Goal: Task Accomplishment & Management: Manage account settings

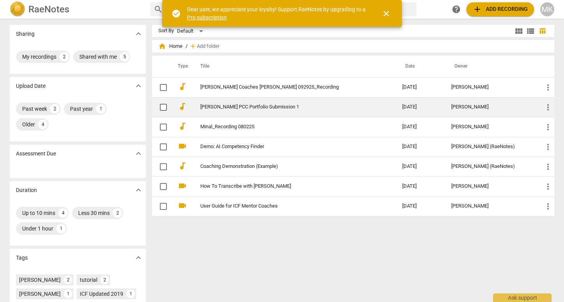
click at [289, 108] on link "[PERSON_NAME] PCC Portfolio Submission 1" at bounding box center [287, 107] width 174 height 6
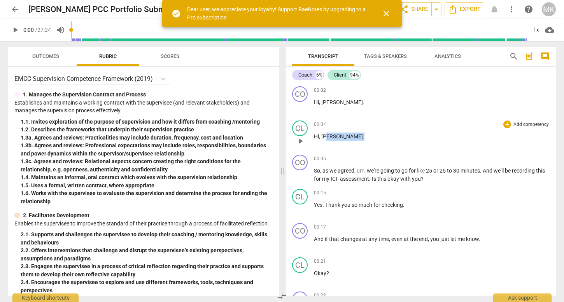
drag, startPoint x: 329, startPoint y: 137, endPoint x: 354, endPoint y: 137, distance: 24.5
click at [354, 137] on p "Hi , [PERSON_NAME] ." at bounding box center [432, 137] width 236 height 8
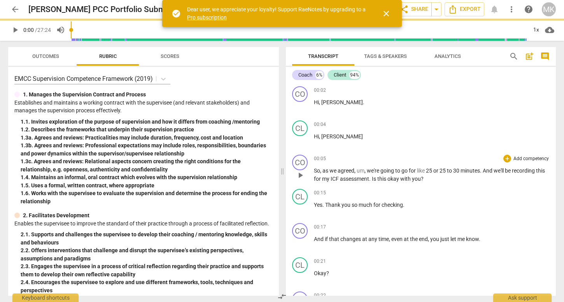
click at [372, 169] on span "we're" at bounding box center [374, 171] width 14 height 6
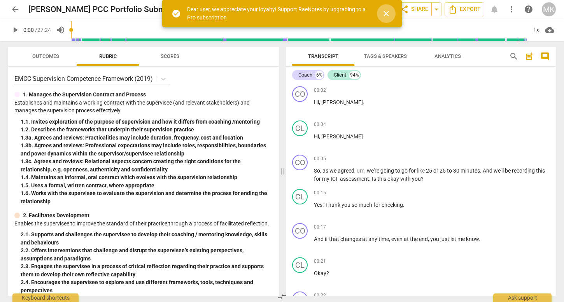
click at [389, 12] on span "close" at bounding box center [386, 13] width 9 height 9
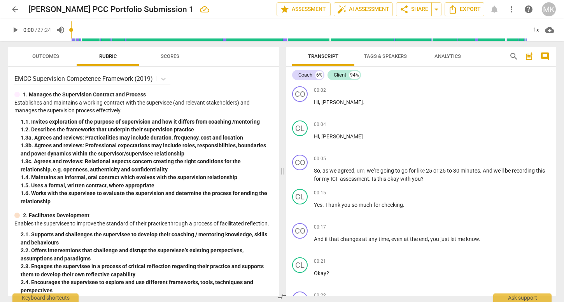
click at [18, 30] on span "play_arrow" at bounding box center [15, 29] width 9 height 9
click at [222, 100] on p "Establishes and maintains a working contract with the supervisee (and relevant …" at bounding box center [143, 107] width 258 height 16
click at [12, 30] on span "pause" at bounding box center [15, 29] width 9 height 9
click at [18, 31] on span "play_arrow" at bounding box center [15, 29] width 9 height 9
drag, startPoint x: 77, startPoint y: 26, endPoint x: 54, endPoint y: 25, distance: 23.0
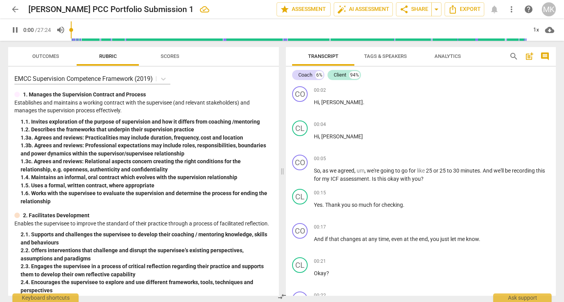
click at [71, 25] on input "range" at bounding box center [299, 30] width 456 height 25
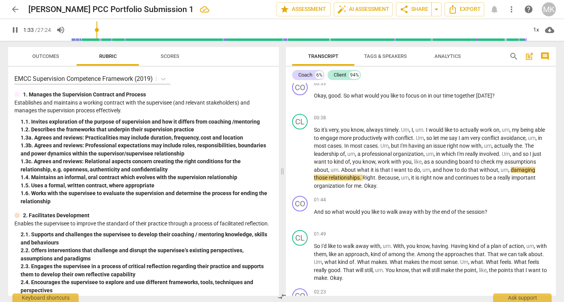
scroll to position [349, 0]
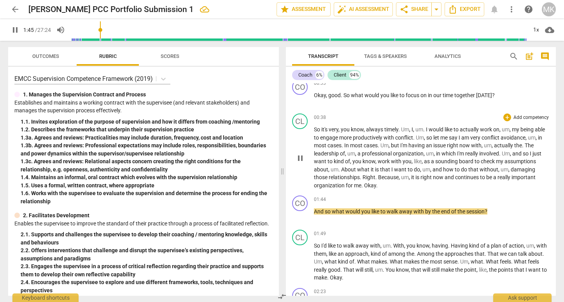
click at [299, 156] on span "pause" at bounding box center [300, 158] width 9 height 9
type input "106"
click at [365, 183] on span "Okay" at bounding box center [370, 185] width 12 height 6
drag, startPoint x: 377, startPoint y: 185, endPoint x: 364, endPoint y: 186, distance: 12.9
click at [364, 186] on p "So it's very , you know , always timely . Um , I , um . I would like to actuall…" at bounding box center [432, 158] width 236 height 64
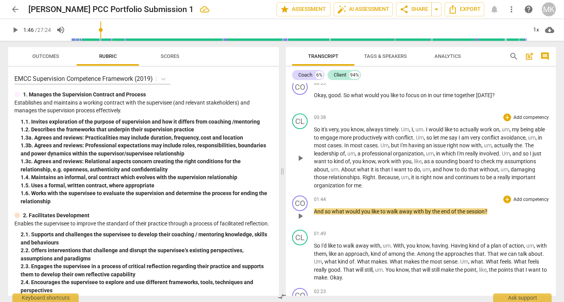
click at [315, 212] on span "And" at bounding box center [319, 211] width 11 height 6
click at [341, 185] on span "organization" at bounding box center [330, 185] width 32 height 6
click at [301, 159] on span "play_arrow" at bounding box center [300, 158] width 9 height 9
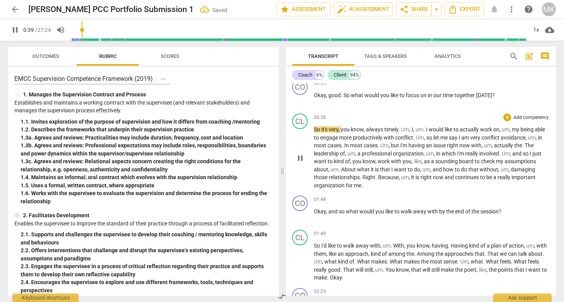
click at [356, 186] on span "me" at bounding box center [357, 185] width 7 height 6
click at [383, 171] on span "that" at bounding box center [385, 169] width 11 height 6
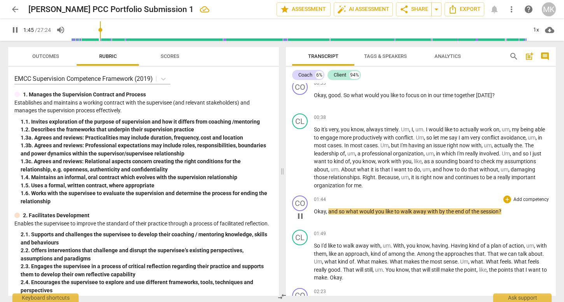
click at [325, 199] on span "01:44" at bounding box center [320, 199] width 12 height 7
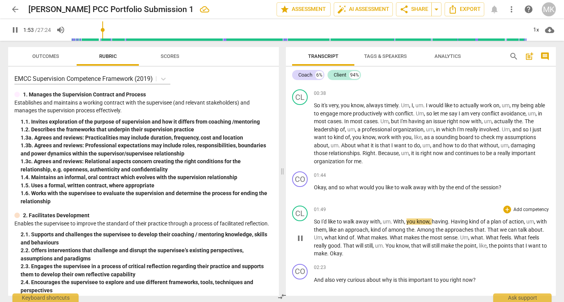
scroll to position [379, 0]
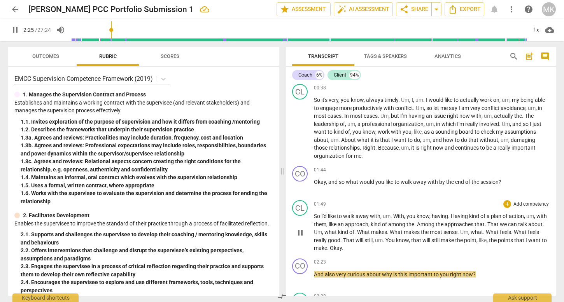
click at [364, 247] on p "So I'd like to walk away with , um . With , you know , having . Having kind of …" at bounding box center [432, 232] width 236 height 40
type input "146"
click at [314, 275] on span "And" at bounding box center [319, 274] width 11 height 6
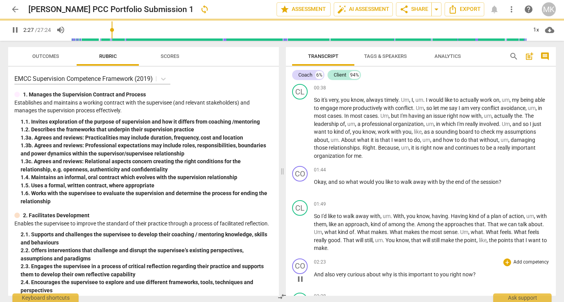
type input "148"
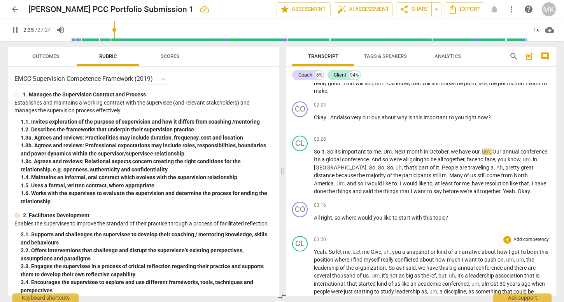
scroll to position [537, 0]
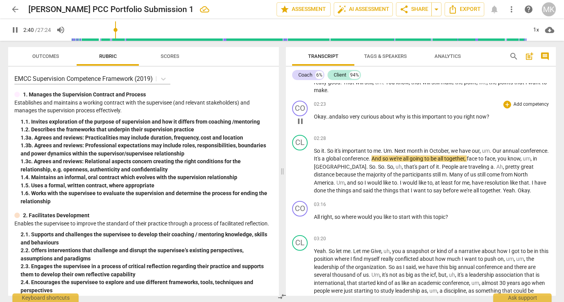
click at [339, 117] on span "also" at bounding box center [343, 117] width 11 height 6
click at [337, 116] on span "Okay..and I'm" at bounding box center [330, 117] width 33 height 6
click at [341, 116] on span "Okay. And i'm" at bounding box center [330, 117] width 32 height 6
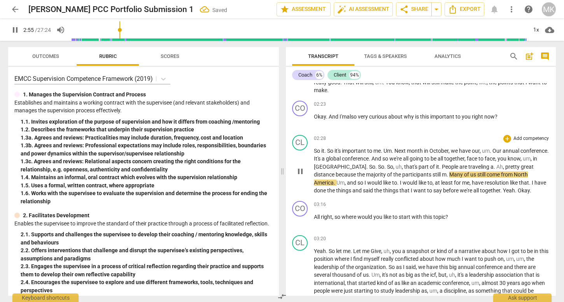
click at [436, 162] on p "So it . So it's important to me . Um . Next month in October , we have our , um…" at bounding box center [432, 171] width 236 height 48
click at [443, 152] on span "October" at bounding box center [438, 151] width 19 height 6
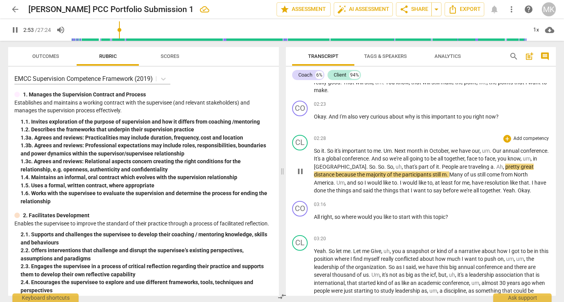
click at [499, 167] on span "Ah" at bounding box center [499, 167] width 7 height 6
type input "174"
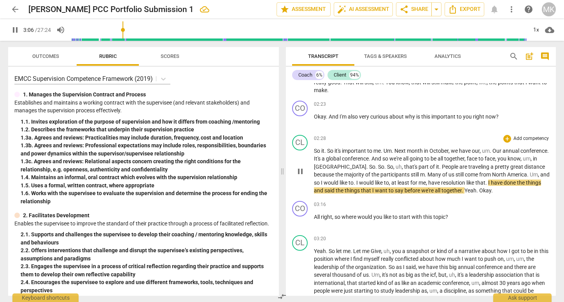
click at [466, 181] on span "resolution" at bounding box center [453, 183] width 25 height 6
click at [453, 182] on span "resolution" at bounding box center [453, 183] width 25 height 6
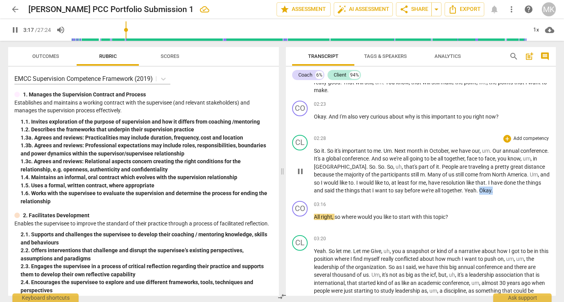
drag, startPoint x: 511, startPoint y: 192, endPoint x: 496, endPoint y: 191, distance: 14.4
click at [496, 191] on p "So it . So it's important to me . Um . Next month in October , we have our , um…" at bounding box center [432, 171] width 236 height 48
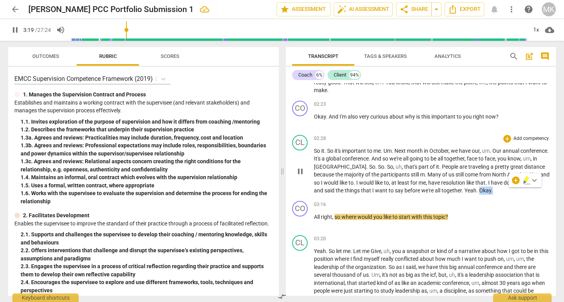
click at [491, 193] on span "Okay" at bounding box center [485, 190] width 12 height 6
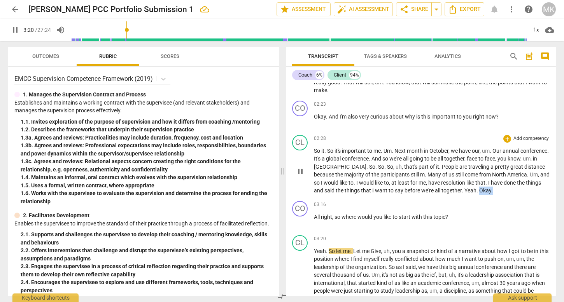
drag, startPoint x: 512, startPoint y: 190, endPoint x: 496, endPoint y: 189, distance: 15.6
click at [496, 189] on p "So it . So it's important to me . Um . Next month in October , we have our , um…" at bounding box center [432, 171] width 236 height 48
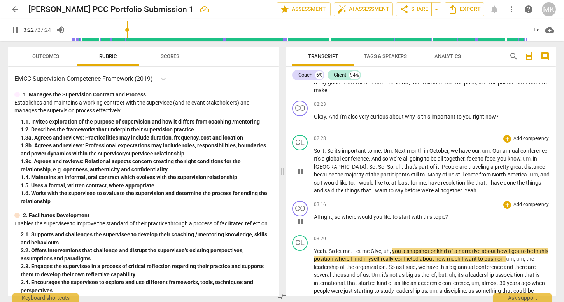
click at [315, 215] on span "All" at bounding box center [317, 217] width 7 height 6
type input "203"
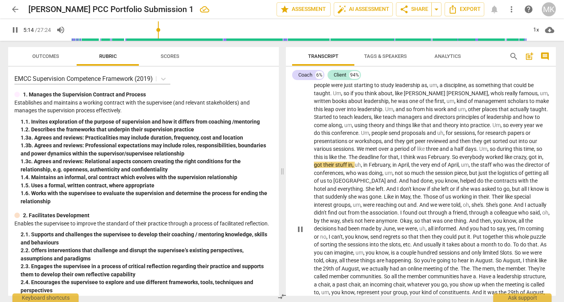
scroll to position [744, 0]
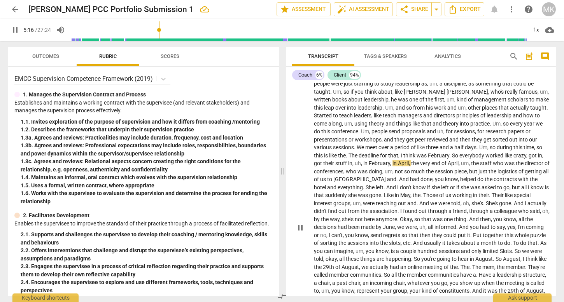
click at [400, 248] on span "a" at bounding box center [398, 251] width 4 height 6
click at [359, 264] on span "August" at bounding box center [351, 267] width 18 height 6
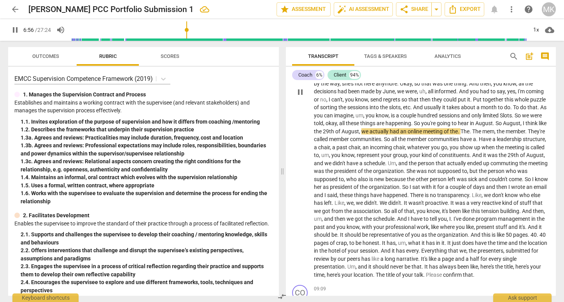
scroll to position [885, 0]
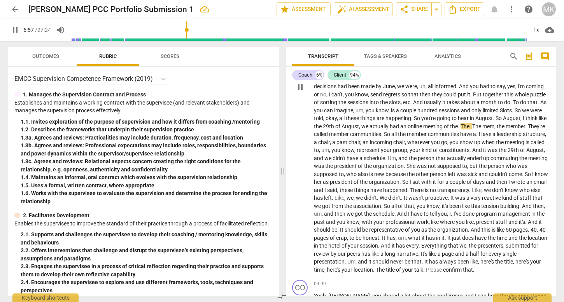
click at [476, 225] on span "present" at bounding box center [485, 222] width 19 height 6
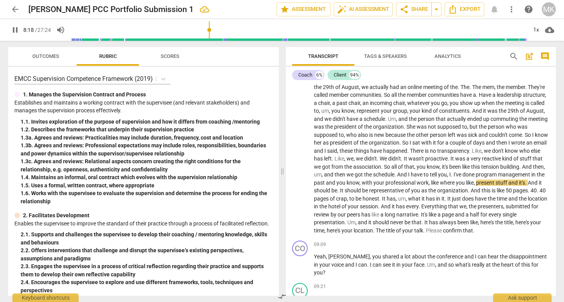
scroll to position [925, 0]
click at [396, 225] on p "Yeah . So let me . Let me Give , uh , you a snapshot or kind of a narrative abo…" at bounding box center [432, 46] width 236 height 375
click at [439, 224] on span "always" at bounding box center [448, 221] width 18 height 6
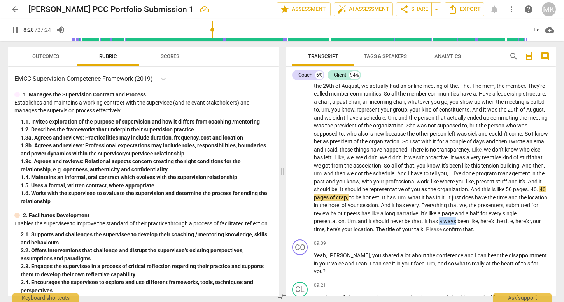
click at [439, 224] on span "always" at bounding box center [448, 221] width 18 height 6
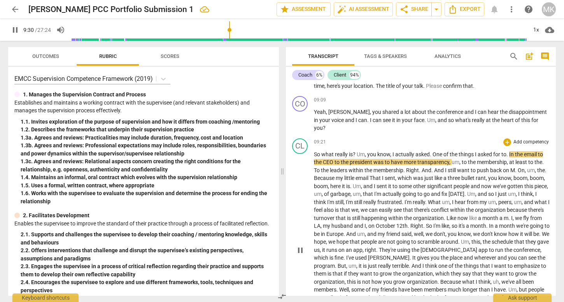
scroll to position [1096, 0]
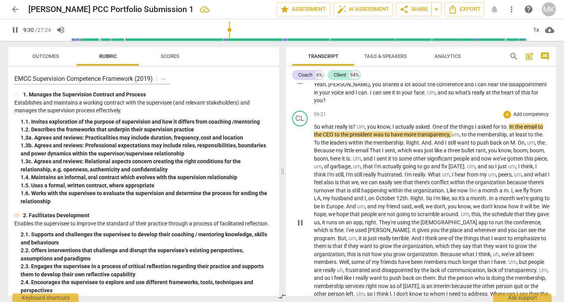
click at [353, 221] on span "an" at bounding box center [349, 222] width 7 height 6
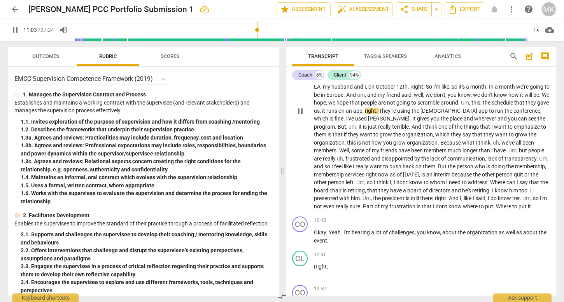
scroll to position [1231, 0]
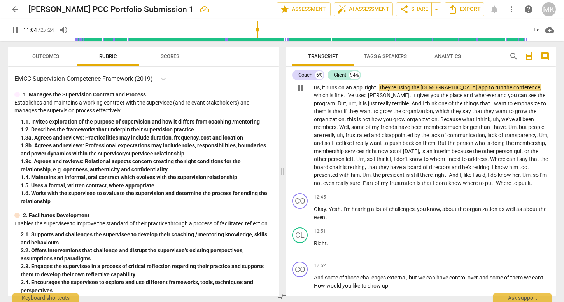
click at [354, 162] on span "left" at bounding box center [350, 159] width 8 height 6
click at [339, 178] on span "presented" at bounding box center [326, 175] width 25 height 6
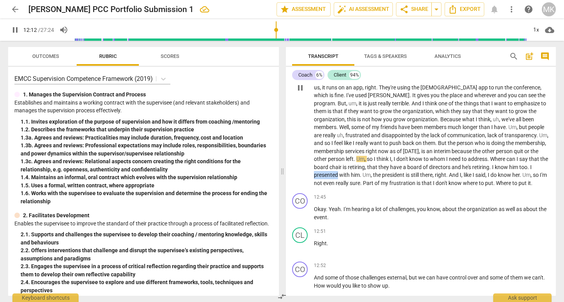
click at [339, 178] on span "presented" at bounding box center [326, 175] width 25 height 6
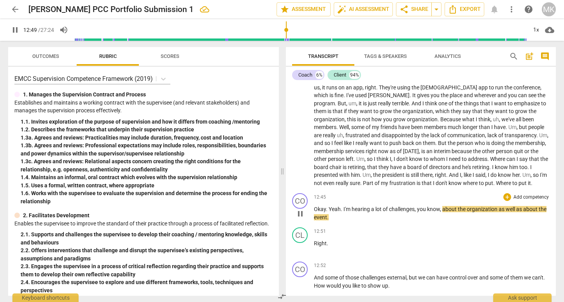
click at [320, 212] on span "Okay" at bounding box center [320, 209] width 12 height 6
click at [335, 187] on p "So what really is ? Um , you know , I actually asked . One of the things I aske…" at bounding box center [432, 88] width 236 height 200
click at [496, 154] on span "person" at bounding box center [505, 151] width 18 height 6
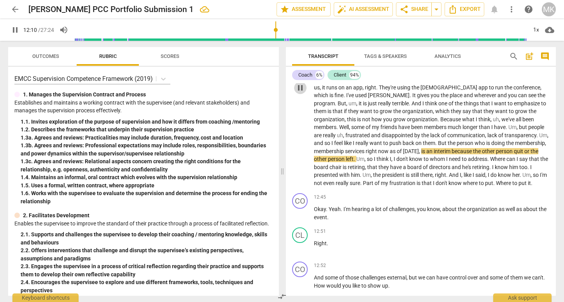
click at [300, 92] on span "pause" at bounding box center [300, 87] width 9 height 9
click at [298, 90] on span "play_arrow" at bounding box center [300, 87] width 9 height 9
click at [339, 177] on span "presented" at bounding box center [326, 175] width 25 height 6
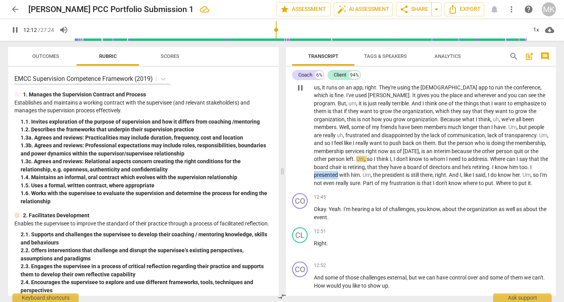
click at [339, 177] on span "presented" at bounding box center [326, 175] width 25 height 6
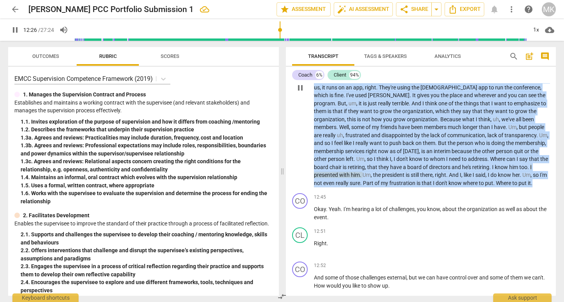
click at [339, 177] on span "presented" at bounding box center [326, 175] width 25 height 6
click at [509, 170] on span "him" at bounding box center [514, 167] width 10 height 6
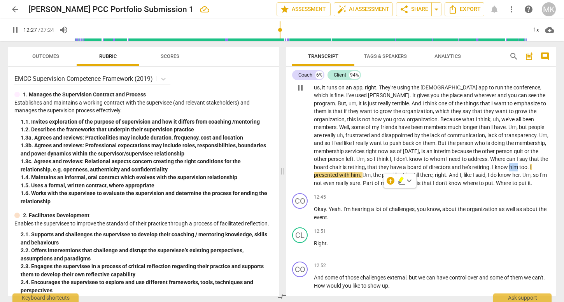
click at [509, 170] on span "him" at bounding box center [514, 167] width 10 height 6
click at [512, 178] on span "her" at bounding box center [515, 175] width 7 height 6
click at [169, 58] on span "Scores" at bounding box center [170, 56] width 19 height 6
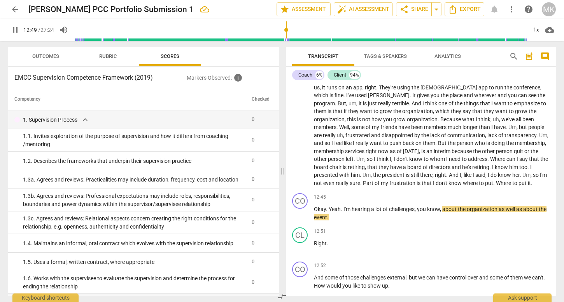
click at [117, 58] on span "Rubric" at bounding box center [108, 56] width 36 height 11
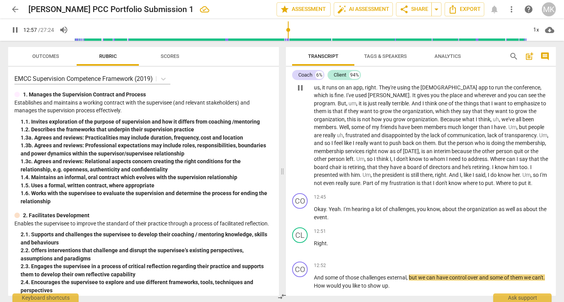
click at [496, 186] on span "Where" at bounding box center [504, 183] width 16 height 6
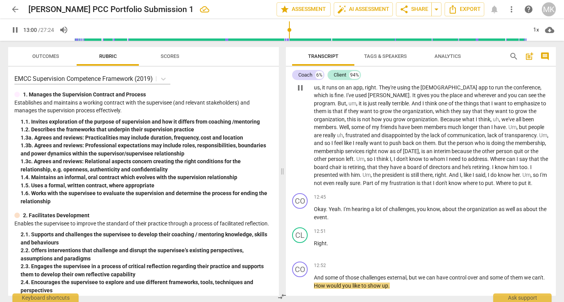
click at [496, 186] on span "Where" at bounding box center [504, 183] width 16 height 6
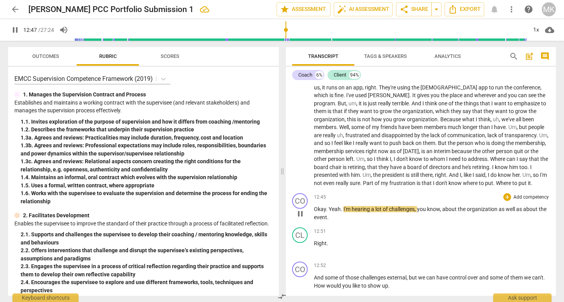
click at [315, 212] on span "Okay" at bounding box center [320, 209] width 12 height 6
type input "769"
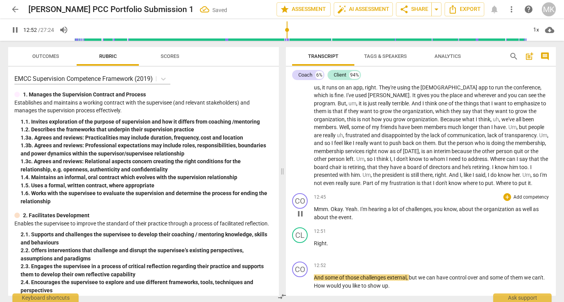
click at [389, 221] on p "Mmm. Okay . Yeah . I'm hearing a lot of challenges , you know , about the organ…" at bounding box center [432, 213] width 236 height 16
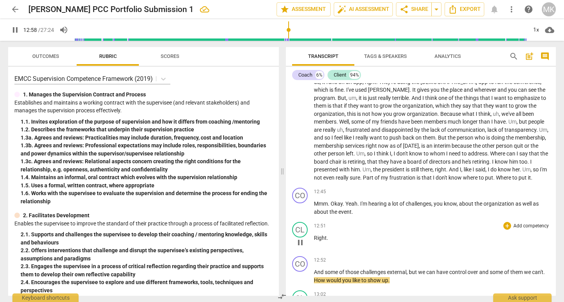
scroll to position [1250, 0]
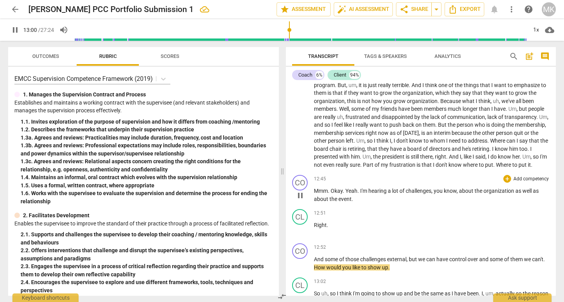
click at [333, 202] on span "the" at bounding box center [333, 199] width 9 height 6
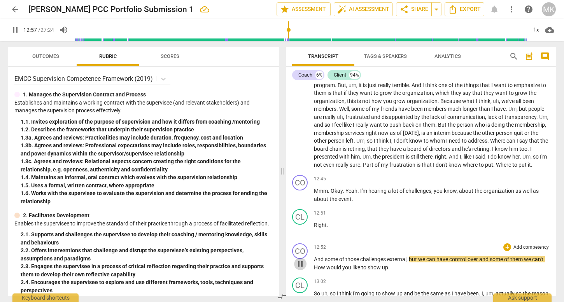
click at [302, 269] on span "pause" at bounding box center [300, 263] width 9 height 9
type input "778"
click at [363, 203] on p "Mmm . Okay . Yeah . I'm hearing a lot of challenges , you know , about the orga…" at bounding box center [432, 195] width 236 height 16
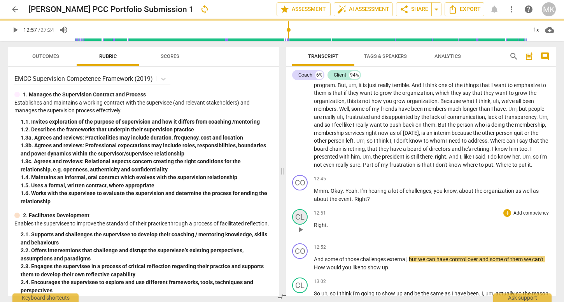
click at [299, 225] on div "CL" at bounding box center [300, 217] width 16 height 16
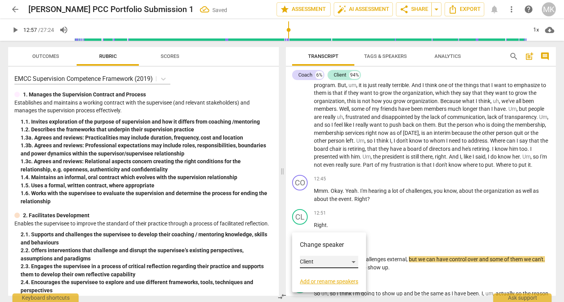
click at [350, 260] on div "Client" at bounding box center [329, 262] width 58 height 12
click at [337, 249] on li "Coach" at bounding box center [329, 247] width 59 height 15
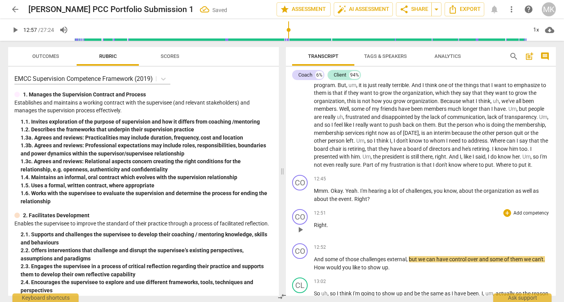
click at [299, 223] on div "CO" at bounding box center [300, 217] width 16 height 16
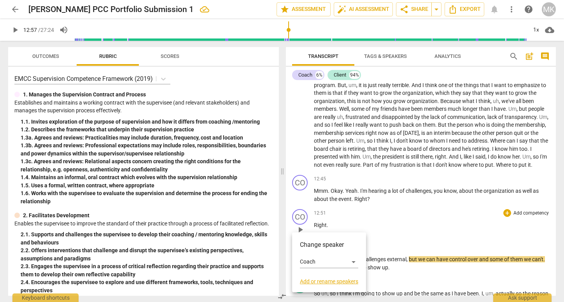
click at [389, 227] on div at bounding box center [282, 151] width 564 height 302
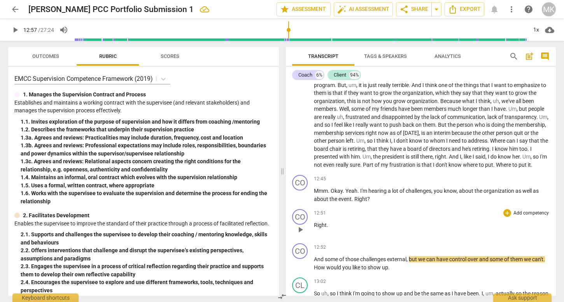
click at [375, 203] on p "Mmm . Okay . Yeah . I'm hearing a lot of challenges , you know , about the orga…" at bounding box center [432, 195] width 236 height 16
drag, startPoint x: 356, startPoint y: 220, endPoint x: 354, endPoint y: 207, distance: 13.8
click at [354, 203] on p "Mmm . Okay . Yeah . I'm hearing a lot of challenges , you know , about the orga…" at bounding box center [432, 195] width 236 height 16
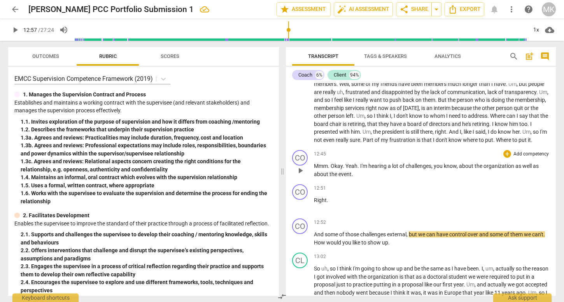
scroll to position [1276, 0]
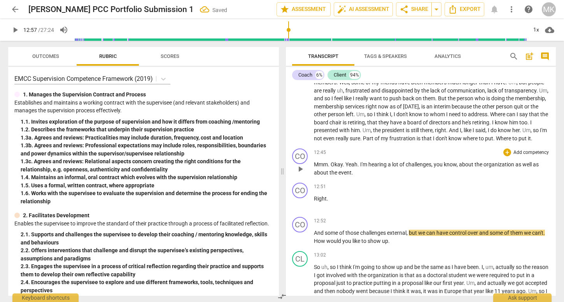
click at [354, 236] on span "those" at bounding box center [352, 233] width 15 height 6
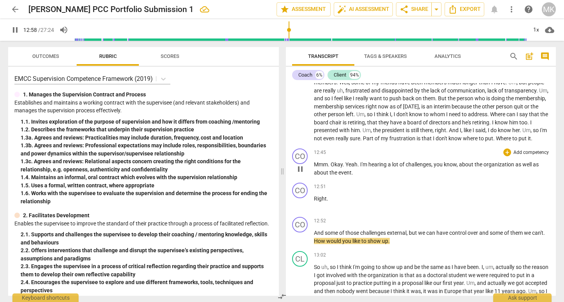
click at [434, 245] on p "And some of those challenges external , but we can have control over and some o…" at bounding box center [432, 237] width 236 height 16
type input "780"
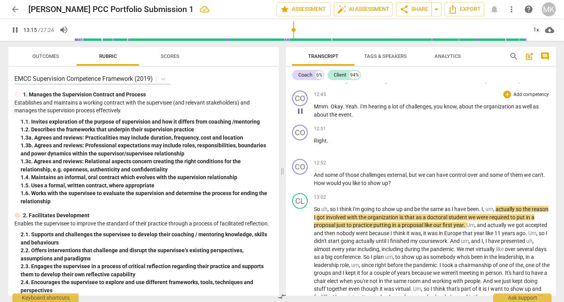
scroll to position [1338, 0]
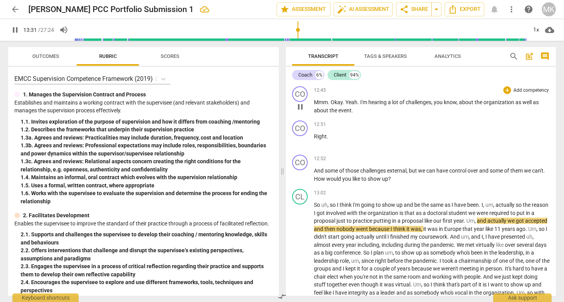
click at [300, 278] on span "pause" at bounding box center [300, 273] width 9 height 9
click at [457, 224] on p "So uh , so I think I'm going to show up and be the same as I have been . I , um…" at bounding box center [432, 273] width 236 height 144
click at [454, 224] on span "first" at bounding box center [448, 221] width 11 height 6
click at [298, 278] on span "pause" at bounding box center [300, 273] width 9 height 9
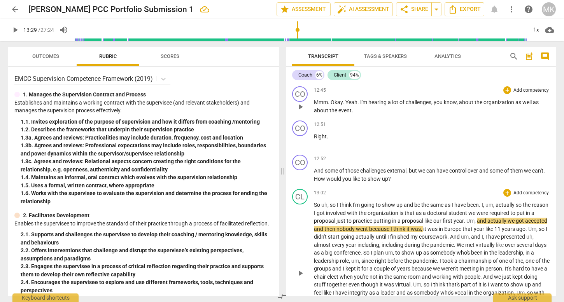
click at [367, 265] on p "So uh , so I think I'm going to show up and be the same as I have been . I , um…" at bounding box center [432, 273] width 236 height 144
click at [300, 278] on span "play_arrow" at bounding box center [300, 273] width 9 height 9
click at [382, 273] on p "So uh , so I think I'm going to show up and be the same as I have been . I , um…" at bounding box center [432, 273] width 236 height 144
click at [340, 264] on span "leadership" at bounding box center [327, 261] width 26 height 6
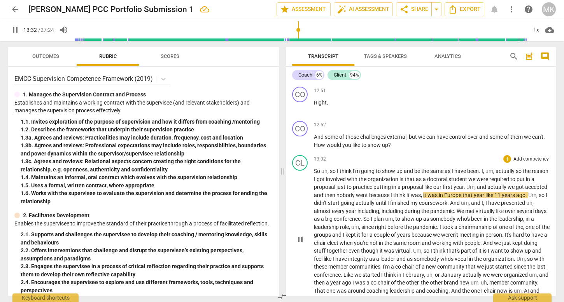
scroll to position [1414, 0]
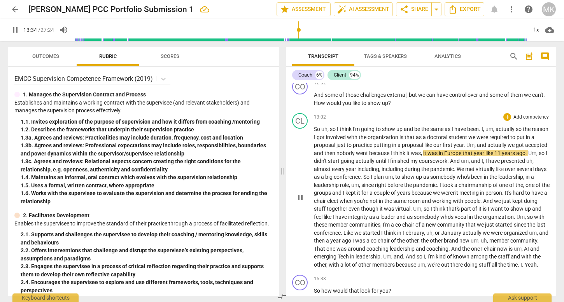
click at [510, 244] on span "community" at bounding box center [523, 241] width 27 height 6
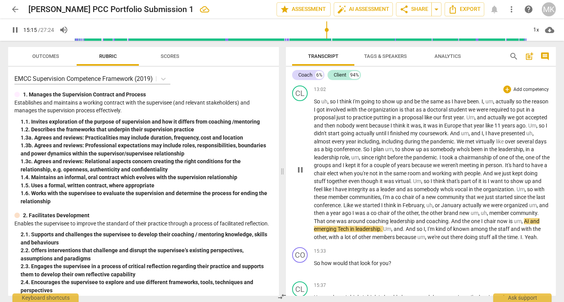
scroll to position [1443, 0]
click at [507, 240] on span "time" at bounding box center [512, 236] width 11 height 6
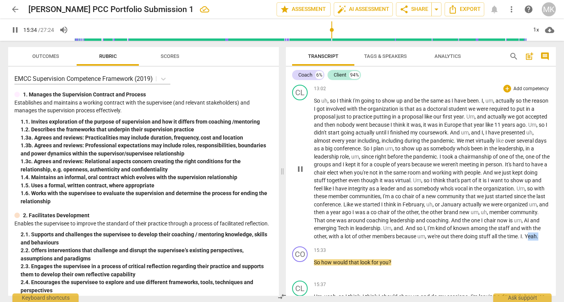
drag, startPoint x: 404, startPoint y: 251, endPoint x: 391, endPoint y: 253, distance: 13.7
click at [391, 240] on p "So uh , so I think I'm going to show up and be the same as I have been . I , um…" at bounding box center [432, 169] width 236 height 144
type input "936"
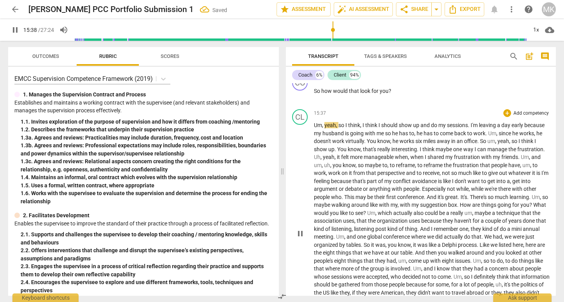
scroll to position [1607, 0]
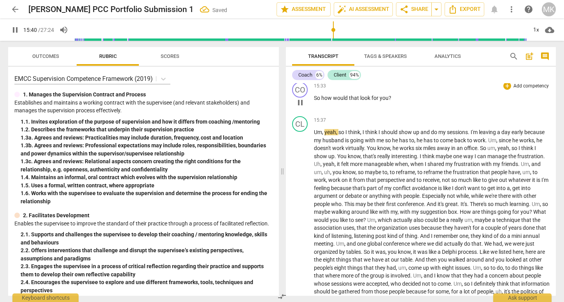
click at [314, 101] on span "So" at bounding box center [317, 98] width 7 height 6
type input "941"
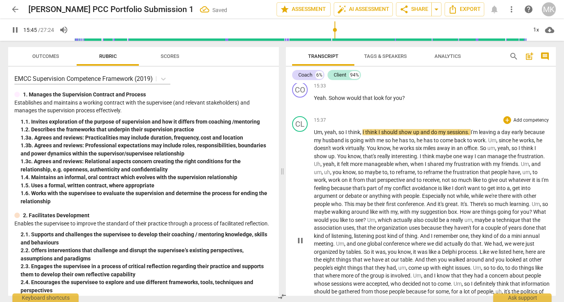
click at [390, 175] on span "to" at bounding box center [393, 172] width 6 height 6
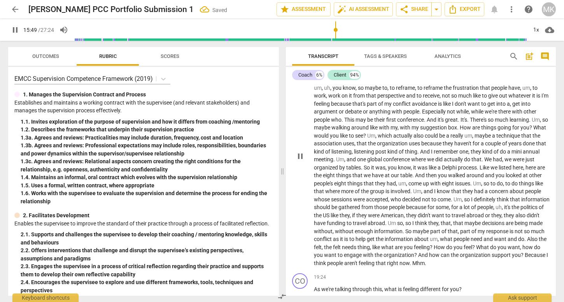
scroll to position [1768, 0]
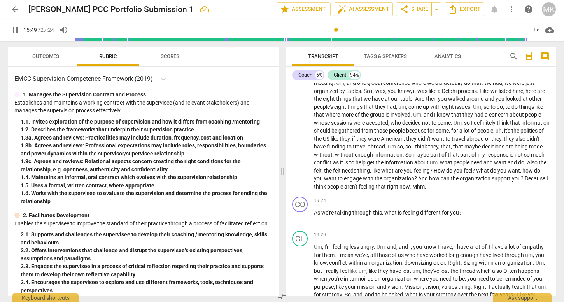
click at [355, 158] on span "without" at bounding box center [345, 155] width 20 height 6
click at [333, 174] on span "the" at bounding box center [328, 171] width 9 height 6
click at [344, 190] on span "people" at bounding box center [335, 187] width 17 height 6
click at [376, 190] on span "feeling" at bounding box center [367, 187] width 17 height 6
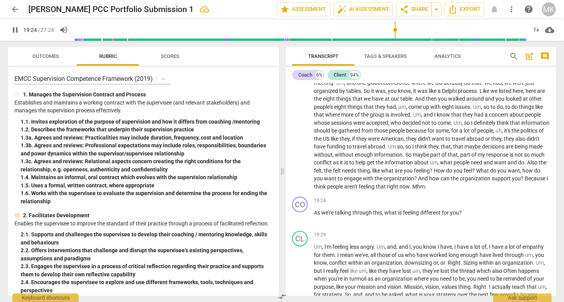
click at [538, 191] on p "Um , yeah , so I think , I think I should show up and do my sessions . I'm leav…" at bounding box center [432, 78] width 236 height 223
type input "1167"
drag, startPoint x: 538, startPoint y: 203, endPoint x: 523, endPoint y: 203, distance: 15.2
click at [523, 191] on p "Um , yeah , so I think , I think I should show up and do my sessions . I'm leav…" at bounding box center [432, 78] width 236 height 223
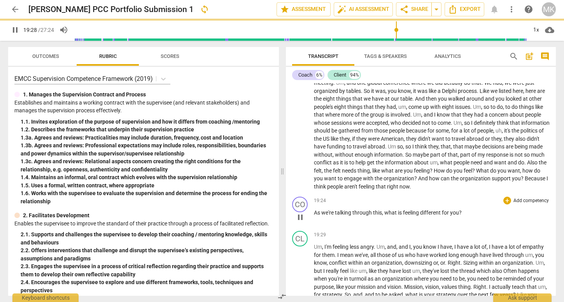
click at [314, 216] on span "As" at bounding box center [317, 213] width 7 height 6
type input "1169"
click at [347, 216] on span "Mmm hmm. As" at bounding box center [333, 213] width 38 height 6
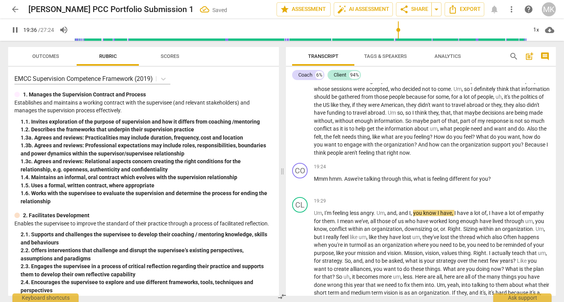
scroll to position [1843, 0]
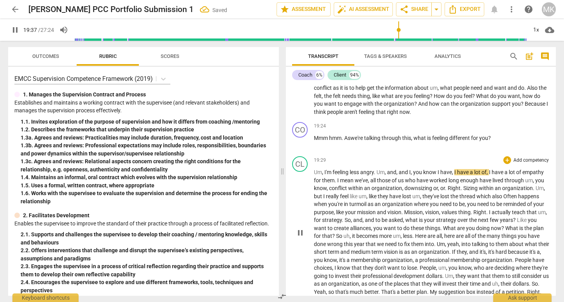
click at [397, 207] on span "organization" at bounding box center [398, 204] width 32 height 6
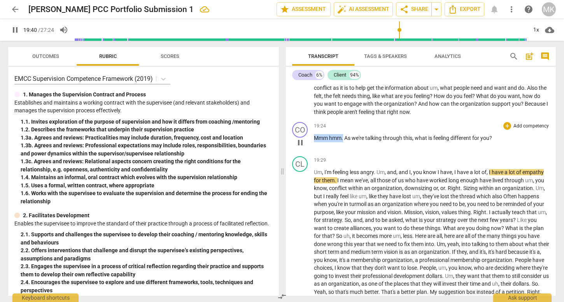
drag, startPoint x: 343, startPoint y: 156, endPoint x: 306, endPoint y: 156, distance: 37.3
click at [306, 153] on div "CO play_arrow pause 19:24 + Add competency keyboard_arrow_right Mmm hmm . As we…" at bounding box center [421, 136] width 270 height 34
copy p "Mmm hmm ."
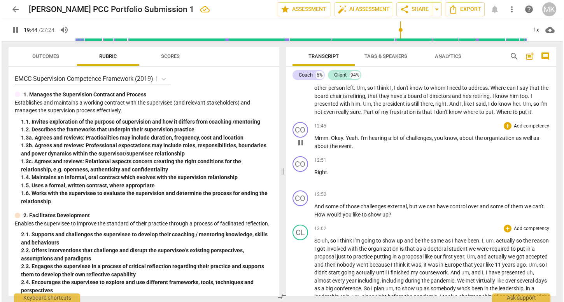
scroll to position [1302, 0]
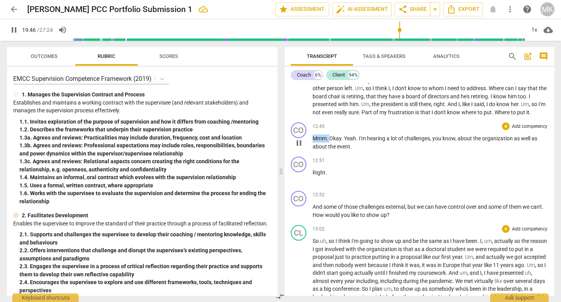
drag, startPoint x: 330, startPoint y: 147, endPoint x: 310, endPoint y: 147, distance: 20.6
click at [310, 147] on div "CO play_arrow pause 12:45 + Add competency keyboard_arrow_right Mmm . Okay . Ye…" at bounding box center [420, 136] width 270 height 34
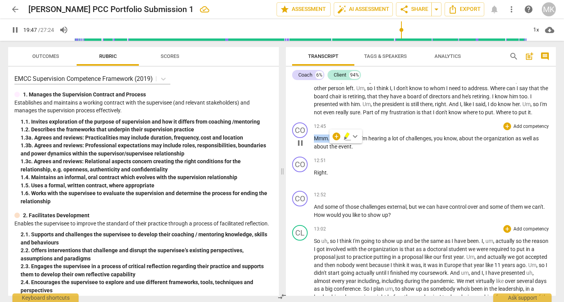
type input "1187"
paste p
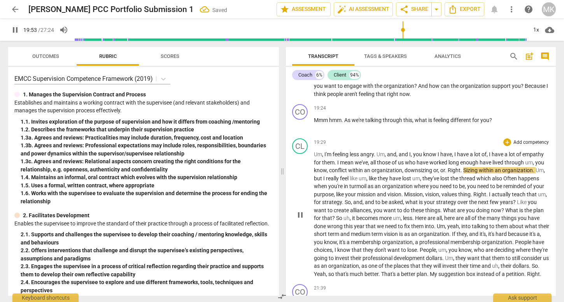
scroll to position [1968, 0]
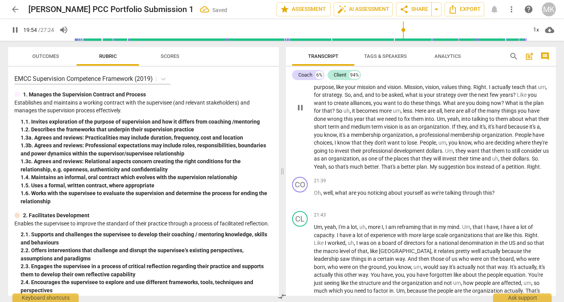
click at [410, 162] on span "places" at bounding box center [402, 159] width 17 height 6
click at [417, 170] on span "better" at bounding box center [409, 167] width 16 height 6
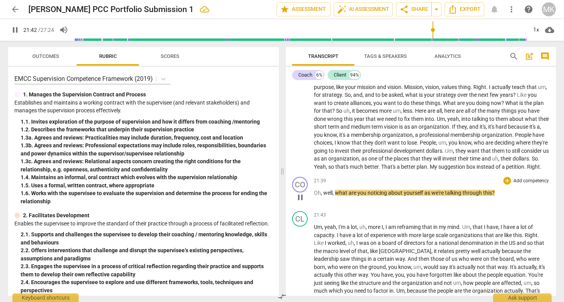
click at [323, 196] on span "well" at bounding box center [327, 193] width 9 height 6
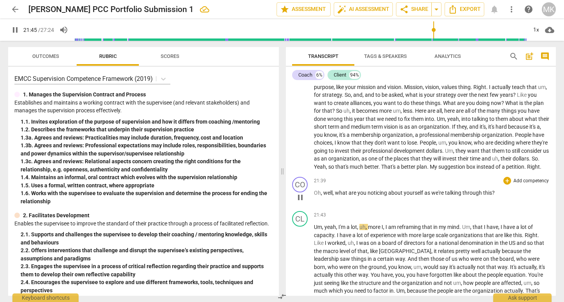
type input "1306"
click at [378, 162] on span "one" at bounding box center [373, 159] width 10 height 6
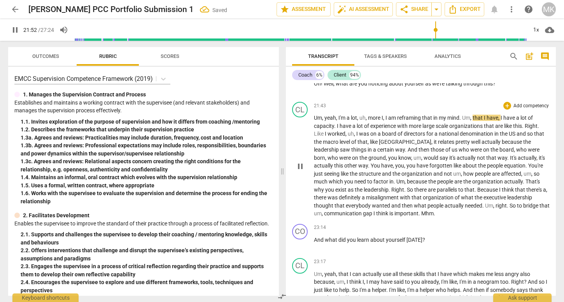
scroll to position [2080, 0]
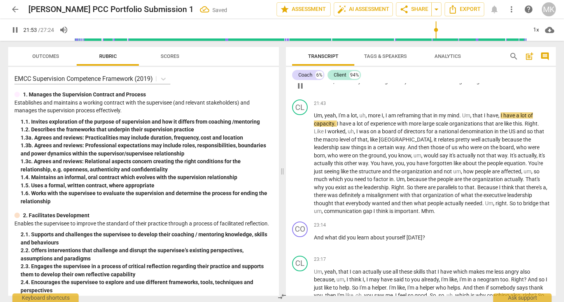
click at [319, 84] on span "Oh" at bounding box center [317, 81] width 7 height 6
type input "1315"
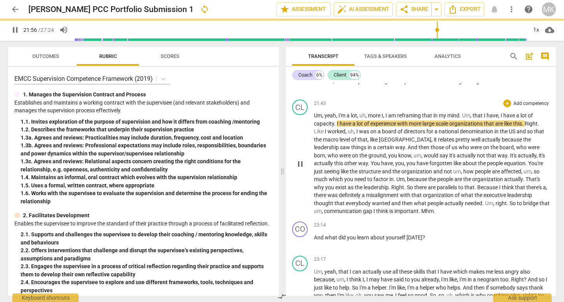
click at [424, 159] on span "would" at bounding box center [432, 155] width 16 height 6
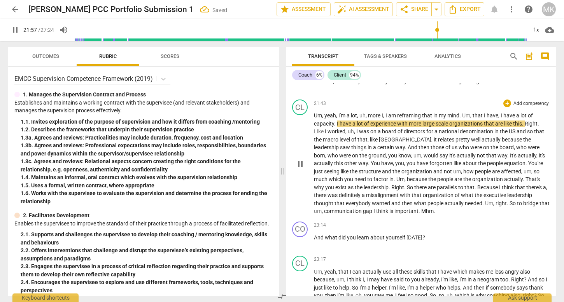
click at [433, 175] on span "and" at bounding box center [438, 171] width 11 height 6
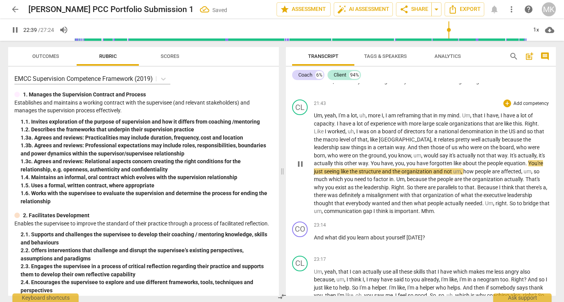
click at [423, 198] on span "organization" at bounding box center [439, 195] width 32 height 6
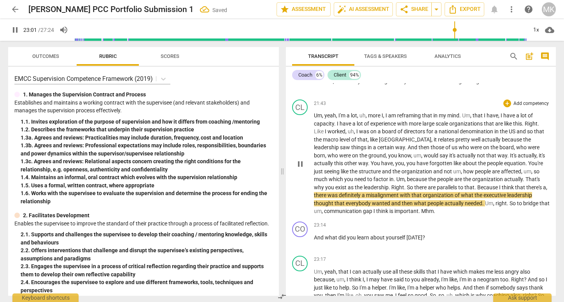
scroll to position [2102, 0]
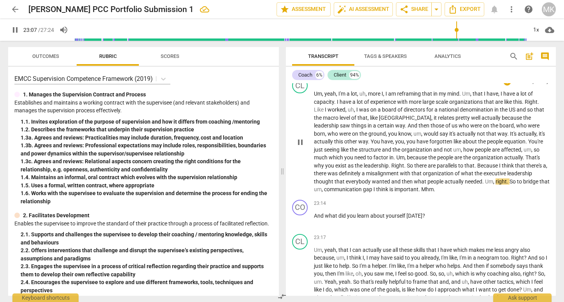
click at [401, 193] on span "important" at bounding box center [406, 189] width 24 height 6
click at [301, 147] on span "pause" at bounding box center [300, 142] width 9 height 9
type input "1396"
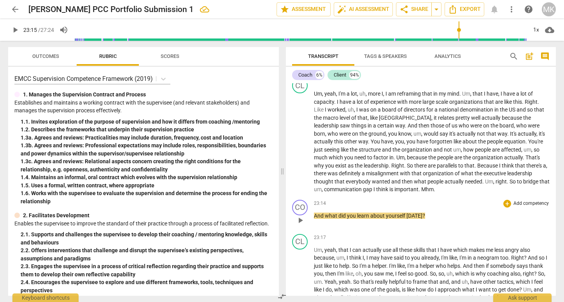
click at [315, 219] on span "And" at bounding box center [319, 216] width 11 height 6
paste p
drag, startPoint x: 429, startPoint y: 215, endPoint x: 412, endPoint y: 214, distance: 17.1
click at [412, 194] on p "Um , yeah , I'm a lot , uh , more I , I am reframing that in my mind . Um , tha…" at bounding box center [432, 142] width 236 height 104
click at [366, 177] on span "misalignment" at bounding box center [383, 173] width 34 height 6
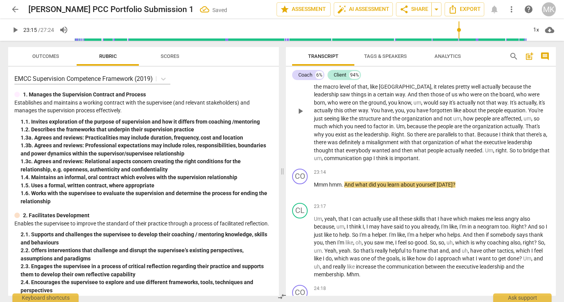
scroll to position [2161, 0]
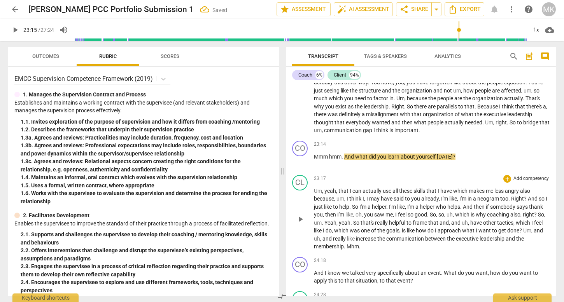
click at [320, 194] on span "Um" at bounding box center [318, 191] width 8 height 6
click at [300, 166] on span "play_arrow" at bounding box center [300, 161] width 9 height 9
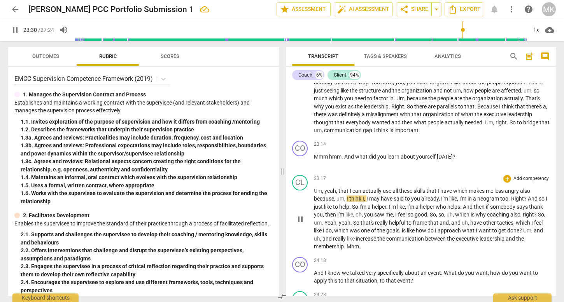
click at [408, 243] on p "Um , yeah , that I can actually use all these skills that I have which makes me…" at bounding box center [432, 219] width 236 height 64
click at [377, 242] on span "increase" at bounding box center [366, 239] width 21 height 6
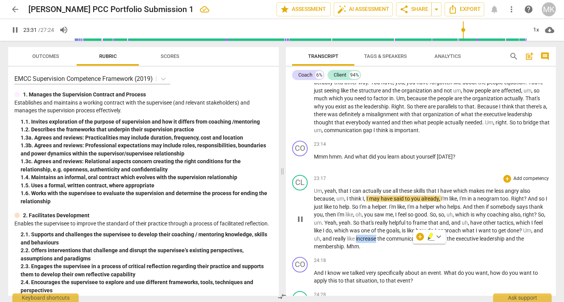
click at [377, 242] on span "increase" at bounding box center [366, 239] width 21 height 6
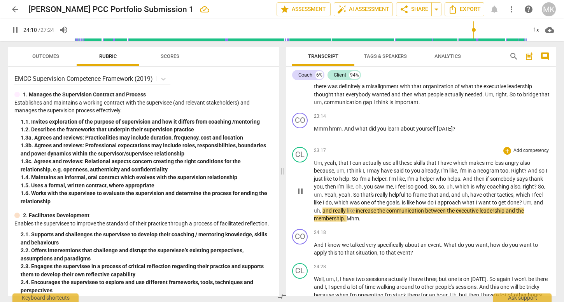
scroll to position [2203, 0]
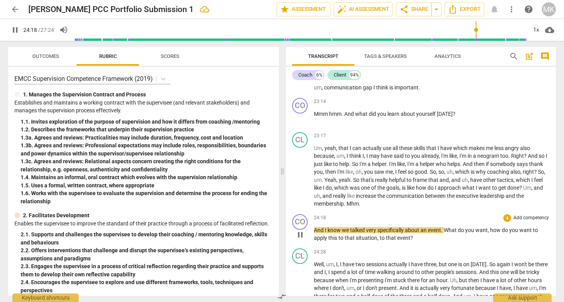
click at [315, 233] on span "And" at bounding box center [319, 230] width 11 height 6
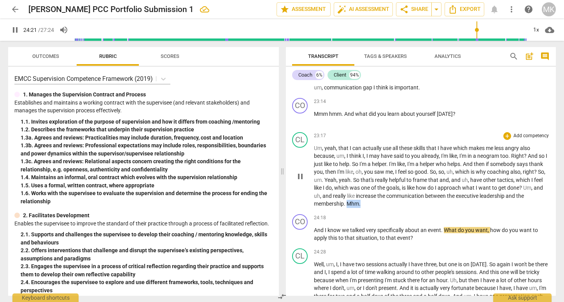
type input "1462"
drag, startPoint x: 382, startPoint y: 227, endPoint x: 367, endPoint y: 227, distance: 15.2
click at [367, 208] on p "Um , yeah , that I can actually use all these skills that I have which makes me…" at bounding box center [432, 176] width 236 height 64
click at [314, 233] on span "And" at bounding box center [319, 230] width 11 height 6
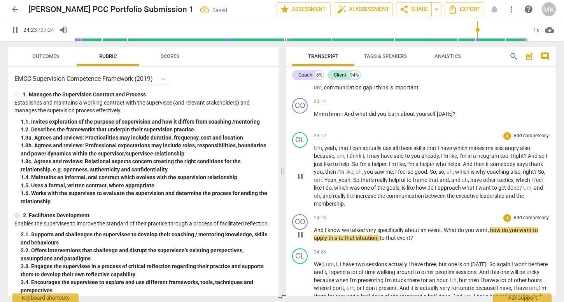
type input "1464"
paste p
click at [471, 245] on div "CO play_arrow pause 24:18 + Add competency keyboard_arrow_right Mmm hmm . And I…" at bounding box center [421, 228] width 270 height 34
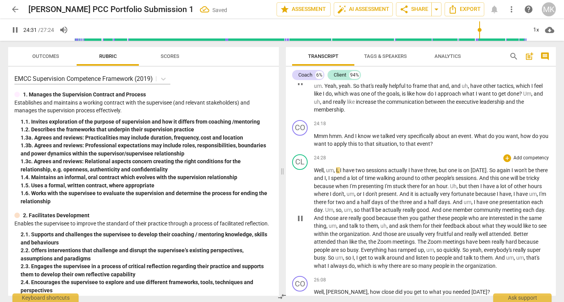
scroll to position [2313, 0]
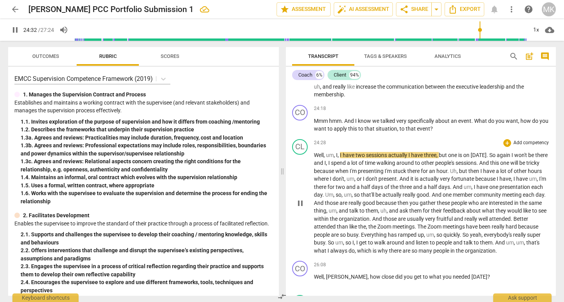
click at [392, 230] on span "Zoom" at bounding box center [384, 227] width 15 height 6
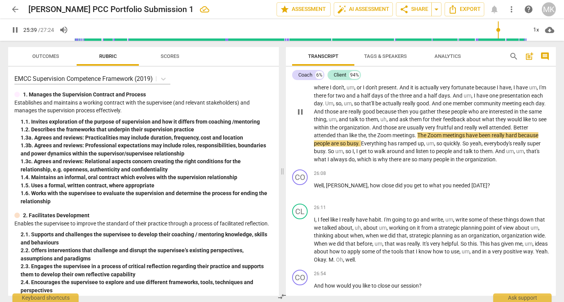
scroll to position [2412, 0]
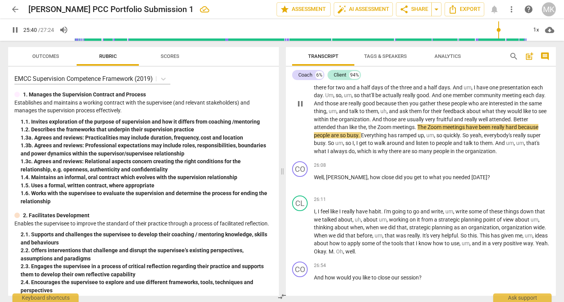
click at [357, 154] on span "," at bounding box center [356, 151] width 2 height 6
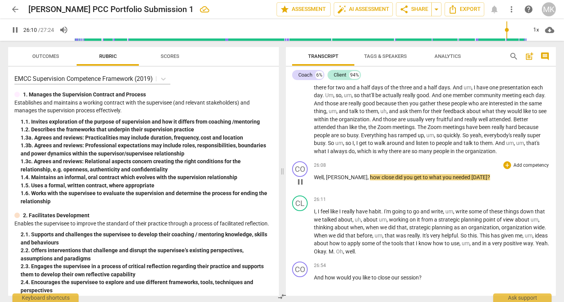
click at [368, 180] on span "," at bounding box center [369, 177] width 2 height 6
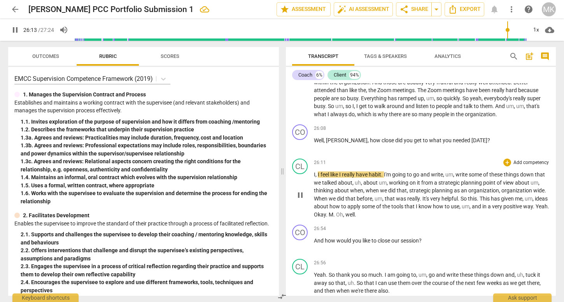
scroll to position [2452, 0]
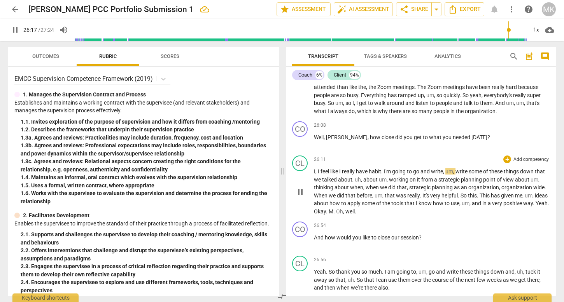
click at [381, 175] on span "habit" at bounding box center [375, 171] width 12 height 6
type input "1578"
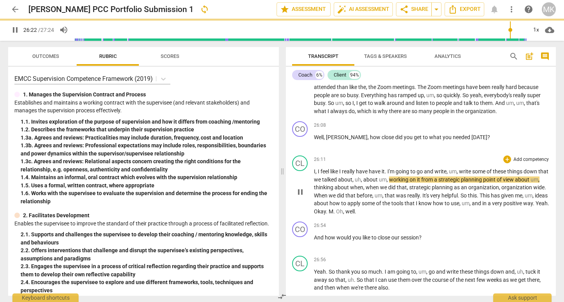
click at [371, 175] on span "have it" at bounding box center [377, 171] width 16 height 6
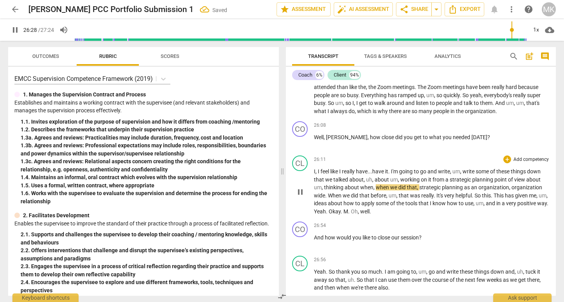
click at [418, 199] on span "was" at bounding box center [415, 196] width 11 height 6
click at [419, 207] on span "tools" at bounding box center [411, 203] width 13 height 6
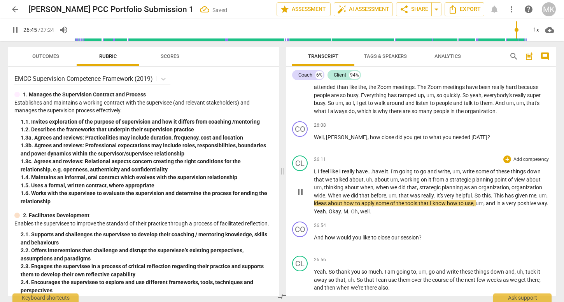
click at [341, 215] on span "Okay" at bounding box center [335, 211] width 12 height 6
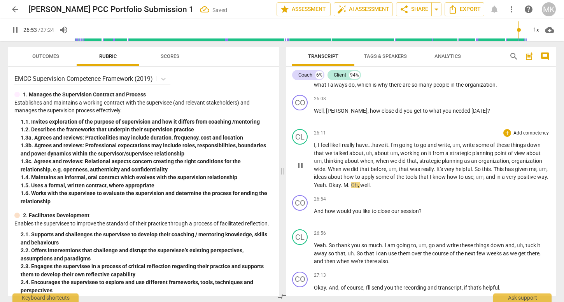
scroll to position [2484, 0]
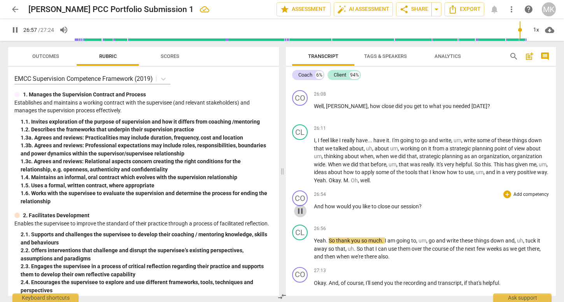
click at [298, 216] on span "pause" at bounding box center [300, 211] width 9 height 9
click at [370, 184] on span "well" at bounding box center [364, 180] width 9 height 6
click at [341, 184] on span "Okay" at bounding box center [335, 180] width 12 height 6
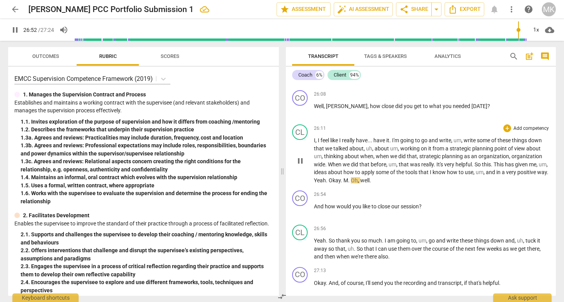
click at [326, 184] on span "Yeah" at bounding box center [320, 180] width 12 height 6
click at [301, 166] on span "pause" at bounding box center [300, 160] width 9 height 9
type input "1613"
click at [381, 220] on div "CO play_arrow pause 26:54 + Add competency keyboard_arrow_right And how would y…" at bounding box center [421, 204] width 270 height 34
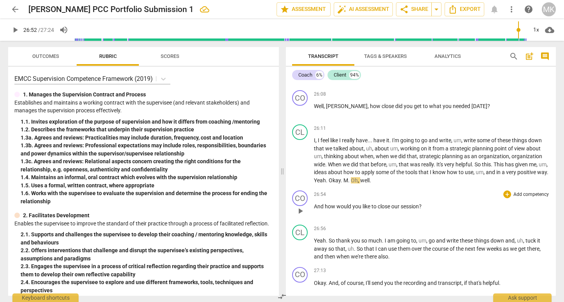
click at [314, 210] on span "And" at bounding box center [319, 206] width 11 height 6
paste p
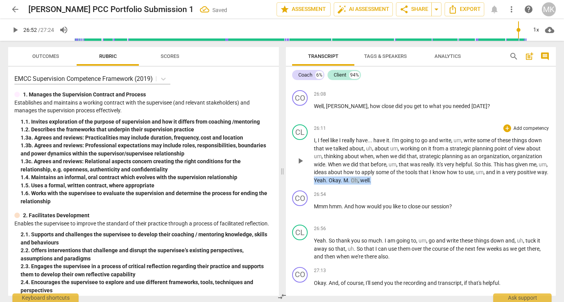
drag, startPoint x: 403, startPoint y: 212, endPoint x: 347, endPoint y: 213, distance: 55.6
click at [347, 184] on p "I , I feel like I really have . . . have it . I'm going to go and write , um , …" at bounding box center [432, 161] width 236 height 48
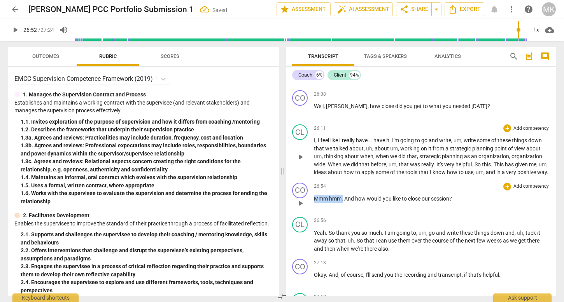
drag, startPoint x: 344, startPoint y: 238, endPoint x: 299, endPoint y: 241, distance: 44.8
click at [299, 214] on div "CO play_arrow pause 26:54 + Add competency keyboard_arrow_right Mmm hmm . And h…" at bounding box center [421, 197] width 270 height 34
paste p
click at [359, 177] on p "I , I feel like I really have . . . have it . I'm going to go and write , um , …" at bounding box center [432, 157] width 236 height 40
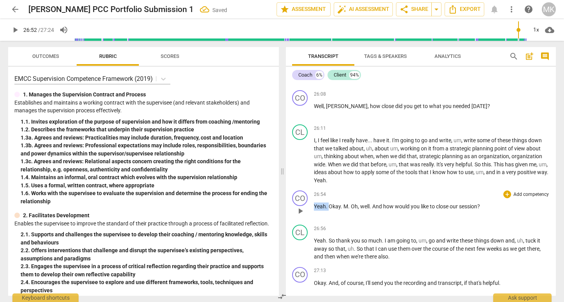
drag, startPoint x: 329, startPoint y: 237, endPoint x: 304, endPoint y: 237, distance: 24.5
click at [304, 222] on div "CO play_arrow pause 26:54 + Add competency keyboard_arrow_right Yeah . Okay . M…" at bounding box center [421, 204] width 270 height 34
click at [336, 210] on span "Oh" at bounding box center [339, 206] width 7 height 6
click at [537, 175] on span "way" at bounding box center [542, 172] width 10 height 6
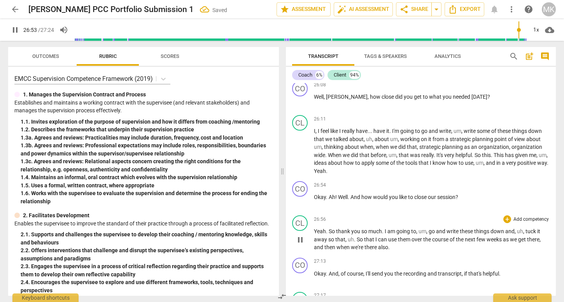
scroll to position [2497, 0]
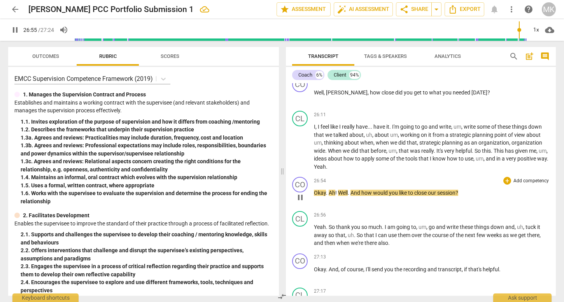
click at [335, 196] on span "!" at bounding box center [336, 193] width 3 height 6
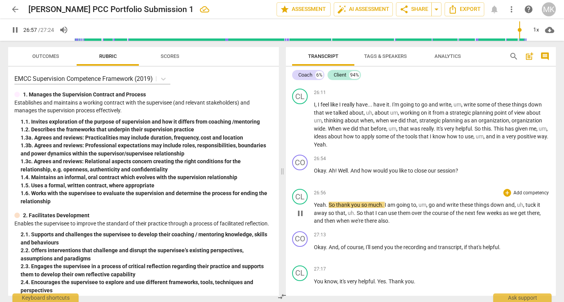
scroll to position [2533, 0]
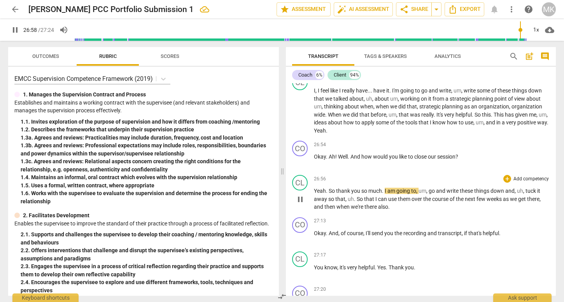
click at [379, 210] on span "also" at bounding box center [383, 207] width 10 height 6
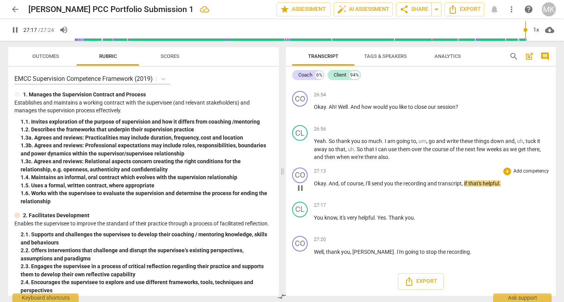
scroll to position [2615, 0]
click at [302, 224] on span "pause" at bounding box center [300, 222] width 9 height 9
type input "1640"
drag, startPoint x: 339, startPoint y: 219, endPoint x: 315, endPoint y: 218, distance: 23.8
click at [315, 218] on p "You know , it's very helpful . Yes . Thank you ." at bounding box center [432, 218] width 236 height 8
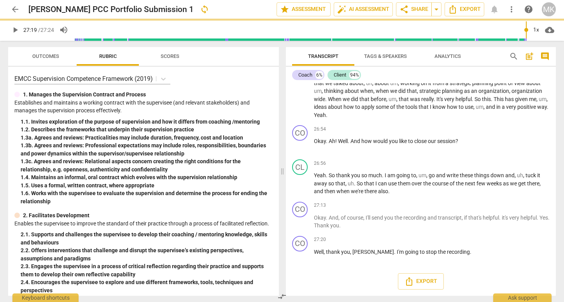
scroll to position [2580, 0]
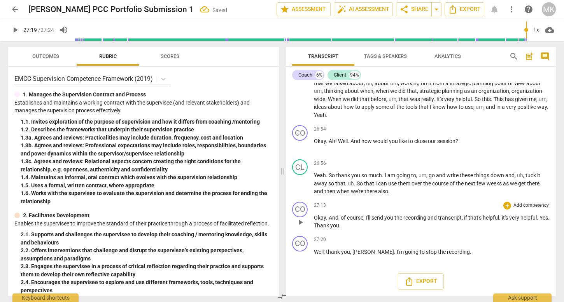
click at [395, 232] on div "CO play_arrow pause 27:13 + Add competency keyboard_arrow_right Okay . And , of…" at bounding box center [421, 216] width 270 height 34
click at [502, 221] on span "." at bounding box center [500, 218] width 3 height 6
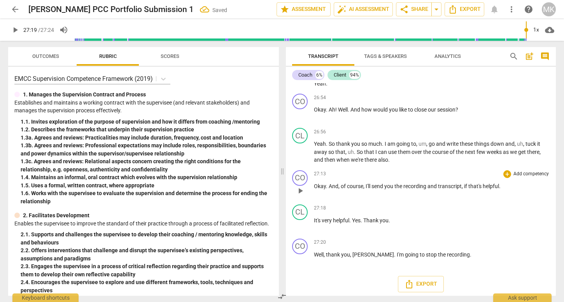
click at [511, 191] on p "Okay . And , of course , I'll send you the recording and transcript , if that's…" at bounding box center [432, 186] width 236 height 8
click at [461, 189] on span "transcript" at bounding box center [450, 186] width 24 height 6
click at [488, 189] on span "helpful" at bounding box center [490, 186] width 16 height 6
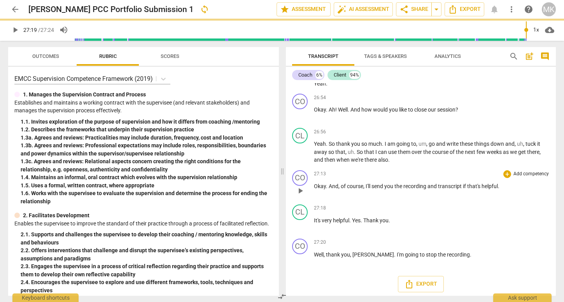
click at [501, 191] on p "Okay . And , of course , I'll send you the recording and transcript if that's h…" at bounding box center [432, 186] width 236 height 8
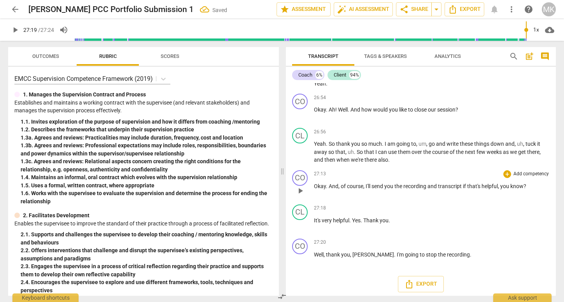
click at [481, 189] on span "that's" at bounding box center [474, 186] width 14 height 6
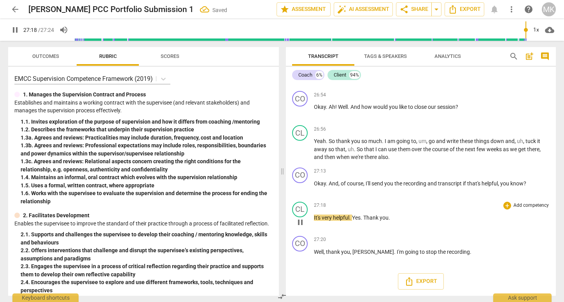
scroll to position [2603, 0]
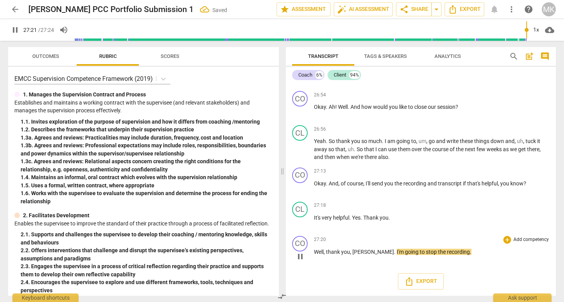
click at [316, 255] on span "Well" at bounding box center [319, 252] width 10 height 6
type input "1643"
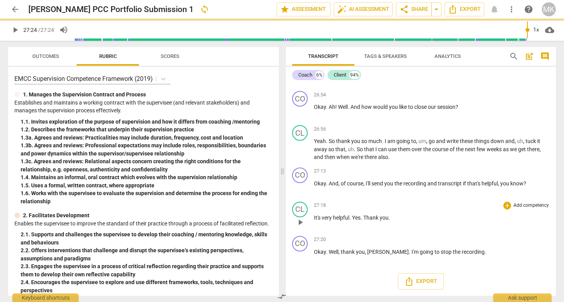
click at [370, 233] on div "CL play_arrow pause 27:18 + Add competency keyboard_arrow_right It's very helpf…" at bounding box center [421, 216] width 270 height 34
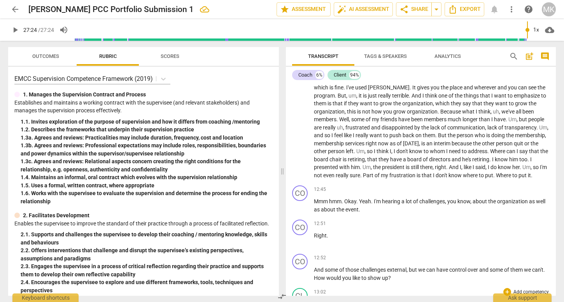
scroll to position [1245, 0]
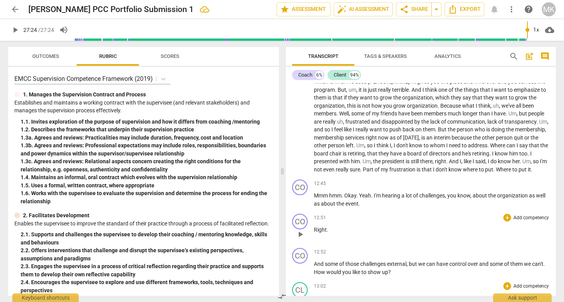
click at [315, 233] on span "Right" at bounding box center [320, 230] width 13 height 6
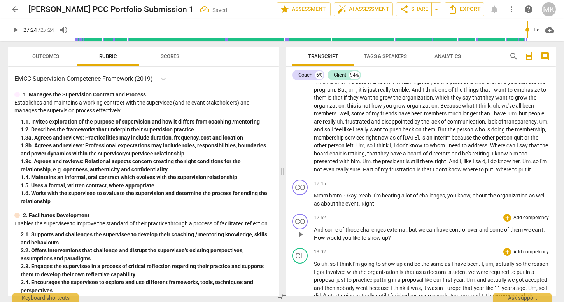
click at [314, 233] on span "And" at bounding box center [319, 230] width 11 height 6
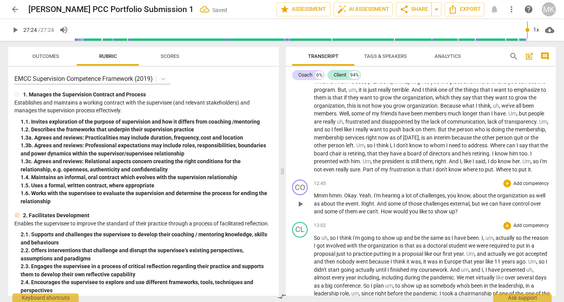
click at [410, 215] on span "you" at bounding box center [414, 211] width 10 height 6
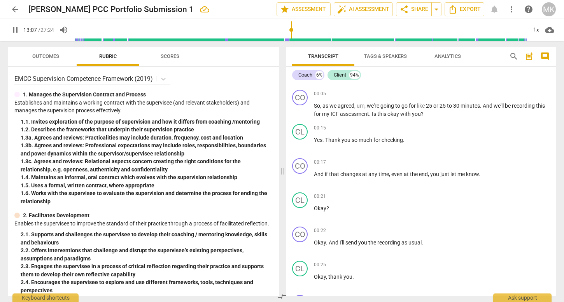
scroll to position [0, 0]
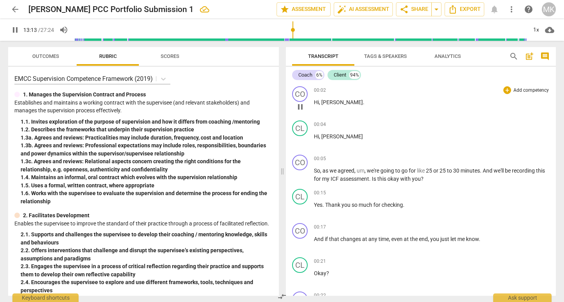
click at [320, 101] on span "," at bounding box center [320, 102] width 2 height 6
click at [298, 95] on div "CO" at bounding box center [300, 94] width 16 height 16
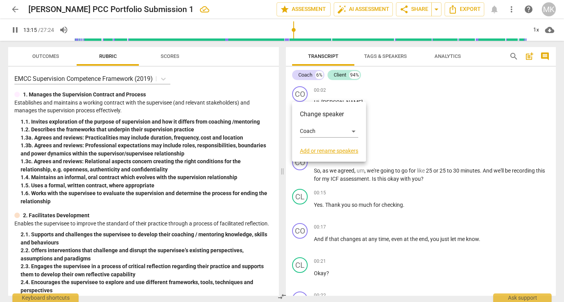
click at [377, 90] on div at bounding box center [282, 151] width 564 height 302
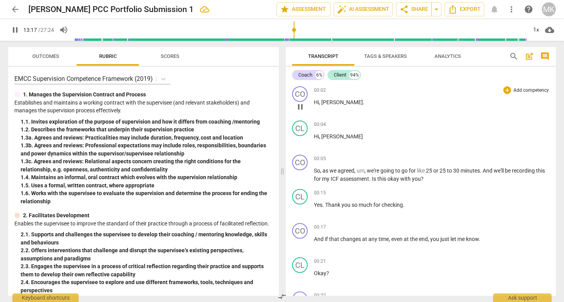
click at [317, 104] on span "Hi" at bounding box center [316, 102] width 5 height 6
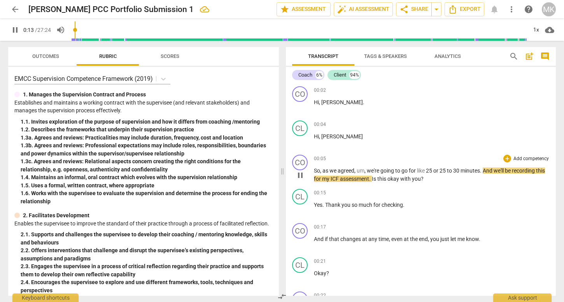
click at [440, 172] on span "or" at bounding box center [436, 171] width 6 height 6
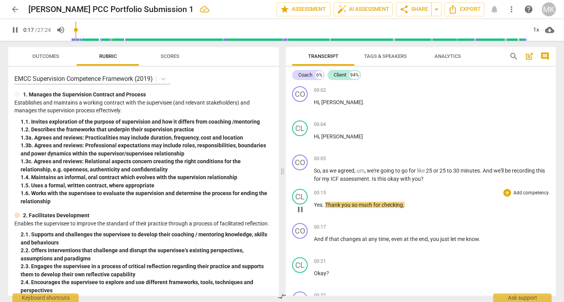
type input "18"
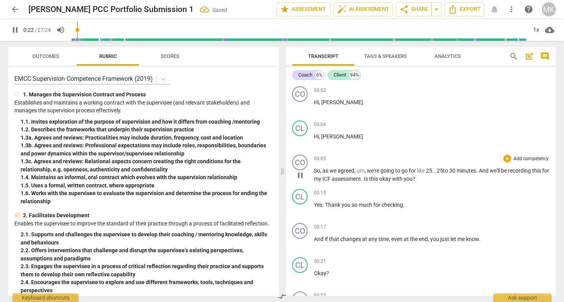
scroll to position [221, 0]
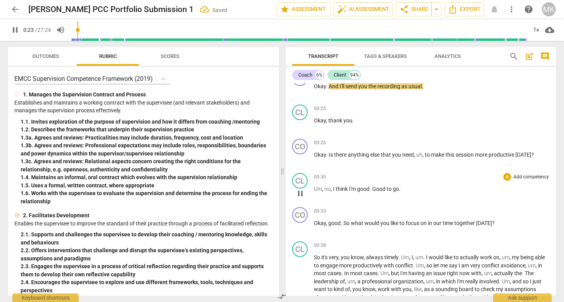
click at [391, 187] on span "to" at bounding box center [390, 189] width 6 height 6
click at [389, 243] on div "00:38 + Add competency keyboard_arrow_right" at bounding box center [432, 246] width 236 height 8
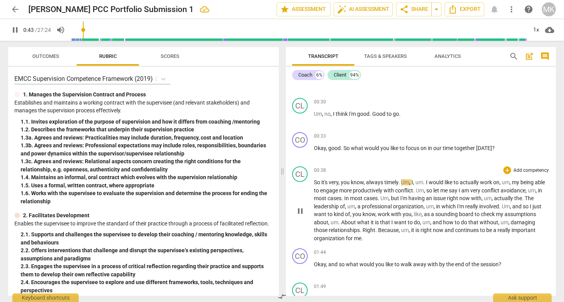
scroll to position [319, 0]
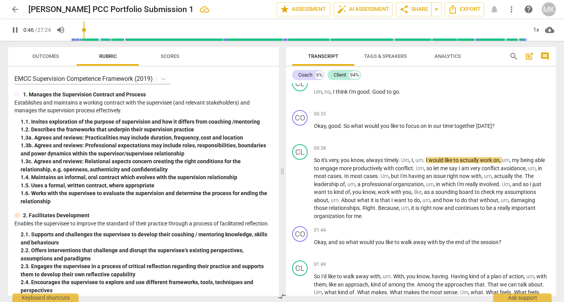
type input "47"
click at [12, 8] on span "arrow_back" at bounding box center [15, 9] width 9 height 9
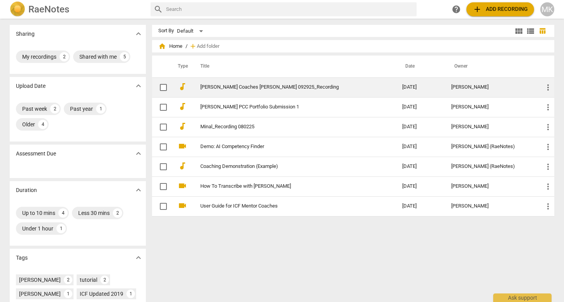
click at [543, 85] on span "more_vert" at bounding box center [547, 87] width 9 height 9
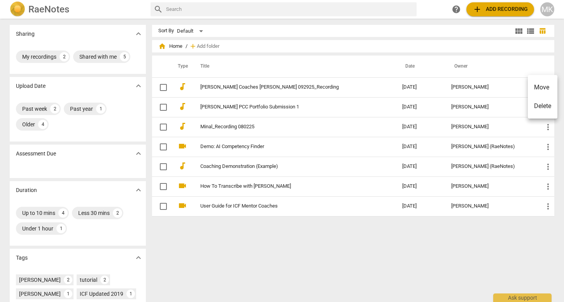
click at [363, 83] on div at bounding box center [282, 151] width 564 height 302
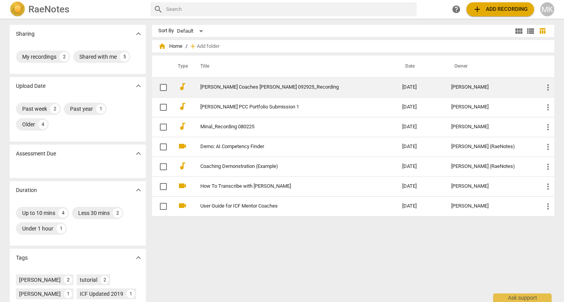
click at [289, 87] on link "[PERSON_NAME] Coaches [PERSON_NAME] 092925_Recording" at bounding box center [287, 87] width 174 height 6
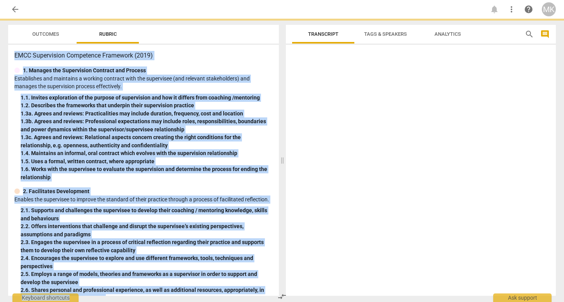
click at [289, 87] on div at bounding box center [421, 172] width 270 height 248
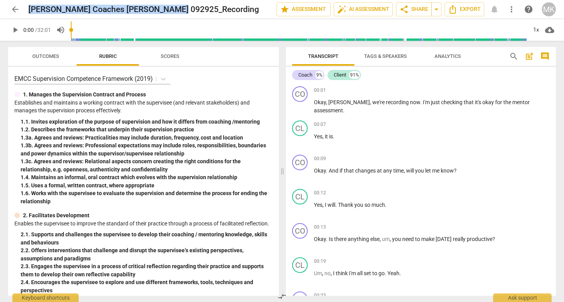
drag, startPoint x: 173, startPoint y: 9, endPoint x: 11, endPoint y: 7, distance: 162.2
click at [11, 7] on div "arrow_back [PERSON_NAME] Coaches [PERSON_NAME] 092925_Recording edit star Asses…" at bounding box center [282, 9] width 548 height 14
click at [259, 8] on span "edit" at bounding box center [263, 9] width 9 height 9
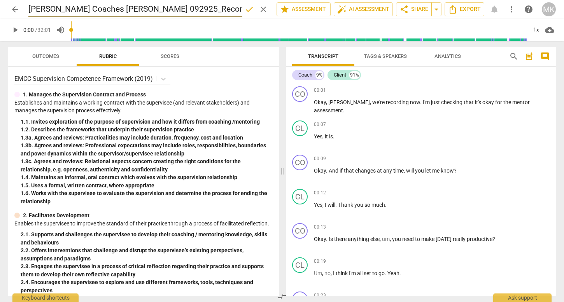
drag, startPoint x: 180, startPoint y: 8, endPoint x: 28, endPoint y: 6, distance: 151.7
click at [28, 6] on input "[PERSON_NAME] Coaches [PERSON_NAME] 092925_Recording" at bounding box center [135, 9] width 214 height 15
type input "[PERSON_NAME] ICF PCC Portfolio Submission 2"
click at [205, 81] on div "EMCC Supervision Competence Framework (2019)" at bounding box center [143, 78] width 258 height 11
click at [130, 13] on h2 "[PERSON_NAME] ICF PCC Portfolio Submission 2" at bounding box center [118, 10] width 180 height 10
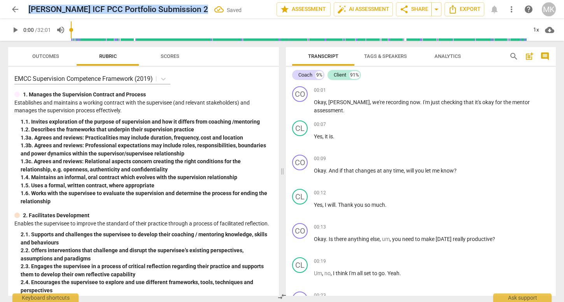
drag, startPoint x: 197, startPoint y: 10, endPoint x: 30, endPoint y: 1, distance: 167.5
click at [30, 1] on div "arrow_back [PERSON_NAME] ICF PCC Portfolio Submission 2 Saved edit star Assessm…" at bounding box center [282, 9] width 552 height 19
copy h2 "[PERSON_NAME] ICF PCC Portfolio Submission 2"
click at [16, 7] on span "arrow_back" at bounding box center [15, 9] width 9 height 9
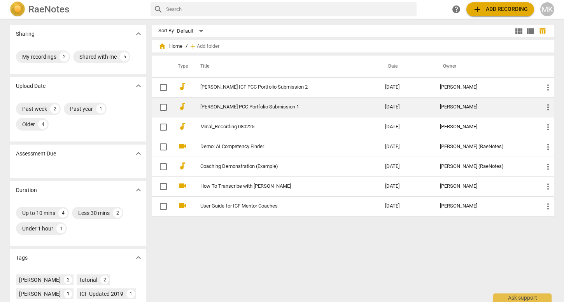
click at [263, 107] on link "[PERSON_NAME] PCC Portfolio Submission 1" at bounding box center [278, 107] width 157 height 6
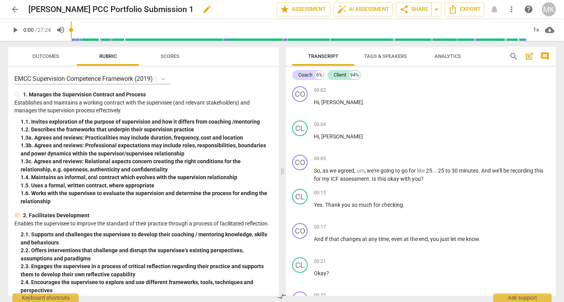
click at [83, 8] on h2 "[PERSON_NAME] PCC Portfolio Submission 1" at bounding box center [110, 10] width 165 height 10
click at [202, 8] on span "edit" at bounding box center [206, 9] width 9 height 9
click at [83, 9] on input "[PERSON_NAME] PCC Portfolio Submission 1" at bounding box center [135, 9] width 214 height 15
type input "[PERSON_NAME] ICF PCC Portfolio Submission 1"
click at [251, 87] on div "EMCC Supervision Competence Framework (2019) 1. Manages the Supervision Contrac…" at bounding box center [143, 181] width 271 height 229
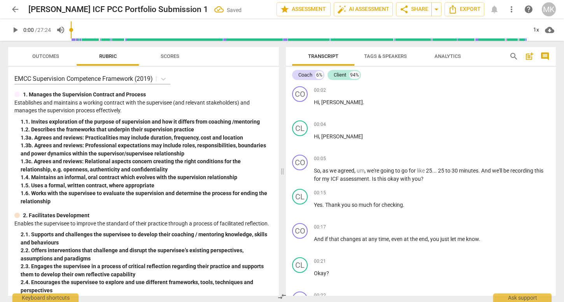
click at [12, 8] on span "arrow_back" at bounding box center [15, 9] width 9 height 9
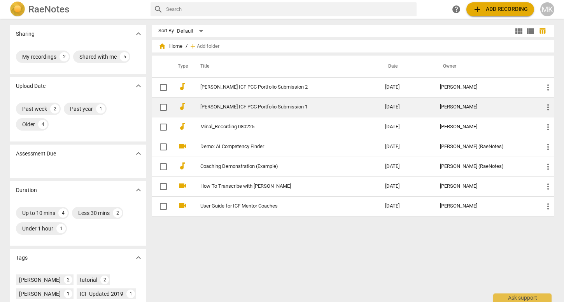
click at [284, 105] on link "[PERSON_NAME] ICF PCC Portfolio Submission 1" at bounding box center [278, 107] width 157 height 6
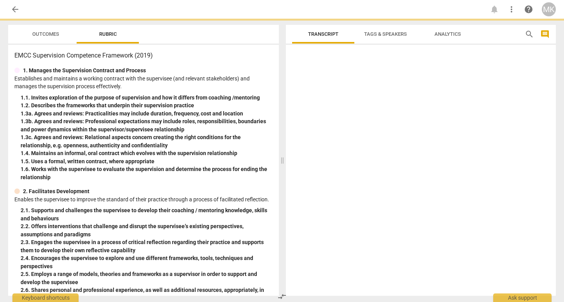
click at [284, 105] on span at bounding box center [282, 161] width 5 height 284
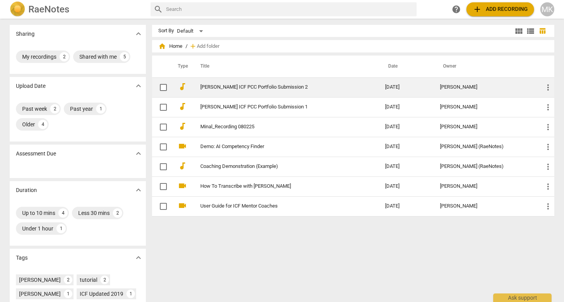
click at [273, 86] on link "[PERSON_NAME] ICF PCC Portfolio Submission 2" at bounding box center [278, 87] width 157 height 6
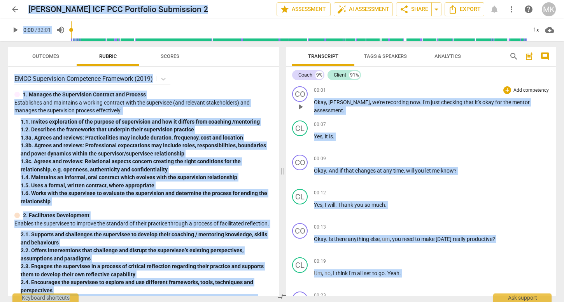
click at [300, 107] on span "play_arrow" at bounding box center [300, 106] width 9 height 9
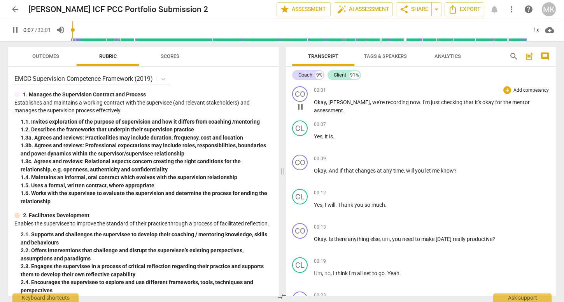
click at [536, 104] on p "[PERSON_NAME] , we're recording now . I'm just checking that it's okay for the …" at bounding box center [432, 106] width 236 height 16
type input "8"
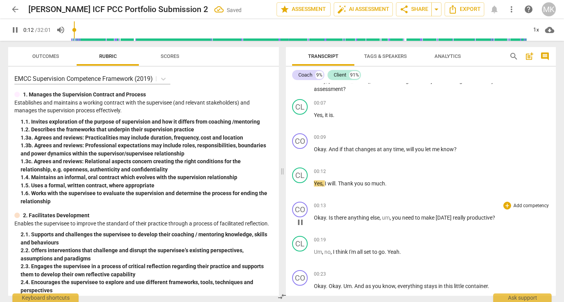
scroll to position [26, 0]
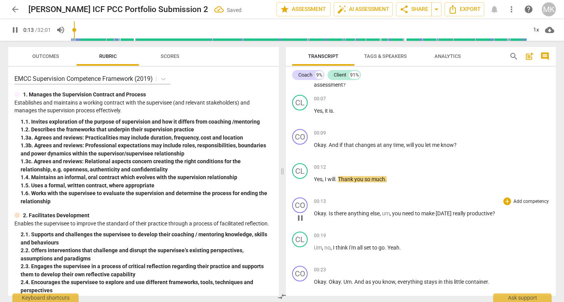
click at [364, 216] on span "anything" at bounding box center [359, 213] width 23 height 6
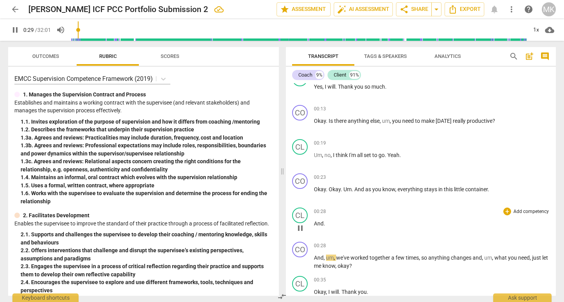
scroll to position [123, 0]
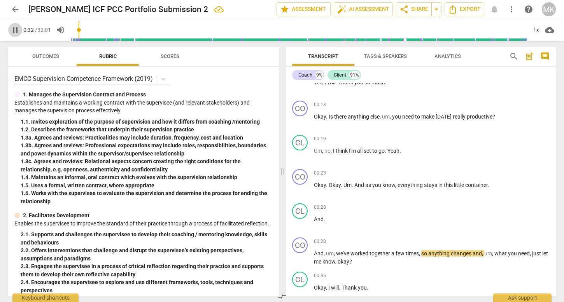
click at [14, 30] on span "pause" at bounding box center [15, 29] width 9 height 9
click at [315, 220] on span "And" at bounding box center [319, 219] width 10 height 6
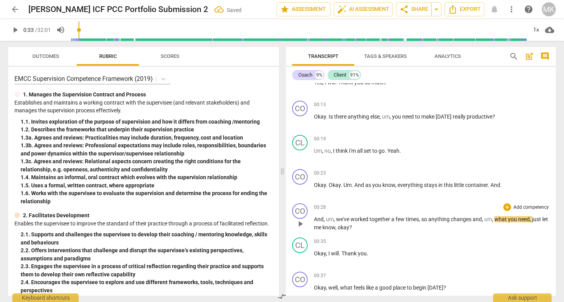
click at [315, 220] on span "And" at bounding box center [319, 219] width 10 height 6
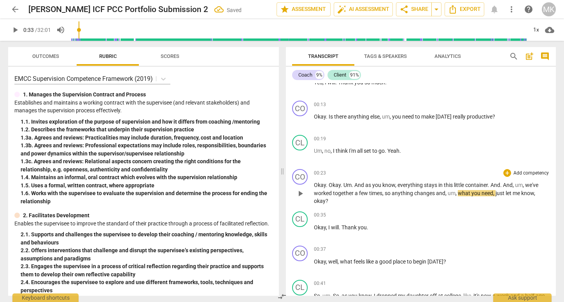
click at [505, 187] on span "And" at bounding box center [508, 185] width 10 height 6
click at [476, 186] on span "container" at bounding box center [476, 185] width 23 height 6
click at [477, 186] on span "container" at bounding box center [476, 185] width 23 height 6
click at [504, 187] on span "And" at bounding box center [508, 185] width 10 height 6
type input "30"
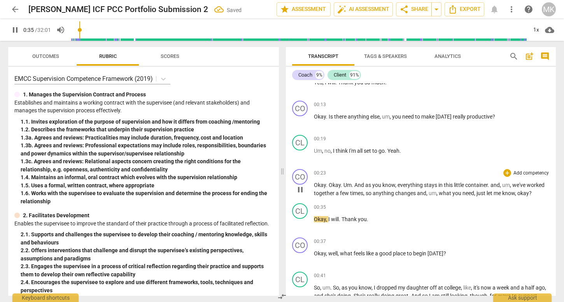
click at [426, 192] on span "and" at bounding box center [421, 193] width 9 height 6
click at [460, 216] on p "Okay , I will . Thank you ." at bounding box center [432, 219] width 236 height 8
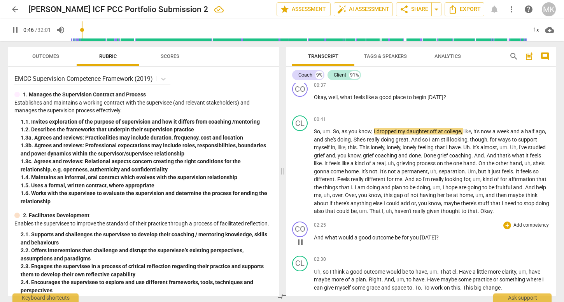
scroll to position [284, 0]
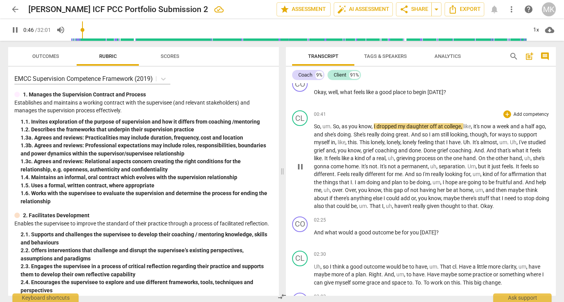
click at [384, 198] on span "else" at bounding box center [378, 198] width 11 height 6
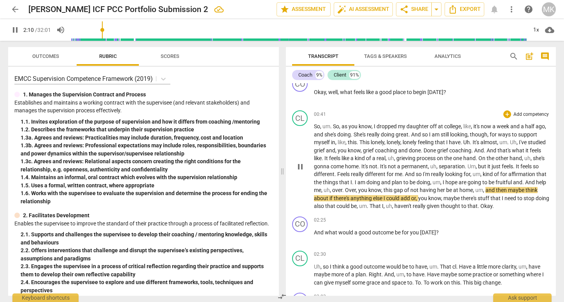
click at [357, 205] on span "be" at bounding box center [354, 206] width 6 height 6
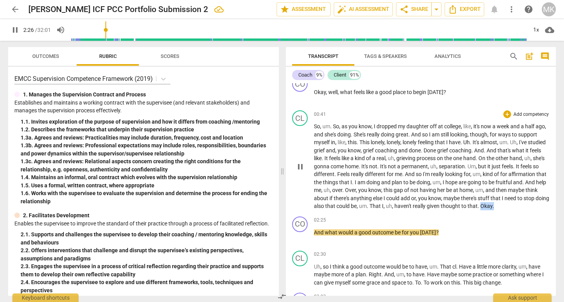
drag, startPoint x: 329, startPoint y: 215, endPoint x: 314, endPoint y: 216, distance: 14.9
click at [312, 214] on div "CL play_arrow pause 00:41 + Add competency keyboard_arrow_right So , um . So , …" at bounding box center [421, 160] width 270 height 106
click at [323, 214] on div "CL play_arrow pause 00:41 + Add competency keyboard_arrow_right So , um . So , …" at bounding box center [421, 160] width 270 height 106
click at [329, 210] on p "So , um . So , as you know , I dropped my daughter off at college , like , it's…" at bounding box center [432, 167] width 236 height 88
type input "149"
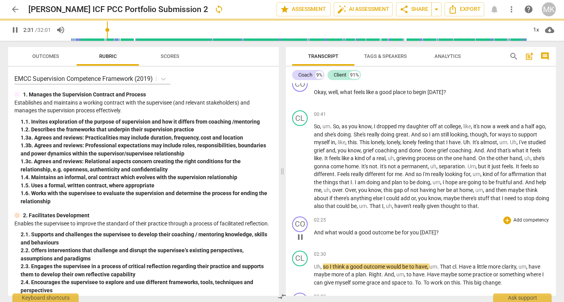
click at [315, 233] on span "And" at bounding box center [319, 232] width 11 height 6
type input "152"
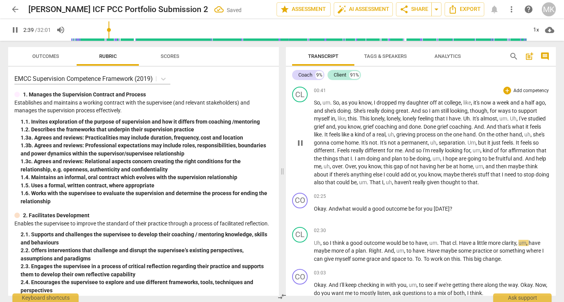
scroll to position [335, 0]
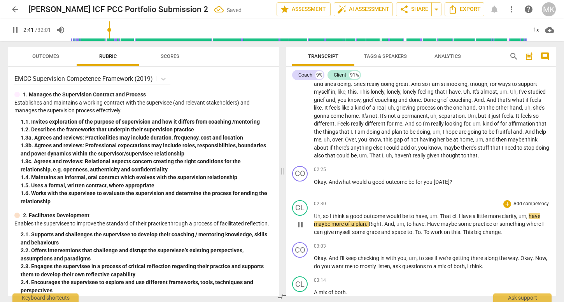
click at [457, 232] on span "this" at bounding box center [455, 232] width 9 height 6
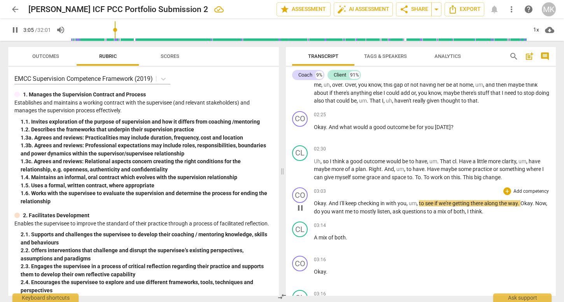
scroll to position [393, 0]
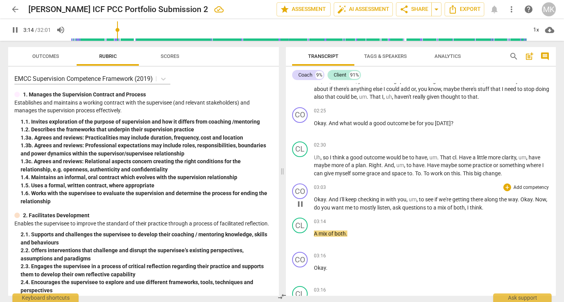
click at [502, 208] on p "Okay . And I'll keep checking in with you , um , to see if we're getting there …" at bounding box center [432, 204] width 236 height 16
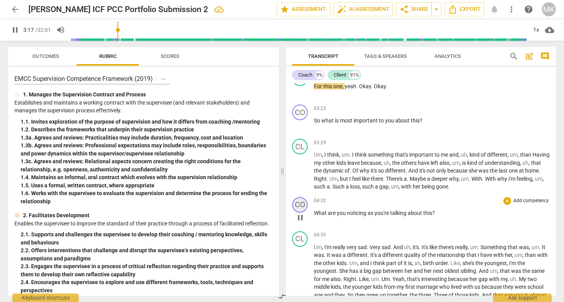
click at [298, 202] on div "CO" at bounding box center [300, 205] width 16 height 16
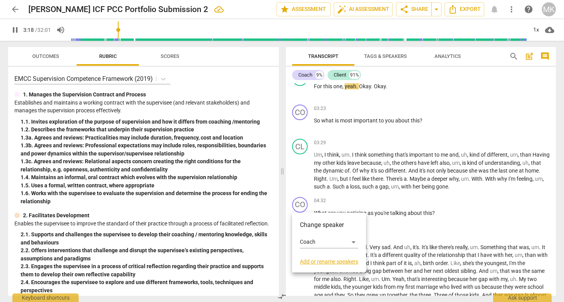
click at [342, 179] on div at bounding box center [282, 151] width 564 height 302
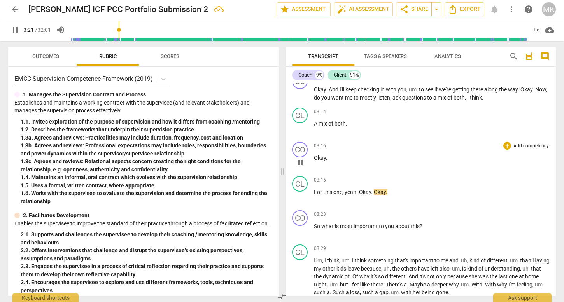
scroll to position [497, 0]
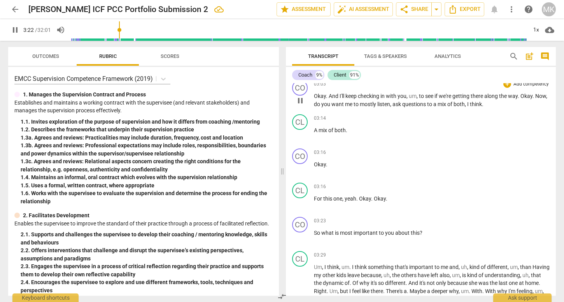
click at [301, 100] on span "pause" at bounding box center [300, 100] width 9 height 9
type input "203"
click at [314, 128] on div "CL play_arrow pause" at bounding box center [303, 128] width 22 height 28
drag, startPoint x: 503, startPoint y: 104, endPoint x: 483, endPoint y: 104, distance: 19.4
click at [483, 104] on p "Okay . And I'll keep checking in with you , um , to see if we're getting there …" at bounding box center [432, 100] width 236 height 16
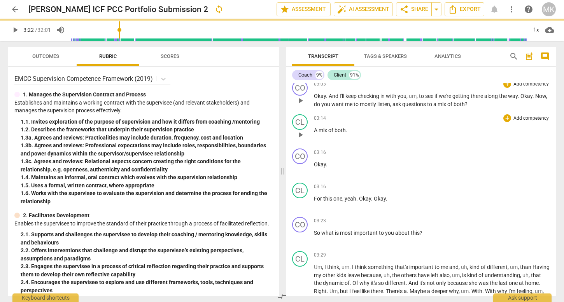
click at [315, 130] on span "A" at bounding box center [316, 130] width 5 height 6
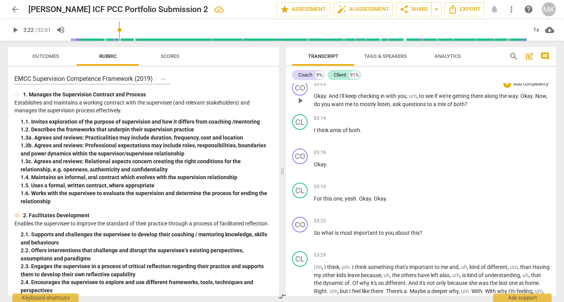
click at [447, 103] on span "mix" at bounding box center [443, 104] width 10 height 6
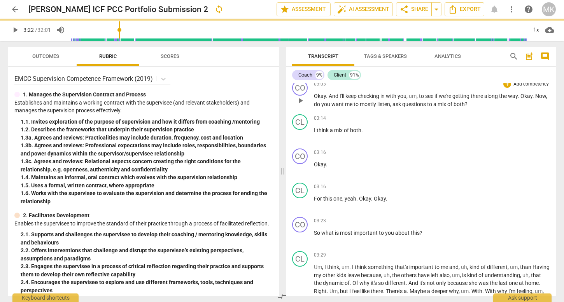
click at [447, 103] on span "mix" at bounding box center [443, 104] width 10 height 6
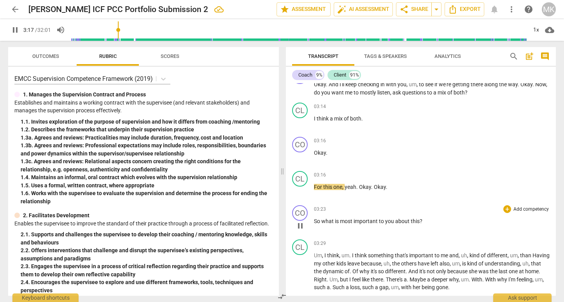
scroll to position [509, 0]
click at [301, 190] on span "pause" at bounding box center [300, 190] width 9 height 9
type input "202"
click at [314, 220] on span "So" at bounding box center [317, 220] width 7 height 6
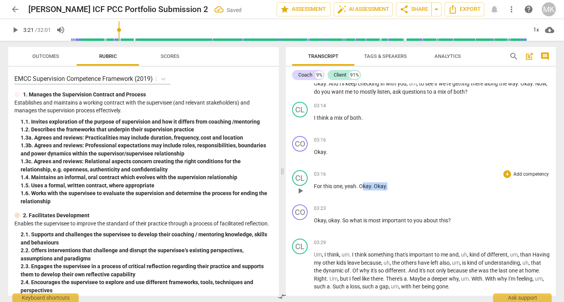
drag, startPoint x: 389, startPoint y: 186, endPoint x: 361, endPoint y: 187, distance: 27.6
click at [361, 187] on p "For this one , yeah . Okay . Okay ." at bounding box center [432, 186] width 236 height 8
click at [301, 226] on span "play_arrow" at bounding box center [300, 225] width 9 height 9
click at [342, 221] on span "So" at bounding box center [345, 220] width 7 height 6
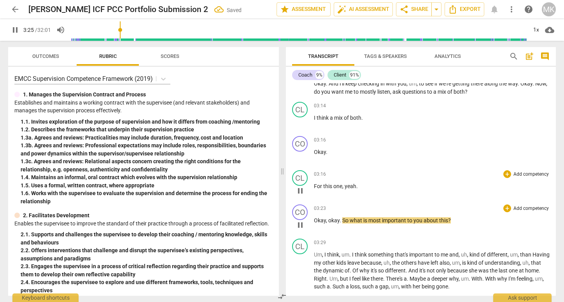
click at [341, 221] on span "." at bounding box center [341, 220] width 3 height 6
type input "208"
click at [347, 220] on span "So" at bounding box center [345, 220] width 6 height 6
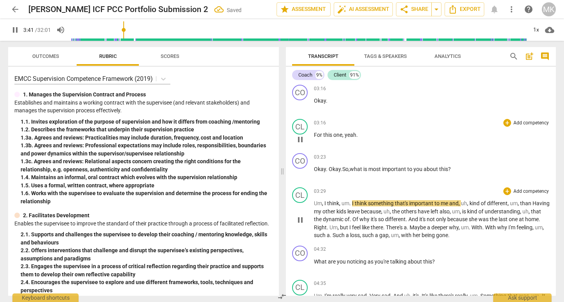
scroll to position [566, 0]
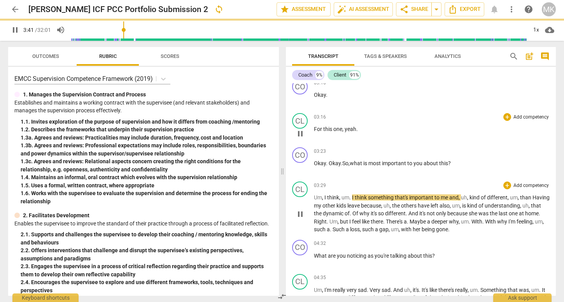
click at [422, 233] on p "Um , I think , um . I think something that's important to me and , uh , kind of…" at bounding box center [432, 214] width 236 height 40
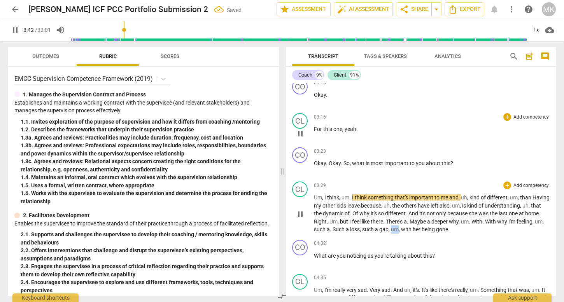
click at [422, 233] on p "Um , I think , um . I think something that's important to me and , uh , kind of…" at bounding box center [432, 214] width 236 height 40
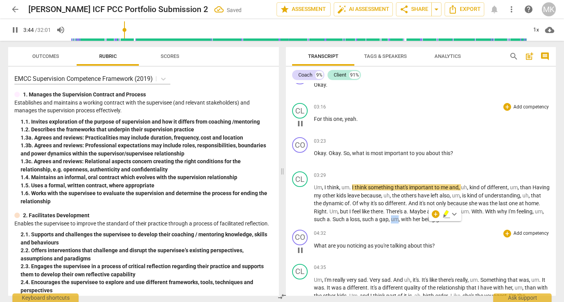
scroll to position [585, 0]
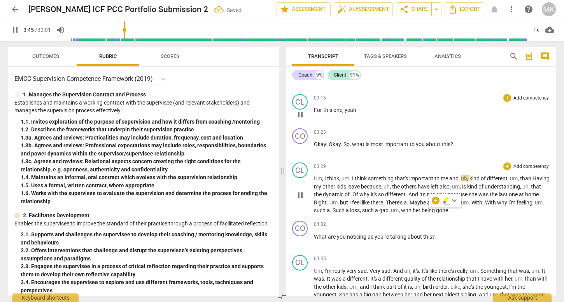
click at [375, 211] on span "such" at bounding box center [368, 210] width 13 height 6
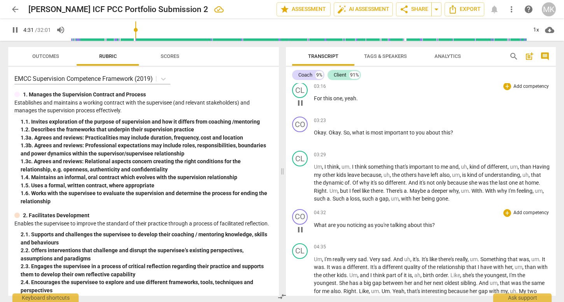
scroll to position [598, 0]
click at [314, 223] on span "What" at bounding box center [321, 224] width 14 height 6
type input "275"
click at [388, 227] on span "you're" at bounding box center [393, 224] width 16 height 6
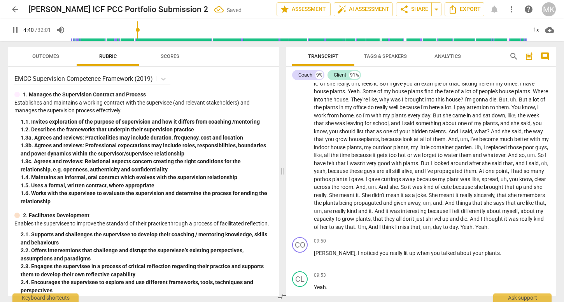
scroll to position [934, 0]
click at [449, 229] on span "day" at bounding box center [453, 225] width 9 height 6
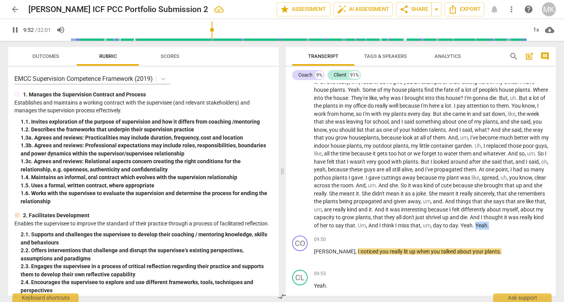
type input "593"
drag, startPoint x: 454, startPoint y: 233, endPoint x: 468, endPoint y: 233, distance: 14.0
click at [468, 230] on p "Um , I'm really very sad . Very sad . And uh , it's . It's like there's really …" at bounding box center [432, 74] width 236 height 311
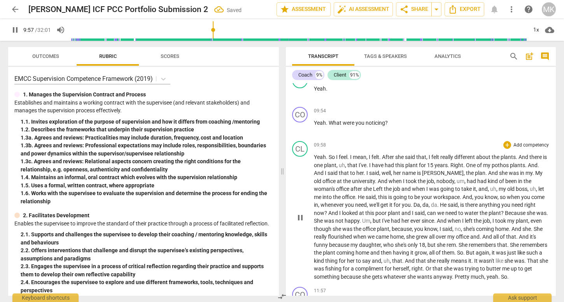
scroll to position [1124, 0]
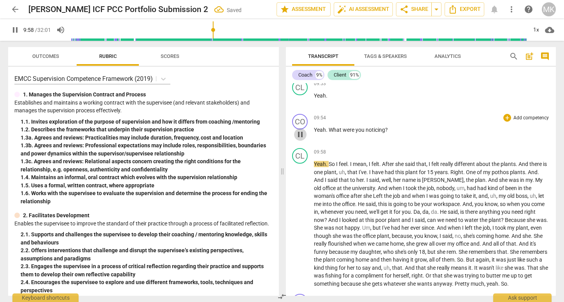
click at [299, 139] on span "pause" at bounding box center [300, 134] width 9 height 9
type input "598"
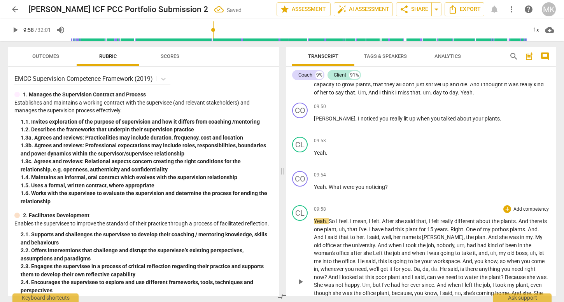
scroll to position [1046, 0]
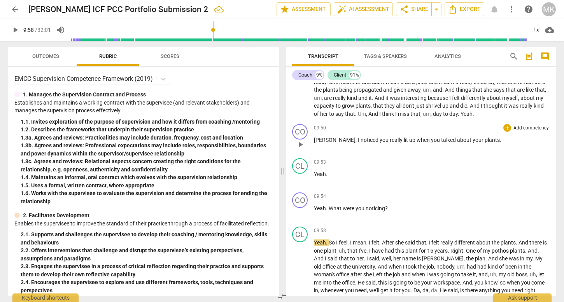
click at [315, 143] on span "[PERSON_NAME]" at bounding box center [335, 140] width 42 height 6
click at [303, 184] on span "play_arrow" at bounding box center [300, 178] width 9 height 9
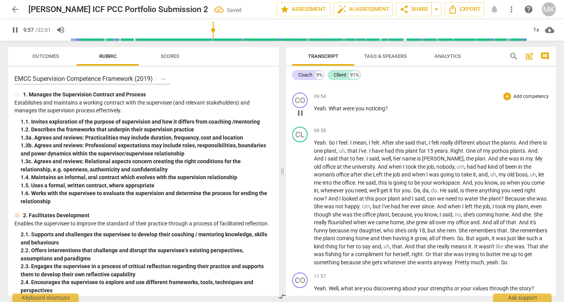
scroll to position [1163, 0]
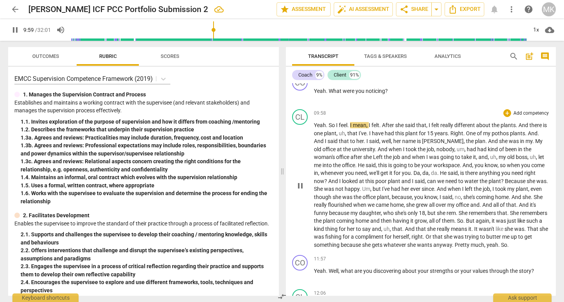
click at [454, 240] on span "she" at bounding box center [449, 237] width 10 height 6
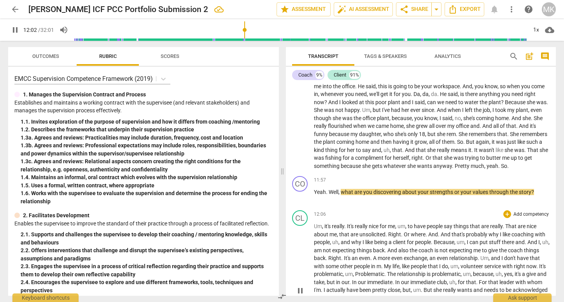
scroll to position [1251, 0]
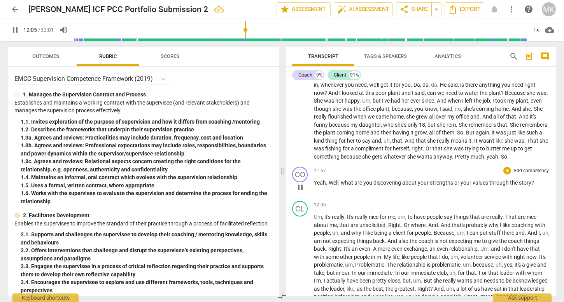
click at [516, 186] on span "the" at bounding box center [514, 183] width 9 height 6
type input "726"
click at [458, 260] on span "um" at bounding box center [454, 257] width 8 height 6
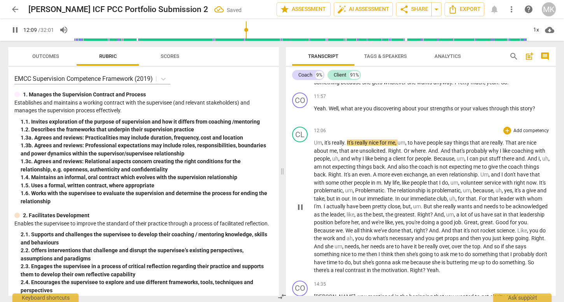
scroll to position [1343, 0]
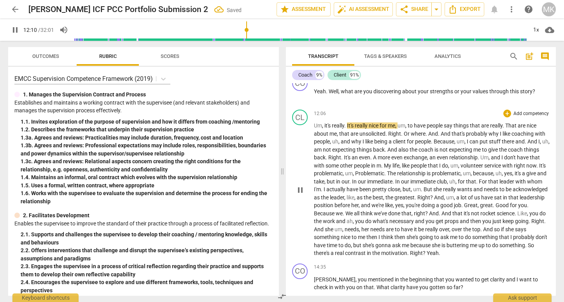
click at [407, 256] on span "motivation" at bounding box center [394, 253] width 26 height 6
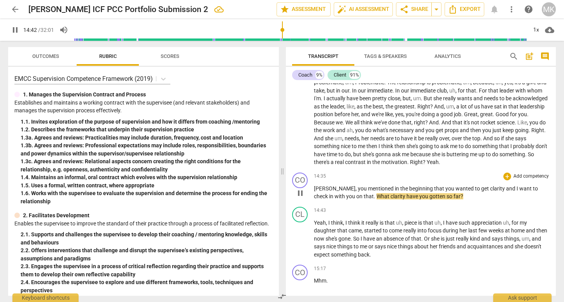
scroll to position [1438, 0]
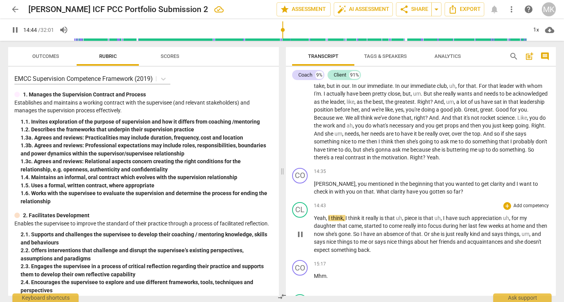
click at [375, 245] on span "or" at bounding box center [371, 242] width 6 height 6
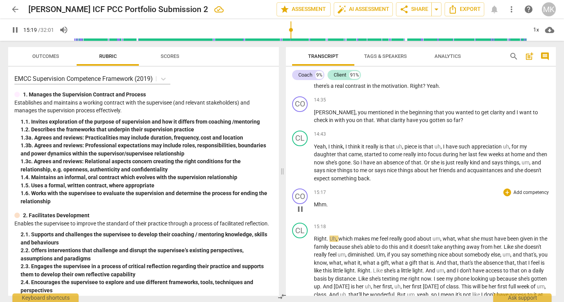
scroll to position [1512, 0]
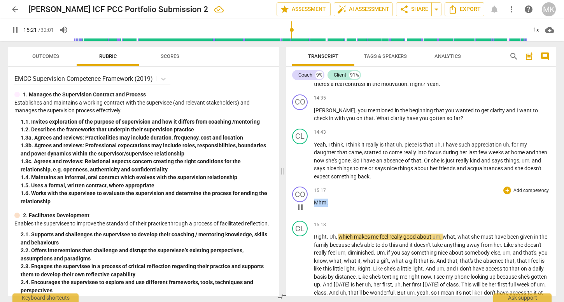
drag, startPoint x: 328, startPoint y: 210, endPoint x: 315, endPoint y: 210, distance: 12.8
click at [315, 207] on p "Mhm ." at bounding box center [432, 203] width 236 height 8
type input "922"
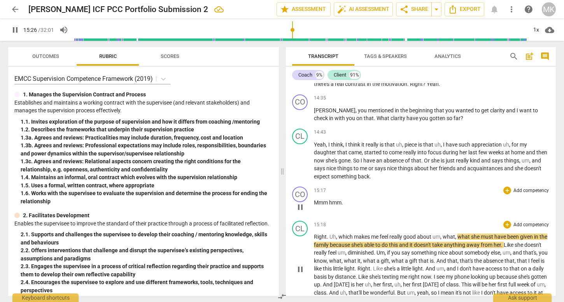
click at [361, 280] on p "Right . Uh , which makes me feel really good about um , what , what she must ha…" at bounding box center [432, 269] width 236 height 72
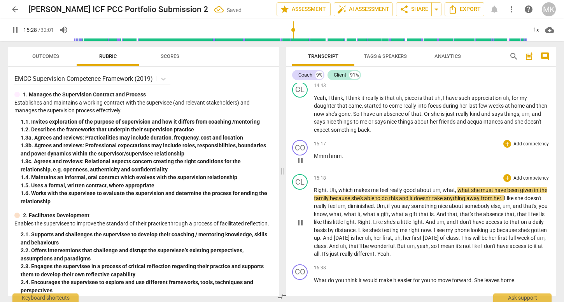
scroll to position [1560, 0]
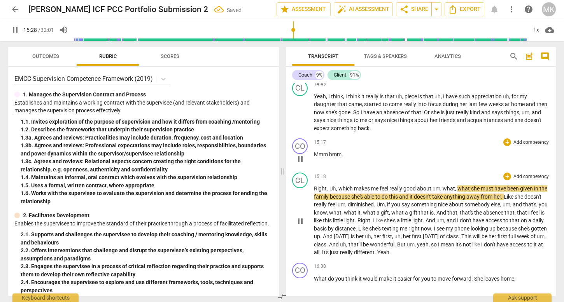
click at [375, 256] on span "different" at bounding box center [364, 252] width 21 height 6
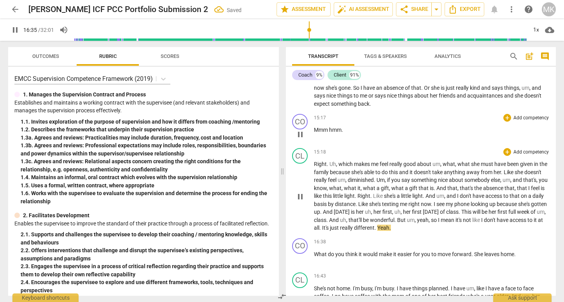
scroll to position [1594, 0]
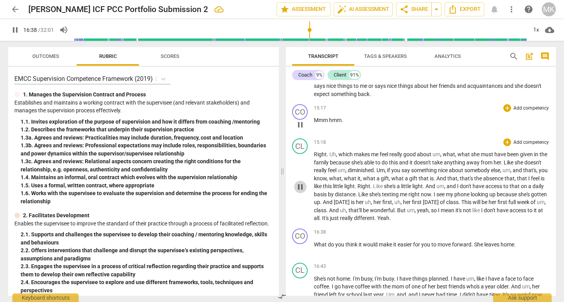
click at [303, 192] on span "pause" at bounding box center [300, 186] width 9 height 9
type input "998"
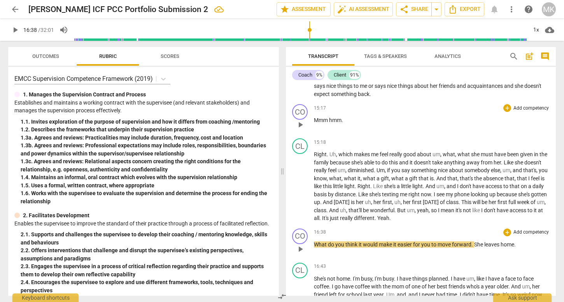
click at [315, 248] on span "What" at bounding box center [321, 245] width 14 height 6
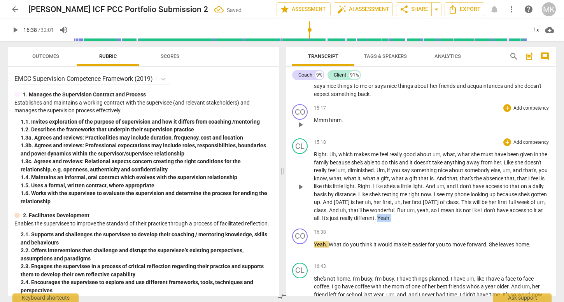
drag, startPoint x: 452, startPoint y: 226, endPoint x: 440, endPoint y: 226, distance: 12.1
click at [440, 222] on p "Right . Uh , which makes me feel really good about um , what , what she must ha…" at bounding box center [432, 187] width 236 height 72
click at [330, 248] on span "What" at bounding box center [336, 245] width 14 height 6
click at [416, 248] on span "easier" at bounding box center [420, 245] width 16 height 6
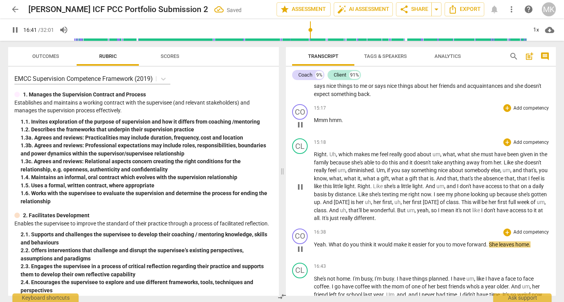
click at [490, 248] on span "She" at bounding box center [494, 245] width 10 height 6
type input "1004"
click at [545, 249] on p "Yeah . What do you think it would make it easier for you to move forward when s…" at bounding box center [432, 245] width 236 height 8
click at [352, 248] on span "you" at bounding box center [355, 245] width 10 height 6
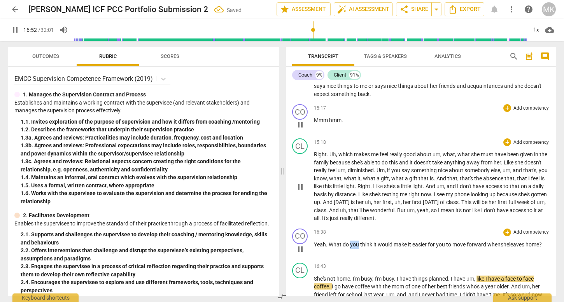
click at [352, 248] on span "you" at bounding box center [355, 245] width 10 height 6
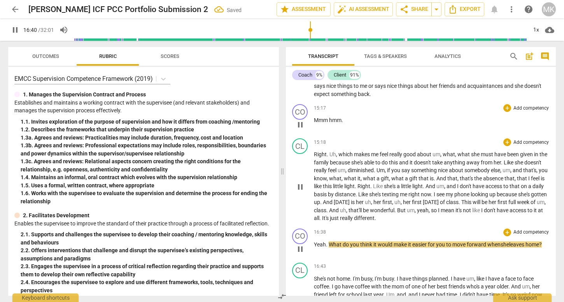
click at [364, 248] on span "think" at bounding box center [366, 245] width 13 height 6
click at [378, 248] on span "would" at bounding box center [386, 245] width 16 height 6
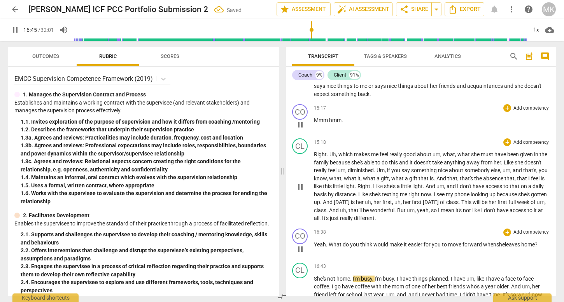
scroll to position [1624, 0]
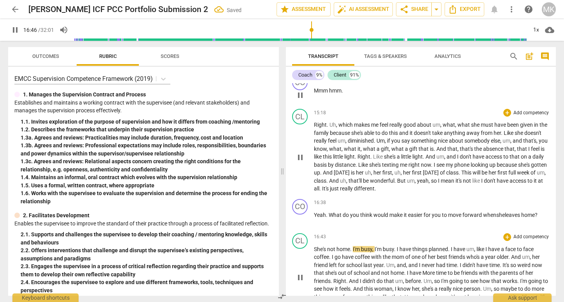
click at [393, 260] on span "mom" at bounding box center [399, 257] width 14 height 6
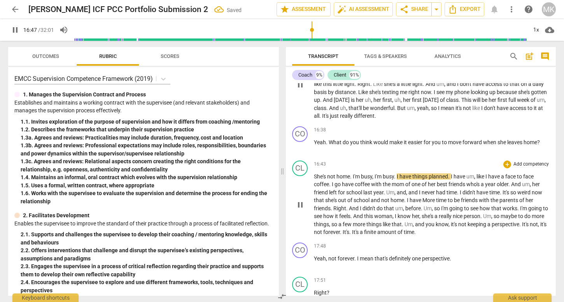
scroll to position [1730, 0]
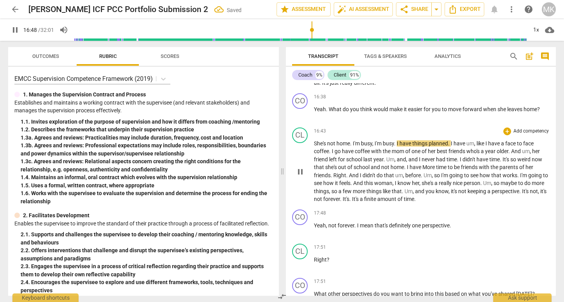
click at [383, 194] on span "things" at bounding box center [374, 191] width 16 height 6
click at [398, 202] on span "amount" at bounding box center [387, 199] width 20 height 6
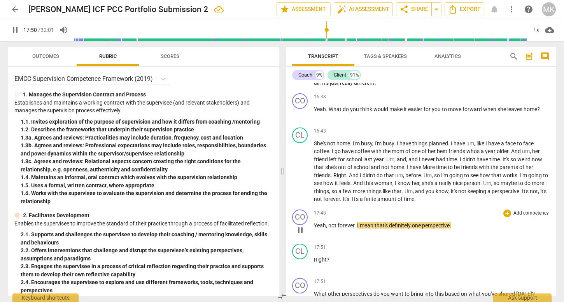
click at [355, 229] on span "." at bounding box center [355, 225] width 3 height 6
click at [357, 233] on div "CO play_arrow pause 00:01 + Add competency keyboard_arrow_right Okay , [PERSON_…" at bounding box center [421, 189] width 270 height 213
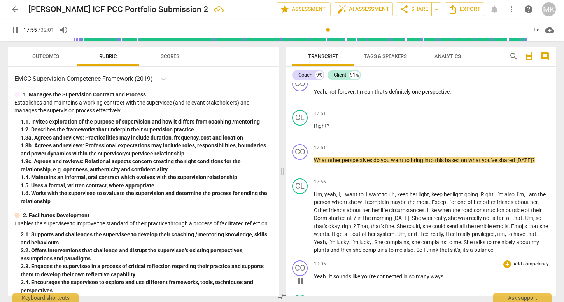
scroll to position [1857, 0]
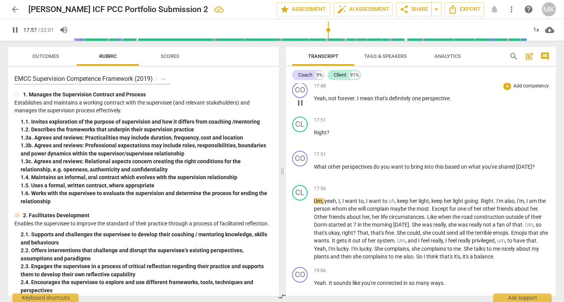
click at [354, 102] on span "." at bounding box center [355, 98] width 3 height 6
type input "1078"
click at [380, 102] on span "that's" at bounding box center [385, 98] width 14 height 6
click at [377, 102] on span "mean," at bounding box center [370, 98] width 16 height 6
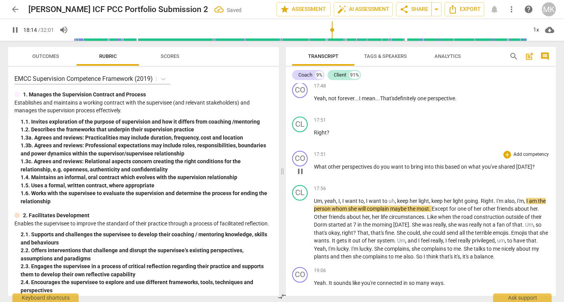
click at [386, 159] on div "17:51 + Add competency keyboard_arrow_right" at bounding box center [432, 155] width 236 height 8
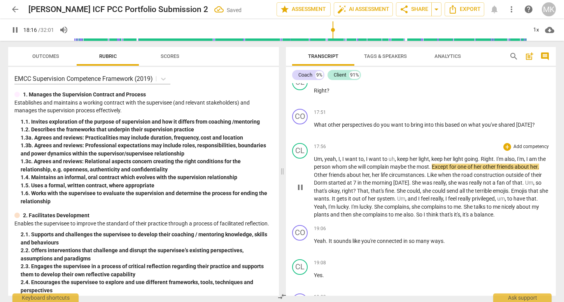
scroll to position [1904, 0]
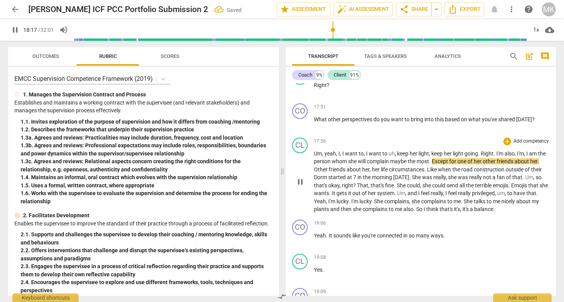
click at [440, 212] on span "think" at bounding box center [432, 209] width 13 height 6
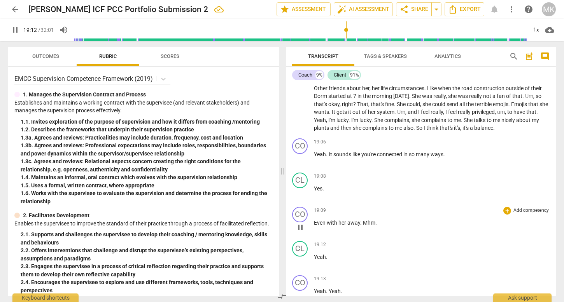
scroll to position [1992, 0]
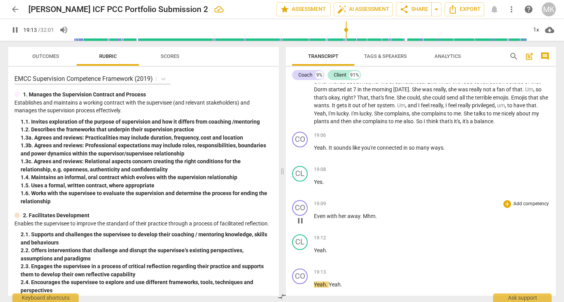
click at [376, 219] on span "." at bounding box center [376, 216] width 2 height 6
drag, startPoint x: 380, startPoint y: 224, endPoint x: 364, endPoint y: 224, distance: 16.0
click at [364, 221] on p "Even with her away . Mhm ." at bounding box center [432, 216] width 236 height 8
type input "1155"
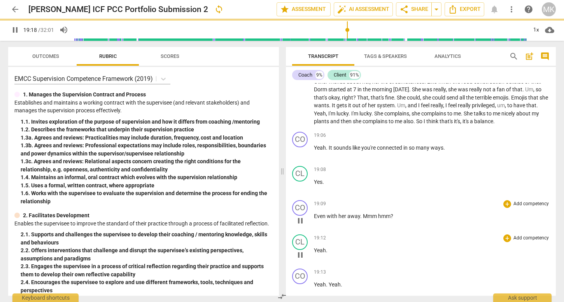
click at [335, 255] on p "Yeah ." at bounding box center [432, 251] width 236 height 8
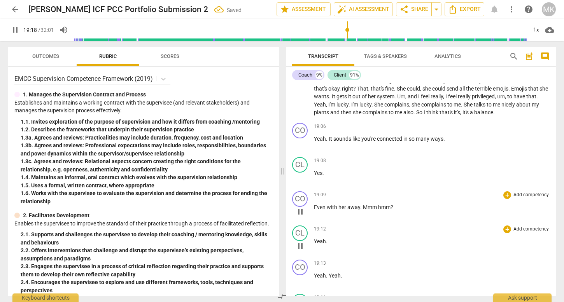
scroll to position [2034, 0]
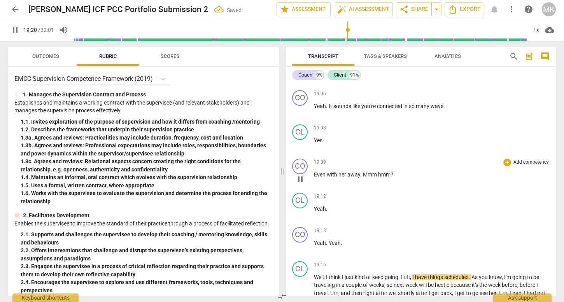
click at [392, 178] on span "?" at bounding box center [392, 175] width 3 height 6
type input "1161"
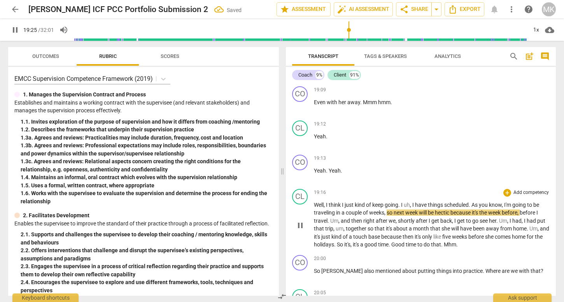
scroll to position [2138, 0]
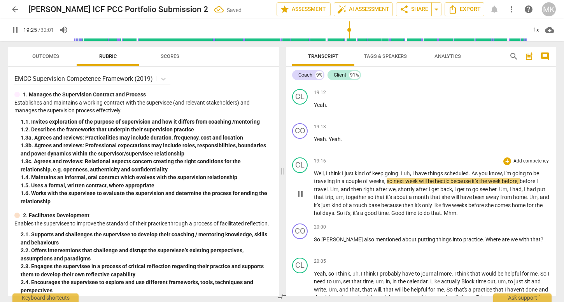
click at [424, 216] on span "to" at bounding box center [420, 213] width 6 height 6
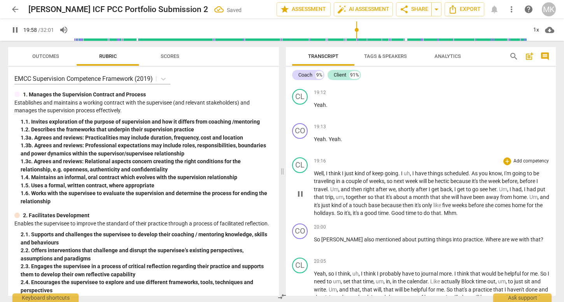
click at [479, 217] on p "Well , I think I just kind of keep going . I uh , I have things scheduled . As …" at bounding box center [432, 194] width 236 height 48
drag, startPoint x: 479, startPoint y: 219, endPoint x: 464, endPoint y: 219, distance: 15.2
click at [463, 217] on p "Well , I think I just kind of keep going . I uh , I have things scheduled . As …" at bounding box center [432, 194] width 236 height 48
type input "1200"
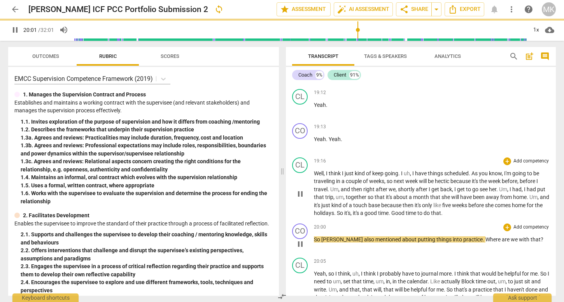
click at [314, 243] on span "So" at bounding box center [317, 239] width 7 height 6
type input "1202"
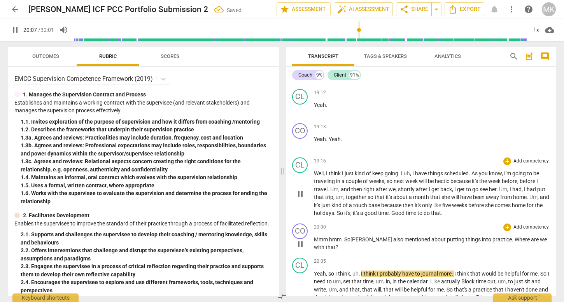
click at [350, 243] on span "Mmm hmm. So" at bounding box center [332, 239] width 37 height 6
click at [348, 243] on span "Mmm hmm. So," at bounding box center [333, 239] width 38 height 6
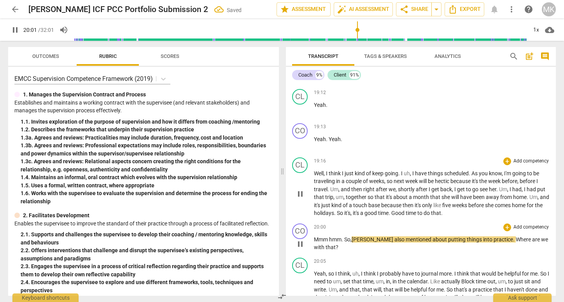
click at [394, 243] on span "also" at bounding box center [399, 239] width 11 height 6
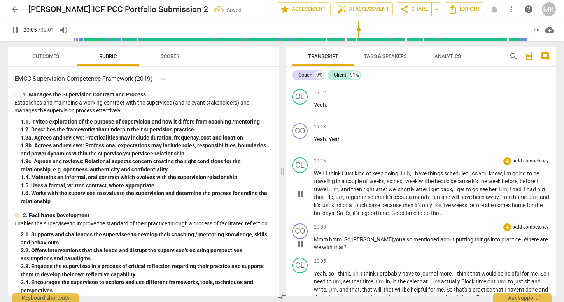
click at [395, 252] on p "Mmm hmm. So, [PERSON_NAME] you also mentioned about putting things into practic…" at bounding box center [432, 244] width 236 height 16
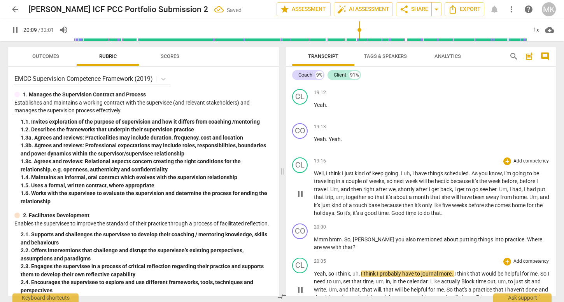
click at [368, 278] on p "Yeah , so I think , uh , I think I probably have to journal more . I think that…" at bounding box center [432, 290] width 236 height 40
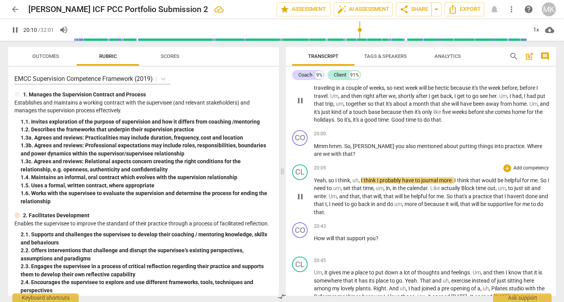
scroll to position [2249, 0]
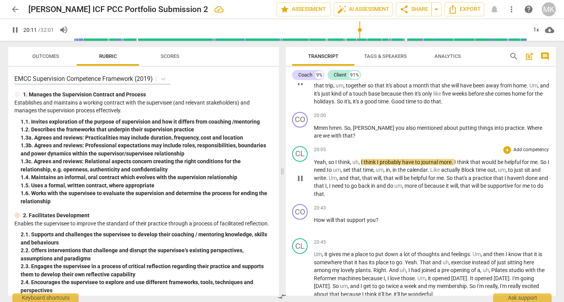
click at [351, 189] on span "to" at bounding box center [348, 186] width 6 height 6
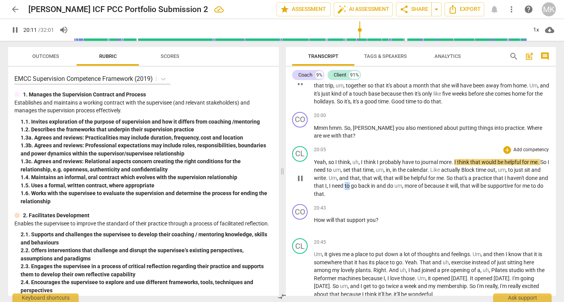
click at [351, 189] on span "to" at bounding box center [348, 186] width 6 height 6
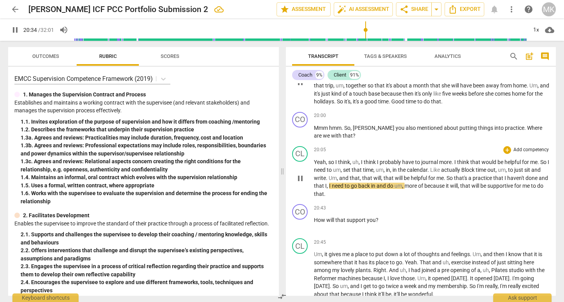
click at [537, 189] on span "do" at bounding box center [540, 186] width 6 height 6
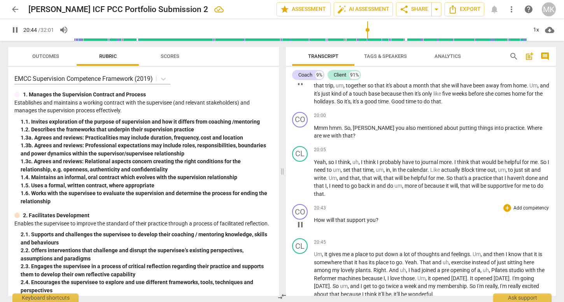
click at [315, 223] on span "How" at bounding box center [320, 220] width 12 height 6
type input "1245"
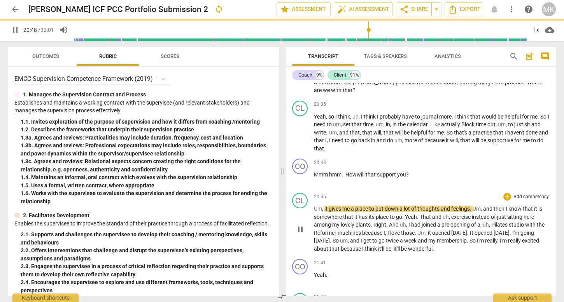
scroll to position [2303, 0]
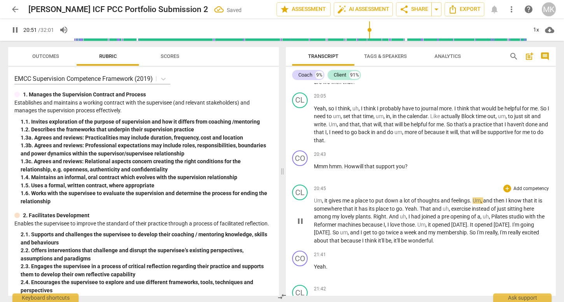
click at [418, 236] on span "week" at bounding box center [411, 232] width 14 height 6
click at [401, 244] on span "it'll" at bounding box center [397, 241] width 7 height 6
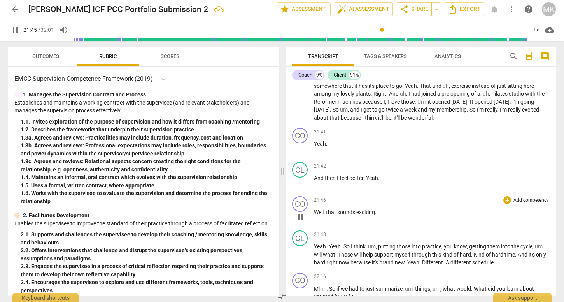
scroll to position [2427, 0]
click at [381, 216] on p "Well , that sounds exciting ." at bounding box center [432, 212] width 236 height 8
click at [388, 216] on p "Well , that sounds exciting ." at bounding box center [432, 212] width 236 height 8
type input "1310"
click at [410, 258] on p "Yeah . Yeah . So I think , um , putting those into practice , you know , gettin…" at bounding box center [432, 254] width 236 height 24
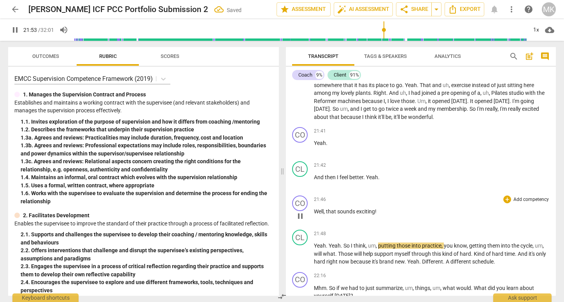
click at [377, 216] on p "Well , that sounds exciting !" at bounding box center [432, 212] width 236 height 8
type input "1314"
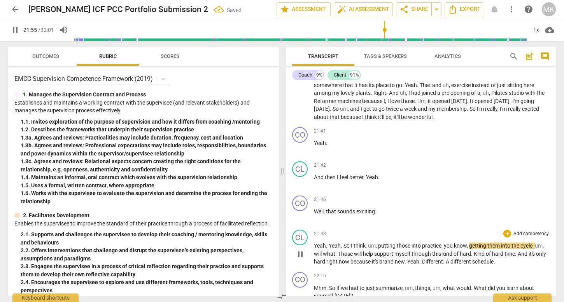
click at [446, 265] on span "." at bounding box center [444, 262] width 3 height 6
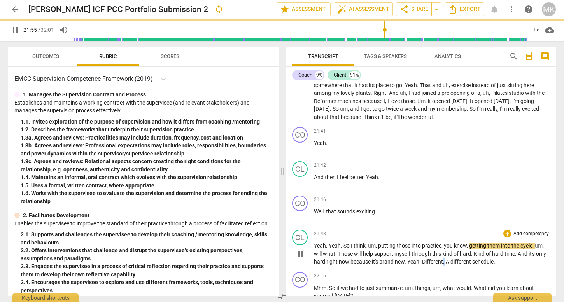
click at [446, 265] on span "." at bounding box center [444, 262] width 3 height 6
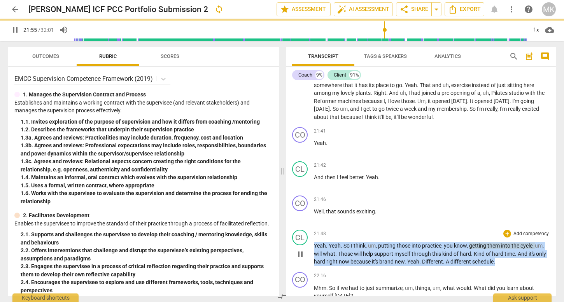
click at [446, 265] on span "." at bounding box center [444, 262] width 3 height 6
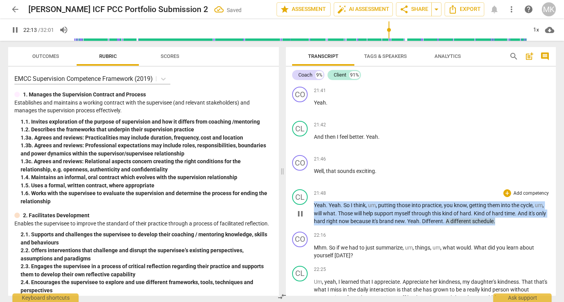
scroll to position [2473, 0]
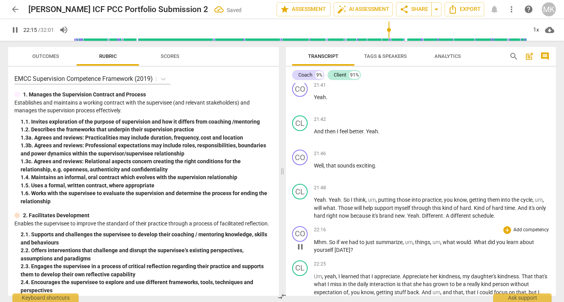
click at [412, 254] on p "Mhm . So if we had to just summarize , um , things , um , what would . What did…" at bounding box center [432, 246] width 236 height 16
click at [474, 245] on span "." at bounding box center [472, 242] width 3 height 6
click at [454, 245] on span "what" at bounding box center [450, 242] width 14 height 6
click at [448, 247] on p "Mhm . So if we had to just summarize , um , things , um , what would . What did…" at bounding box center [432, 246] width 236 height 16
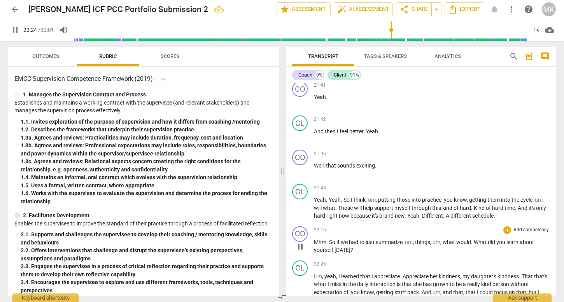
click at [442, 245] on span "," at bounding box center [441, 242] width 2 height 6
click at [429, 245] on span "things" at bounding box center [422, 242] width 15 height 6
click at [472, 245] on span "." at bounding box center [472, 242] width 3 height 6
type input "1346"
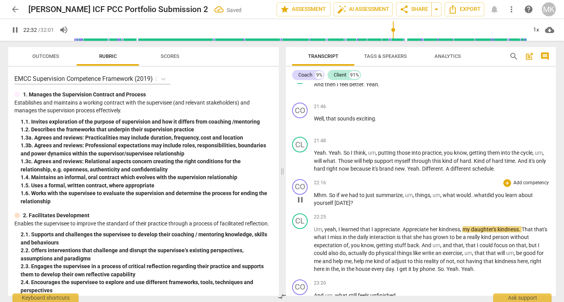
scroll to position [2531, 0]
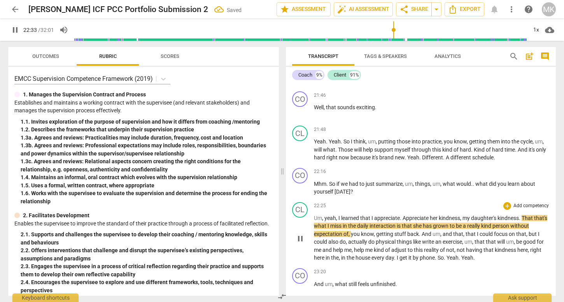
click at [447, 261] on span "." at bounding box center [445, 258] width 3 height 6
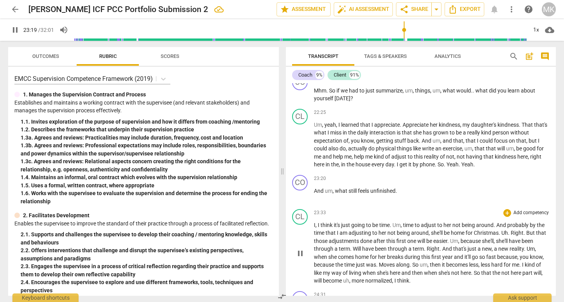
scroll to position [2625, 0]
click at [332, 193] on span "um" at bounding box center [329, 190] width 8 height 6
click at [331, 193] on span "um" at bounding box center [329, 190] width 8 height 6
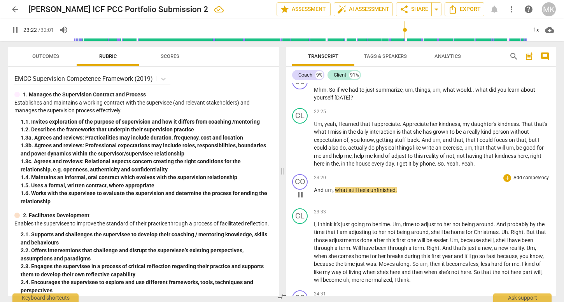
click at [331, 193] on span "um" at bounding box center [329, 190] width 8 height 6
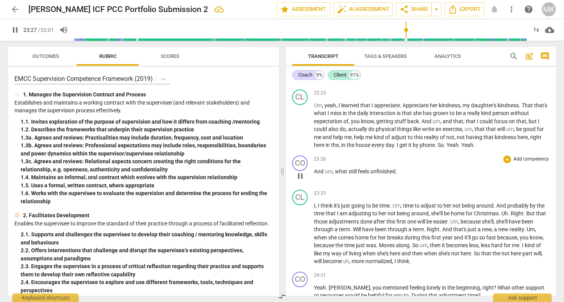
click at [406, 176] on p "And um , what still feels unfinished ." at bounding box center [432, 172] width 236 height 8
type input "1408"
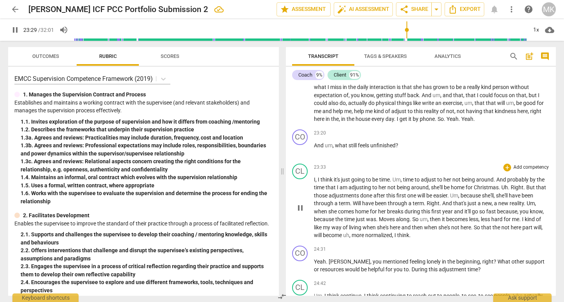
scroll to position [2676, 0]
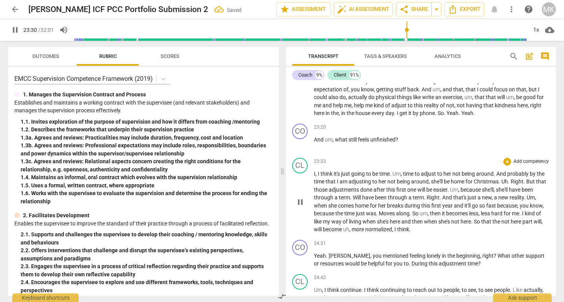
click at [378, 233] on span "normalized" at bounding box center [378, 229] width 27 height 6
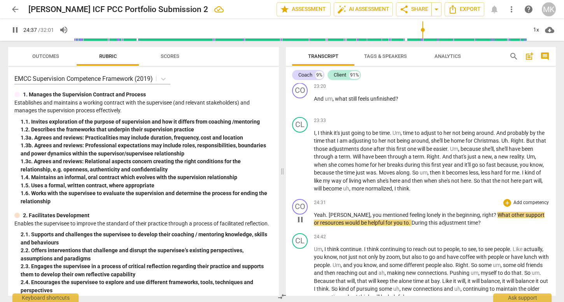
scroll to position [2717, 0]
click at [412, 226] on span "During" at bounding box center [420, 222] width 17 height 6
click at [404, 226] on span "to" at bounding box center [406, 222] width 5 height 6
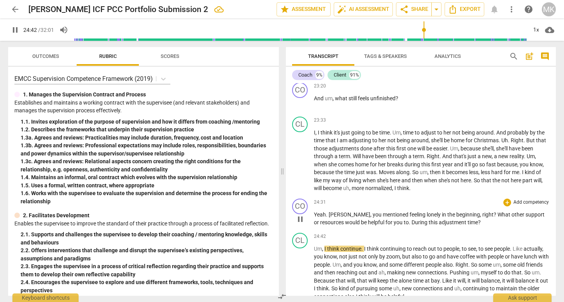
click at [412, 226] on span "During" at bounding box center [420, 222] width 17 height 6
type input "1486"
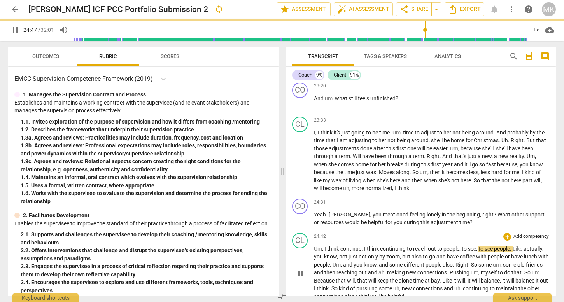
click at [406, 276] on span "making" at bounding box center [396, 273] width 19 height 6
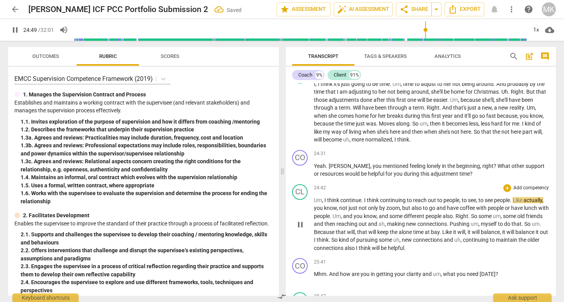
scroll to position [2782, 0]
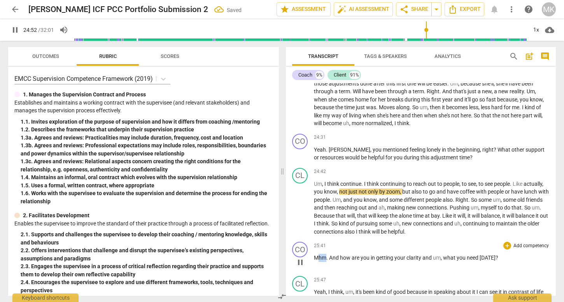
drag, startPoint x: 327, startPoint y: 266, endPoint x: 318, endPoint y: 266, distance: 8.9
click at [318, 262] on p "Mhm . And how are you in getting your clarity and um , what you need [DATE] ?" at bounding box center [432, 258] width 236 height 8
type input "1493"
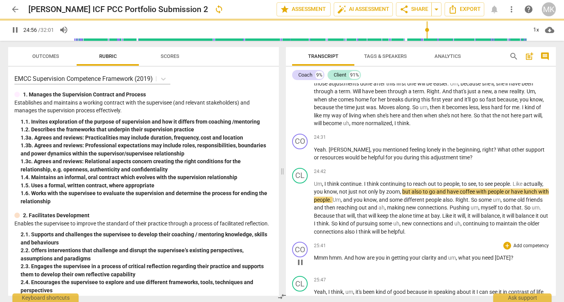
click at [354, 247] on div "CO play_arrow pause 25:41 + Add competency keyboard_arrow_right Mmm hmm . And h…" at bounding box center [421, 256] width 270 height 34
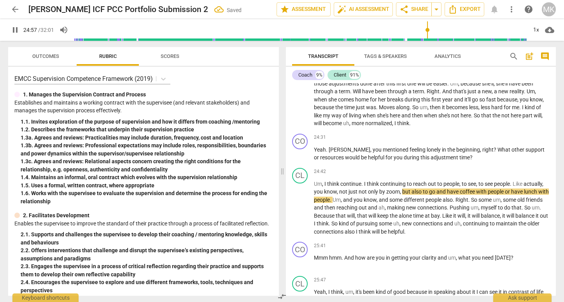
click at [370, 262] on p "Mmm hmm . And how are you in getting your clarity and um , what you need [DATE]…" at bounding box center [432, 258] width 236 height 8
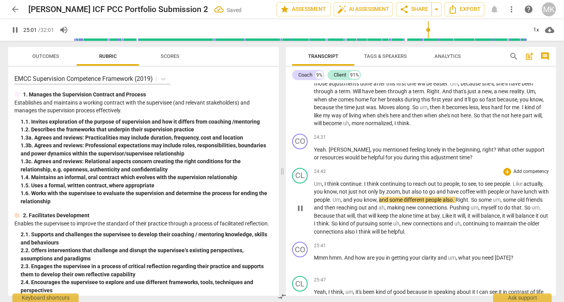
click at [356, 235] on span "also" at bounding box center [350, 232] width 11 height 6
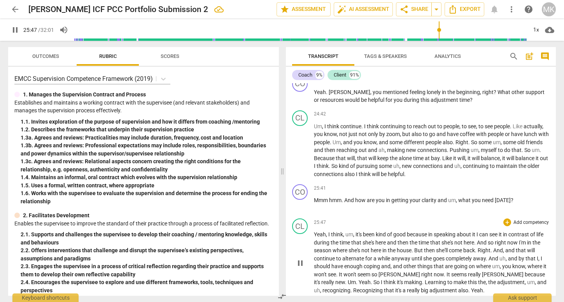
scroll to position [2841, 0]
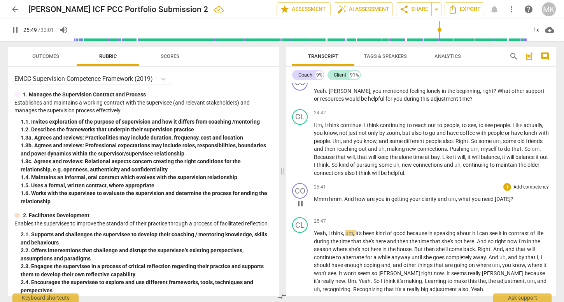
click at [457, 202] on span "," at bounding box center [457, 199] width 2 height 6
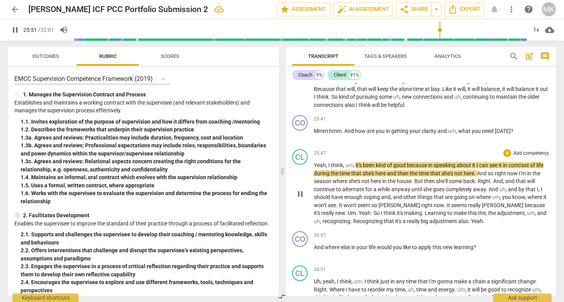
scroll to position [2938, 0]
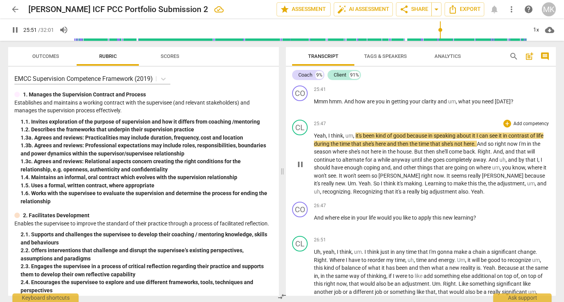
click at [429, 195] on span "adjustment" at bounding box center [443, 192] width 29 height 6
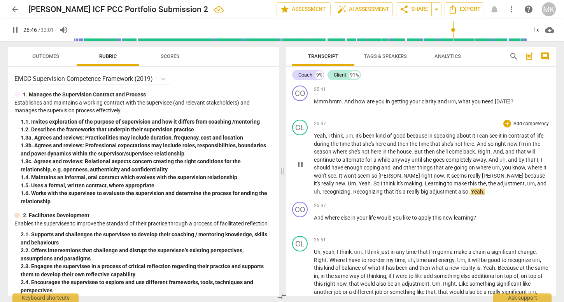
click at [471, 195] on span "Yeah" at bounding box center [477, 192] width 12 height 6
drag, startPoint x: 448, startPoint y: 201, endPoint x: 433, endPoint y: 200, distance: 15.2
click at [433, 196] on p "Yeah , I think , um , it's been kind of good because in speaking about it I can…" at bounding box center [432, 164] width 236 height 64
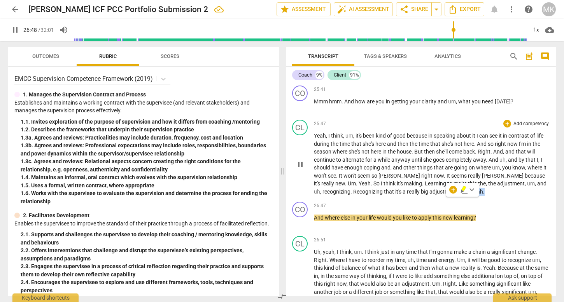
type input "1609"
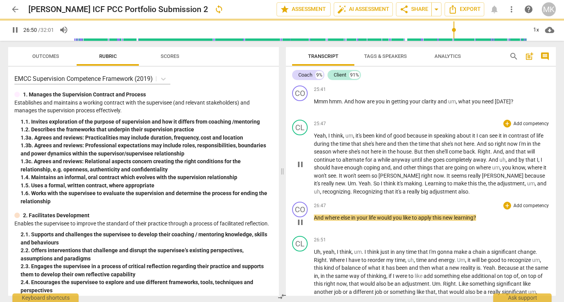
click at [315, 221] on span "And" at bounding box center [319, 218] width 11 height 6
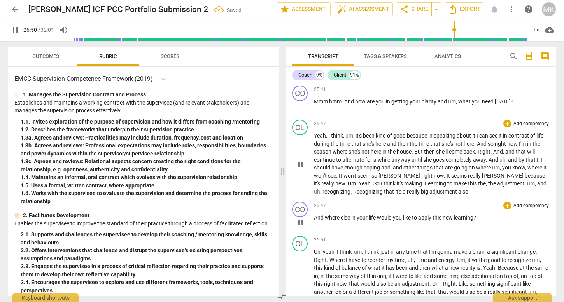
type input "1611"
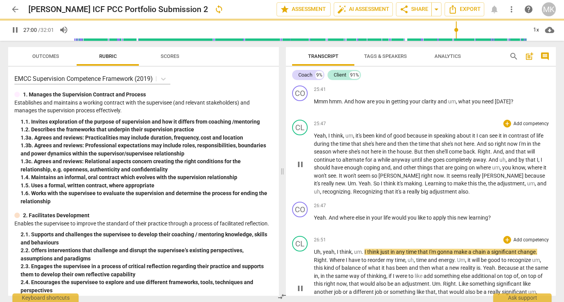
click at [354, 263] on span "have" at bounding box center [355, 260] width 13 height 6
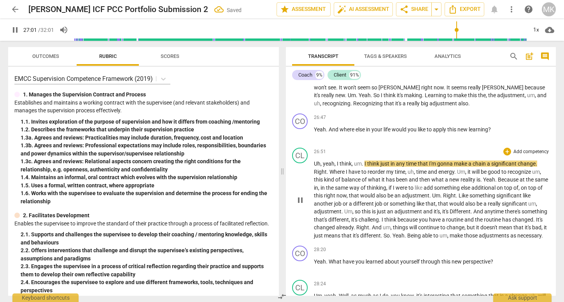
scroll to position [3037, 0]
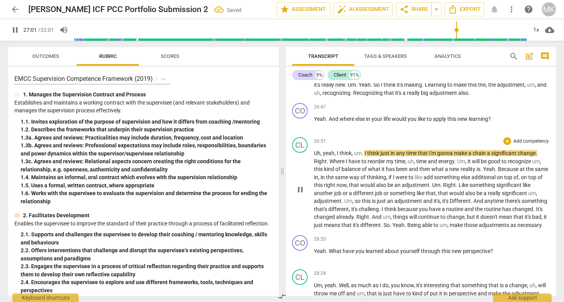
click at [345, 156] on span "think" at bounding box center [346, 153] width 12 height 6
click at [364, 196] on span "different" at bounding box center [364, 193] width 22 height 6
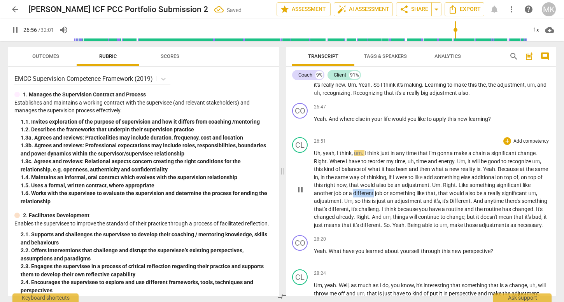
click at [364, 196] on span "different" at bounding box center [364, 193] width 22 height 6
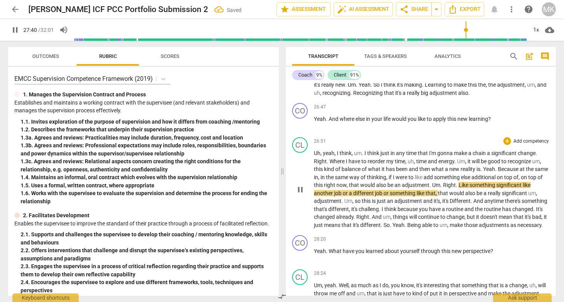
click at [354, 220] on span "already" at bounding box center [345, 217] width 18 height 6
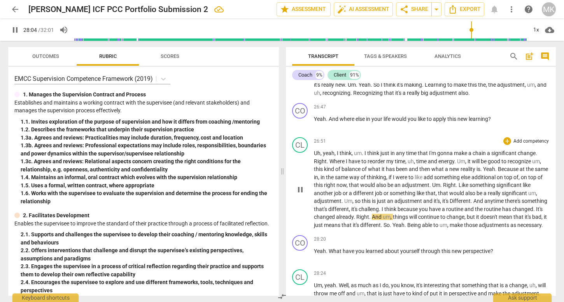
click at [379, 212] on span "challeng" at bounding box center [369, 209] width 20 height 6
type input "1686"
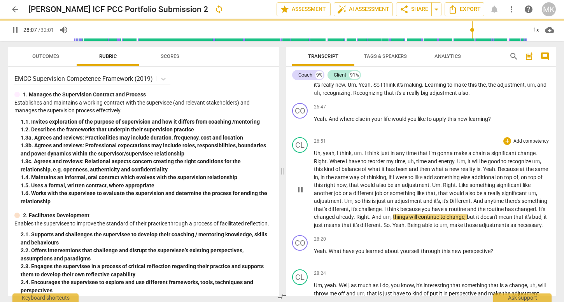
click at [381, 228] on span "different" at bounding box center [370, 225] width 21 height 6
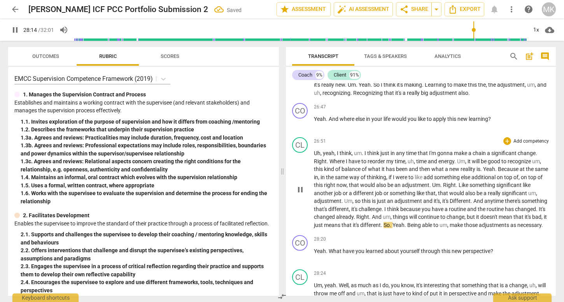
click at [517, 228] on span "necessary" at bounding box center [529, 225] width 24 height 6
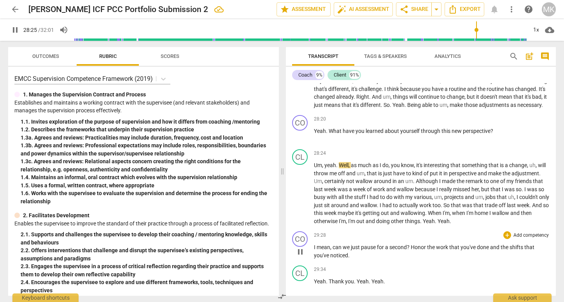
scroll to position [3163, 0]
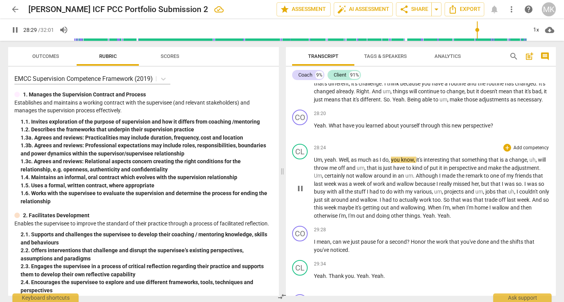
click at [405, 219] on span "other" at bounding box center [398, 216] width 14 height 6
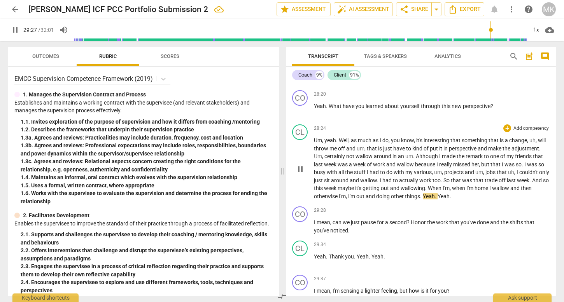
scroll to position [3188, 0]
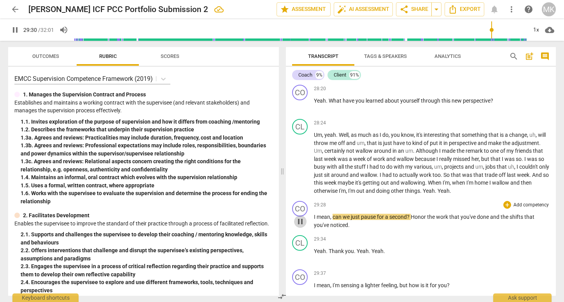
click at [301, 226] on span "pause" at bounding box center [300, 221] width 9 height 9
type input "1770"
click at [492, 195] on p "Um , yeah . Well , as much as I do , you know , it's interesting that something…" at bounding box center [432, 163] width 236 height 64
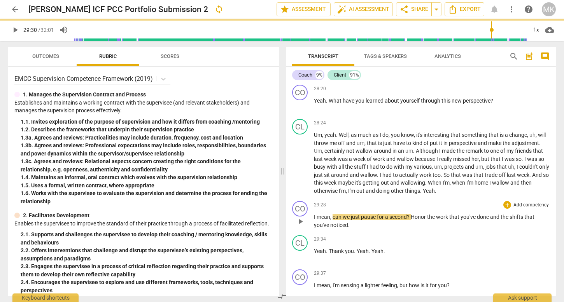
click at [315, 220] on span "I" at bounding box center [315, 217] width 3 height 6
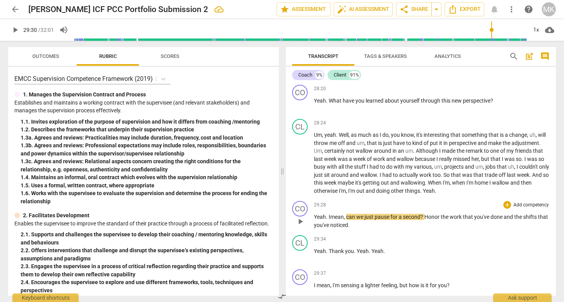
click at [342, 220] on span "mean" at bounding box center [337, 217] width 14 height 6
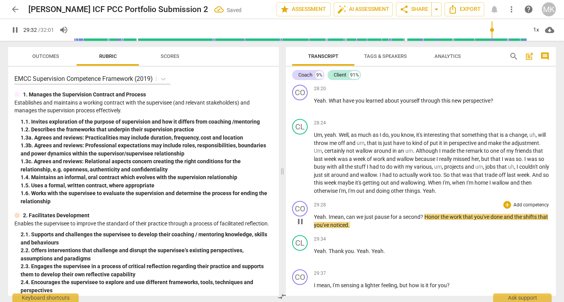
click at [420, 220] on span "second" at bounding box center [412, 217] width 18 height 6
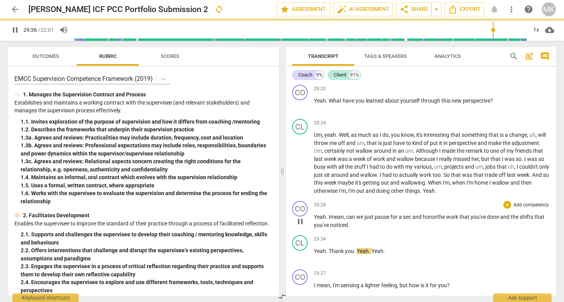
click at [384, 229] on p "Yeah. I mean , can we just pause for a sec and honor the work that you've done …" at bounding box center [432, 221] width 236 height 16
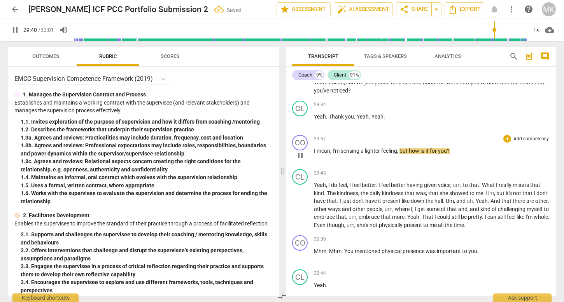
scroll to position [3321, 0]
click at [301, 127] on span "pause" at bounding box center [300, 121] width 9 height 9
click at [301, 127] on span "play_arrow" at bounding box center [300, 121] width 9 height 9
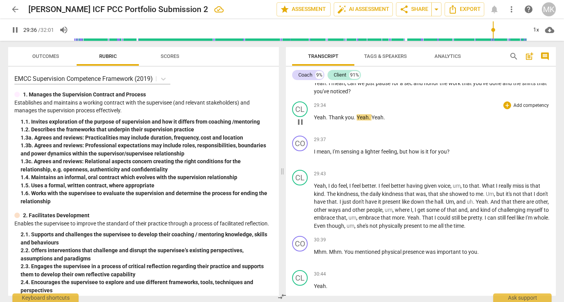
click at [300, 127] on span "pause" at bounding box center [300, 121] width 9 height 9
type input "1777"
click at [315, 155] on span "I" at bounding box center [315, 152] width 3 height 6
drag, startPoint x: 387, startPoint y: 133, endPoint x: 358, endPoint y: 134, distance: 29.2
click at [358, 122] on p "Yeah . Thank you . Yeah . Yeah ." at bounding box center [432, 118] width 236 height 8
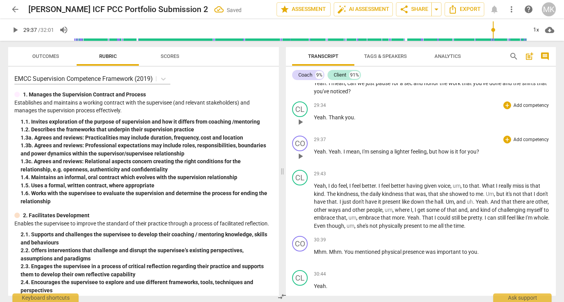
click at [300, 161] on span "play_arrow" at bounding box center [300, 156] width 9 height 9
click at [434, 155] on span "but" at bounding box center [433, 152] width 9 height 6
type input "1783"
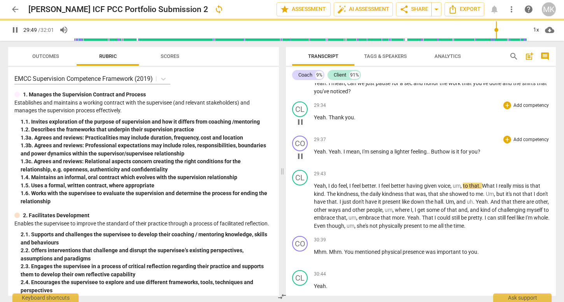
click at [440, 155] on span "t" at bounding box center [439, 152] width 2 height 6
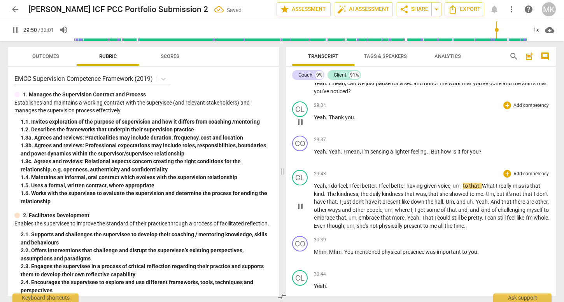
click at [405, 221] on span "more" at bounding box center [398, 218] width 12 height 6
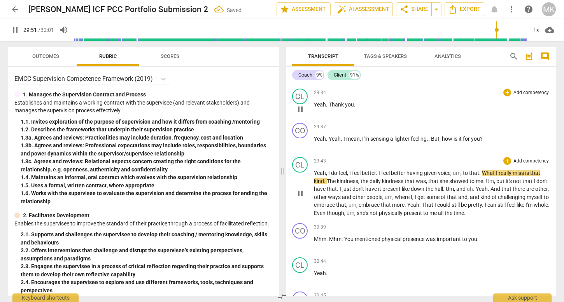
scroll to position [3338, 0]
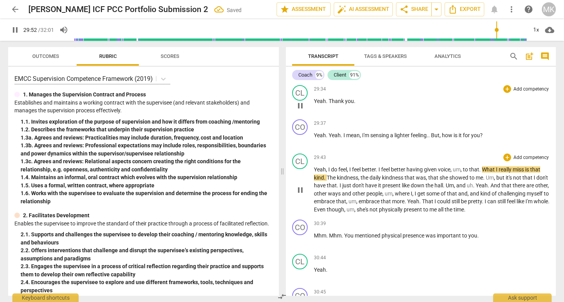
click at [423, 213] on span "present" at bounding box center [413, 210] width 19 height 6
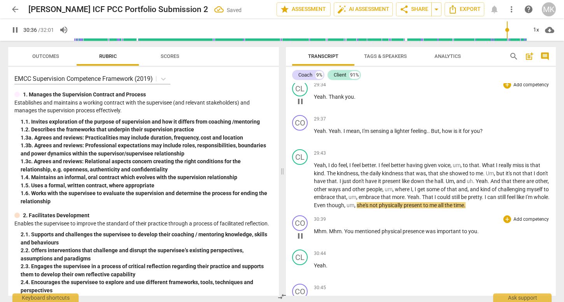
scroll to position [3344, 0]
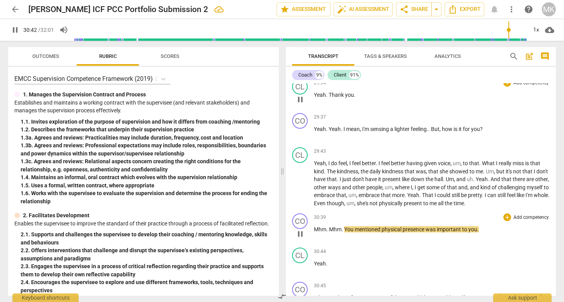
click at [302, 239] on span "pause" at bounding box center [300, 233] width 9 height 9
type input "1843"
drag, startPoint x: 342, startPoint y: 246, endPoint x: 316, endPoint y: 245, distance: 26.5
click at [316, 234] on p "Mhm . Mhm . You mentioned physical presence was important to you ." at bounding box center [432, 230] width 236 height 8
click at [303, 239] on span "play_arrow" at bounding box center [300, 233] width 9 height 9
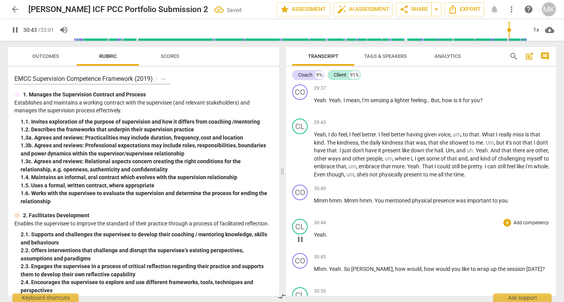
scroll to position [3379, 0]
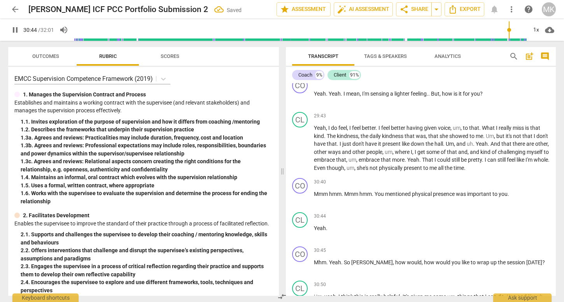
click at [511, 198] on p "Mmm hmm . Mmm hmm . You mentioned physical presence was important to you ." at bounding box center [432, 194] width 236 height 8
type input "1846"
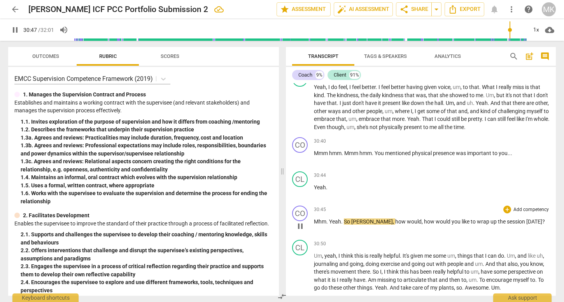
scroll to position [3423, 0]
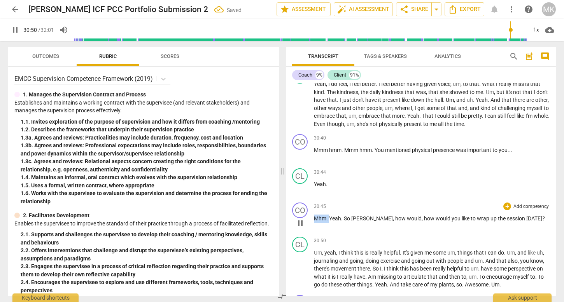
drag, startPoint x: 330, startPoint y: 233, endPoint x: 309, endPoint y: 233, distance: 20.6
click at [309, 233] on div "CO play_arrow pause 30:45 + Add competency keyboard_arrow_right Mhm . Yeah . So…" at bounding box center [421, 217] width 270 height 34
type input "1851"
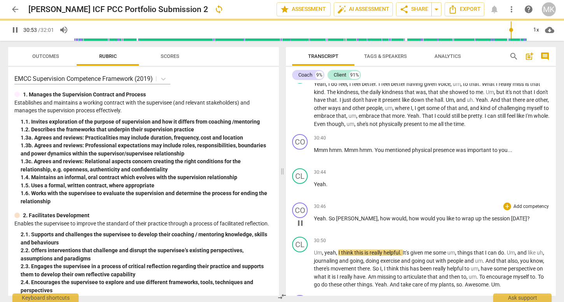
click at [472, 234] on div "CO play_arrow pause 30:46 + Add competency keyboard_arrow_right Yeah . So [PERS…" at bounding box center [421, 217] width 270 height 34
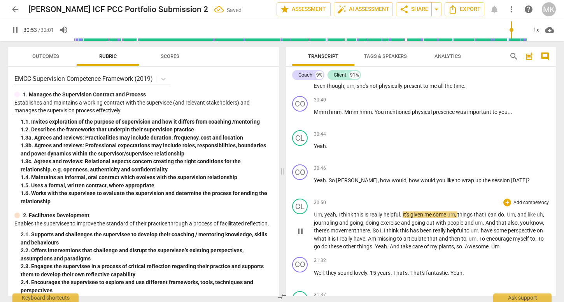
scroll to position [3468, 0]
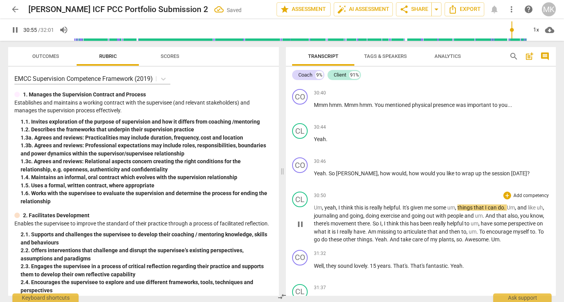
click at [412, 243] on span "take" at bounding box center [407, 239] width 12 height 6
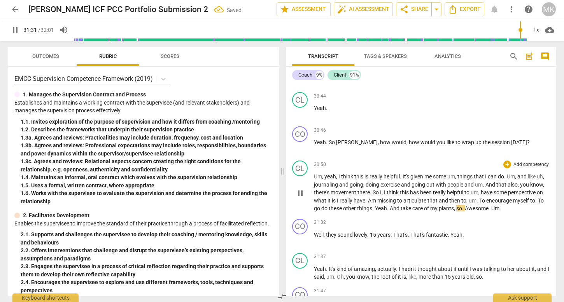
scroll to position [3500, 0]
drag, startPoint x: 352, startPoint y: 233, endPoint x: 342, endPoint y: 232, distance: 10.1
click at [342, 212] on p "Um , yeah , I think this is really helpful . It's given me some um , things tha…" at bounding box center [432, 192] width 236 height 40
type input "1896"
click at [314, 237] on span "Well" at bounding box center [319, 234] width 10 height 6
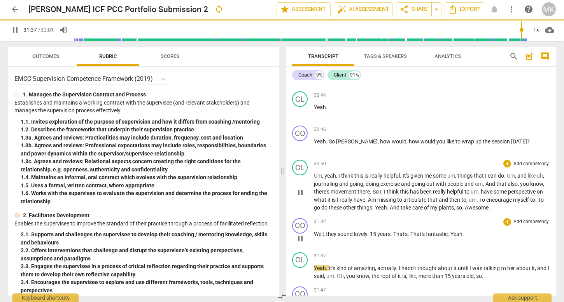
type input "1898"
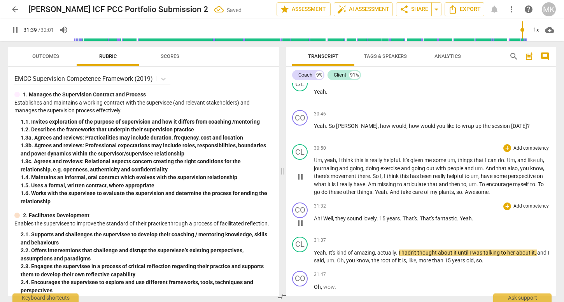
scroll to position [3523, 0]
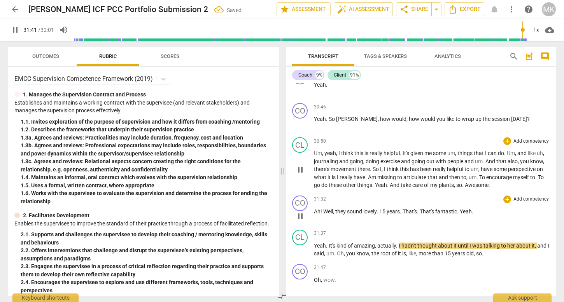
click at [422, 215] on span "That's" at bounding box center [428, 211] width 16 height 6
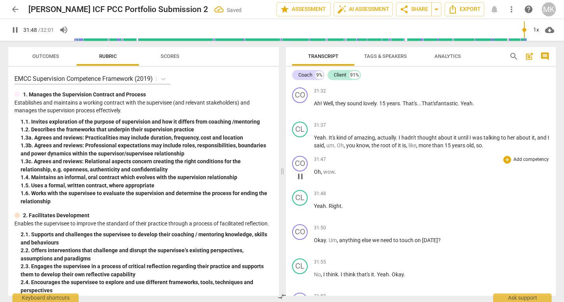
scroll to position [3634, 0]
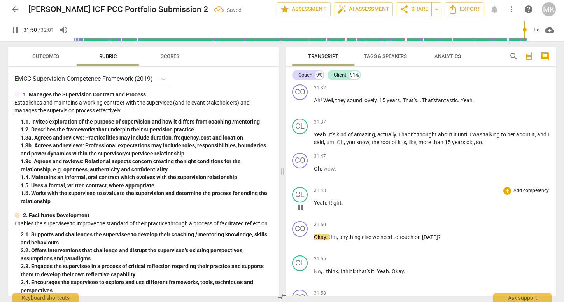
click at [350, 207] on p "Yeah . Right ." at bounding box center [432, 203] width 236 height 8
type input "1912"
drag, startPoint x: 345, startPoint y: 228, endPoint x: 329, endPoint y: 228, distance: 15.6
click at [329, 207] on p "Yeah . Right ." at bounding box center [432, 203] width 236 height 8
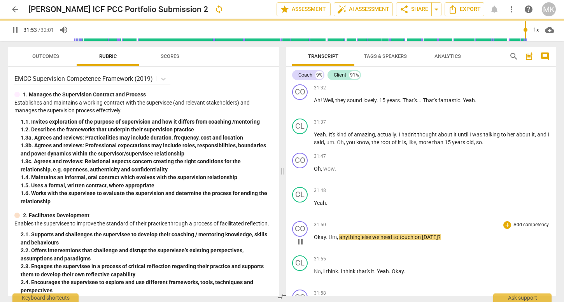
click at [315, 240] on span "Okay" at bounding box center [320, 237] width 12 height 6
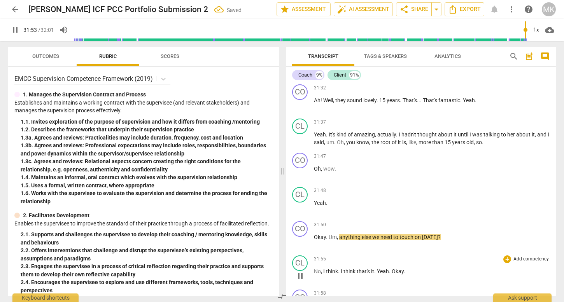
type input "1914"
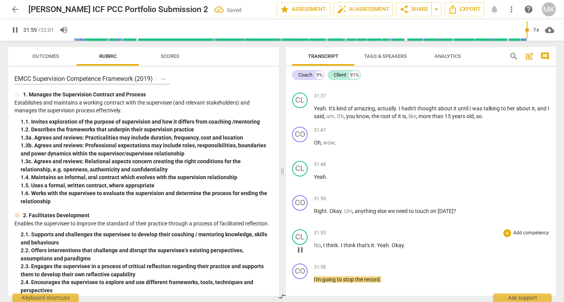
scroll to position [3712, 0]
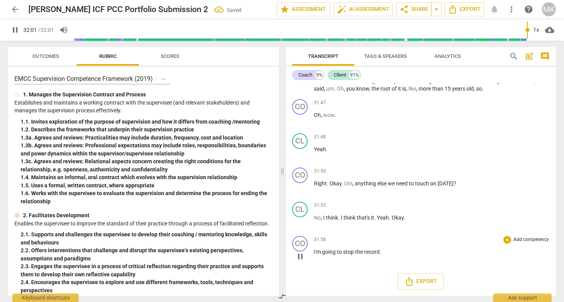
click at [380, 253] on span "." at bounding box center [381, 252] width 2 height 6
type input "1921"
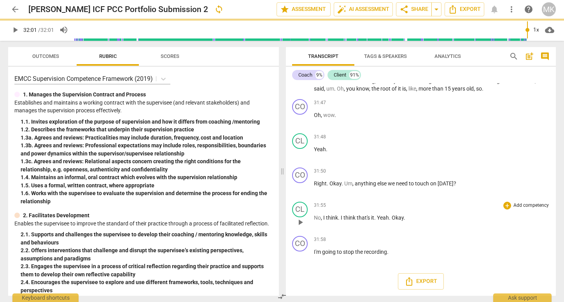
click at [404, 201] on div "CL play_arrow pause 31:55 + Add competency keyboard_arrow_right No , I think . …" at bounding box center [421, 216] width 270 height 34
click at [396, 194] on div "31:50 + Add competency keyboard_arrow_right Right . Okay . Um , anything else w…" at bounding box center [432, 182] width 236 height 28
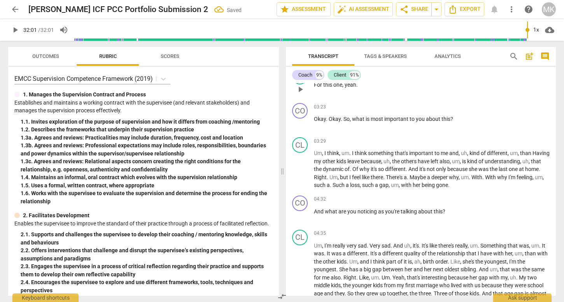
scroll to position [477, 0]
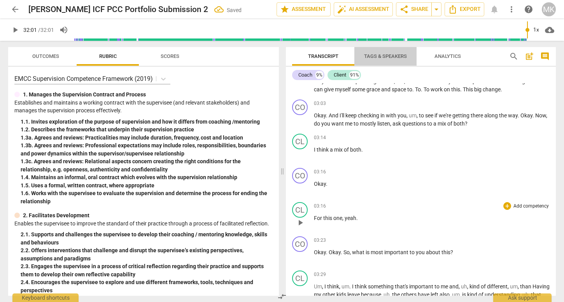
click at [380, 55] on span "Tags & Speakers" at bounding box center [385, 56] width 43 height 6
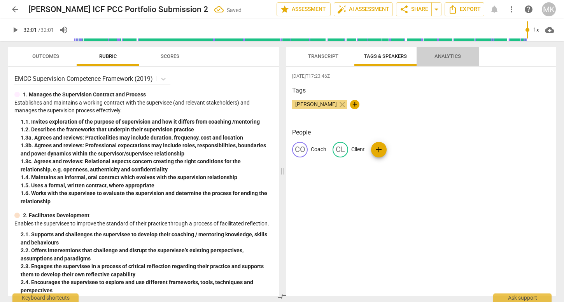
click at [456, 58] on span "Analytics" at bounding box center [447, 56] width 26 height 6
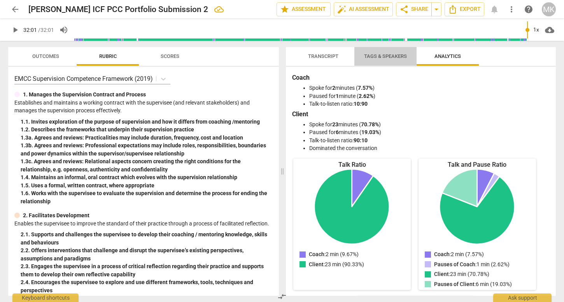
click at [377, 53] on span "Tags & Speakers" at bounding box center [385, 56] width 43 height 6
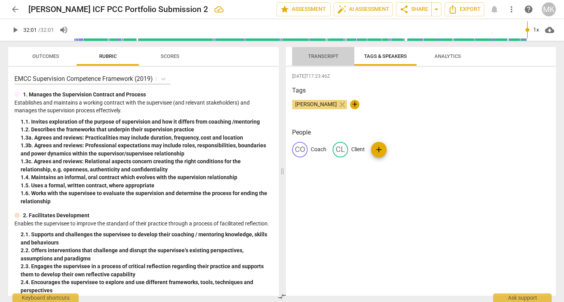
click at [330, 54] on span "Transcript" at bounding box center [323, 56] width 30 height 6
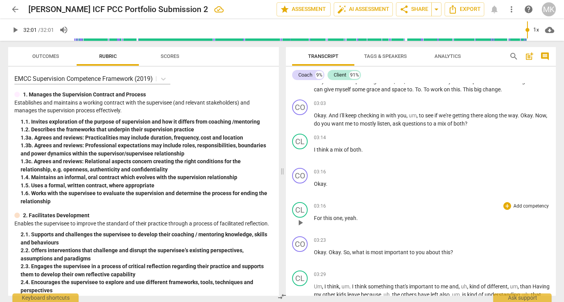
click at [14, 6] on span "arrow_back" at bounding box center [15, 9] width 9 height 9
